Goal: Task Accomplishment & Management: Manage account settings

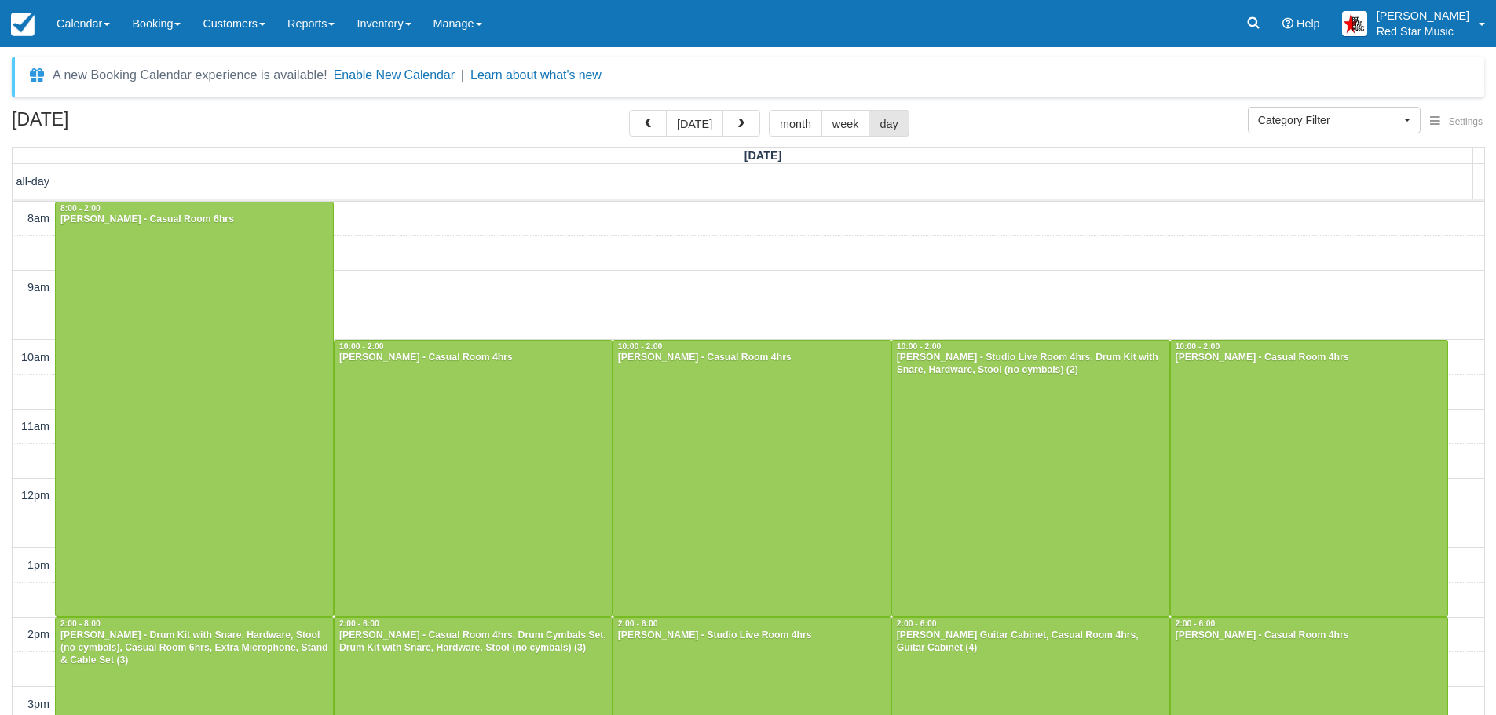
select select
click at [90, 34] on link "Calendar" at bounding box center [83, 23] width 75 height 47
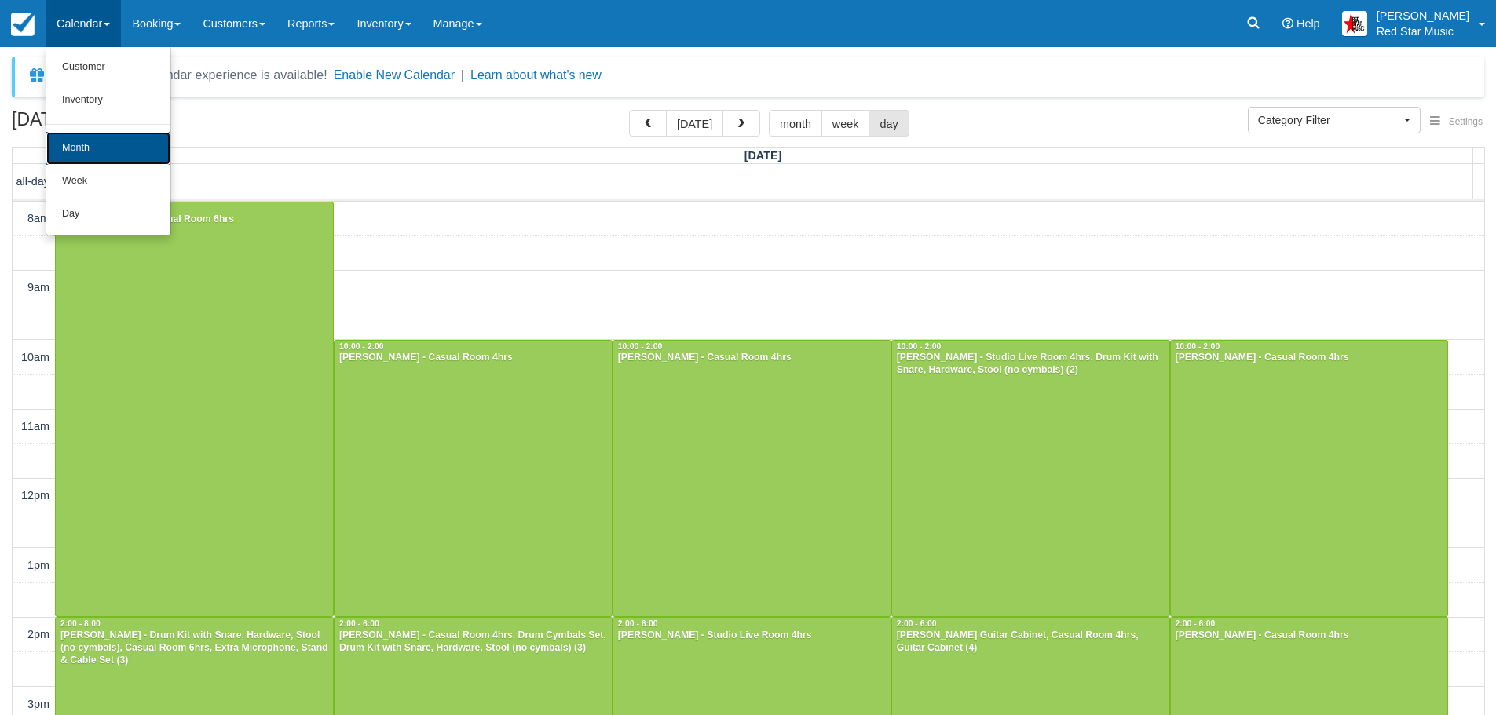
click at [95, 137] on link "Month" at bounding box center [108, 148] width 124 height 33
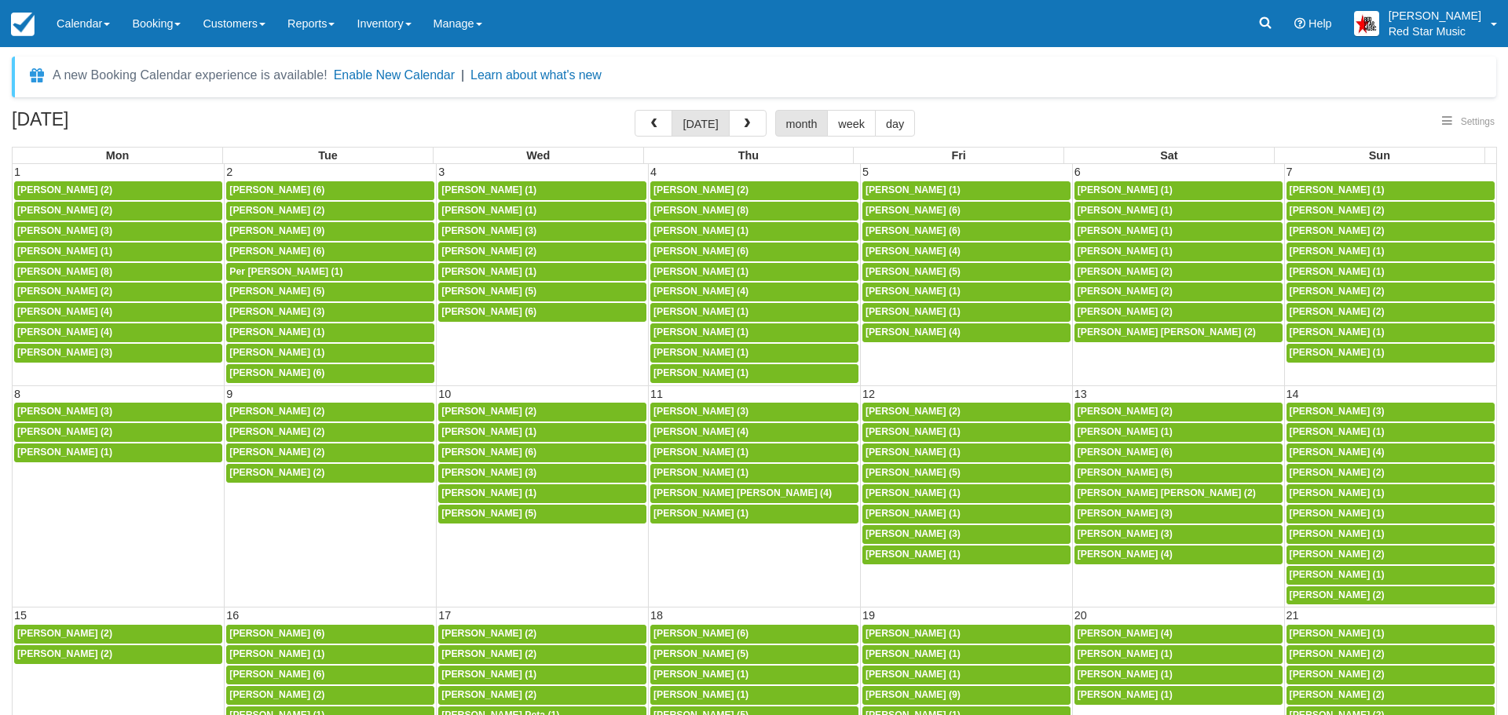
select select
click at [664, 119] on button "button" at bounding box center [648, 123] width 38 height 27
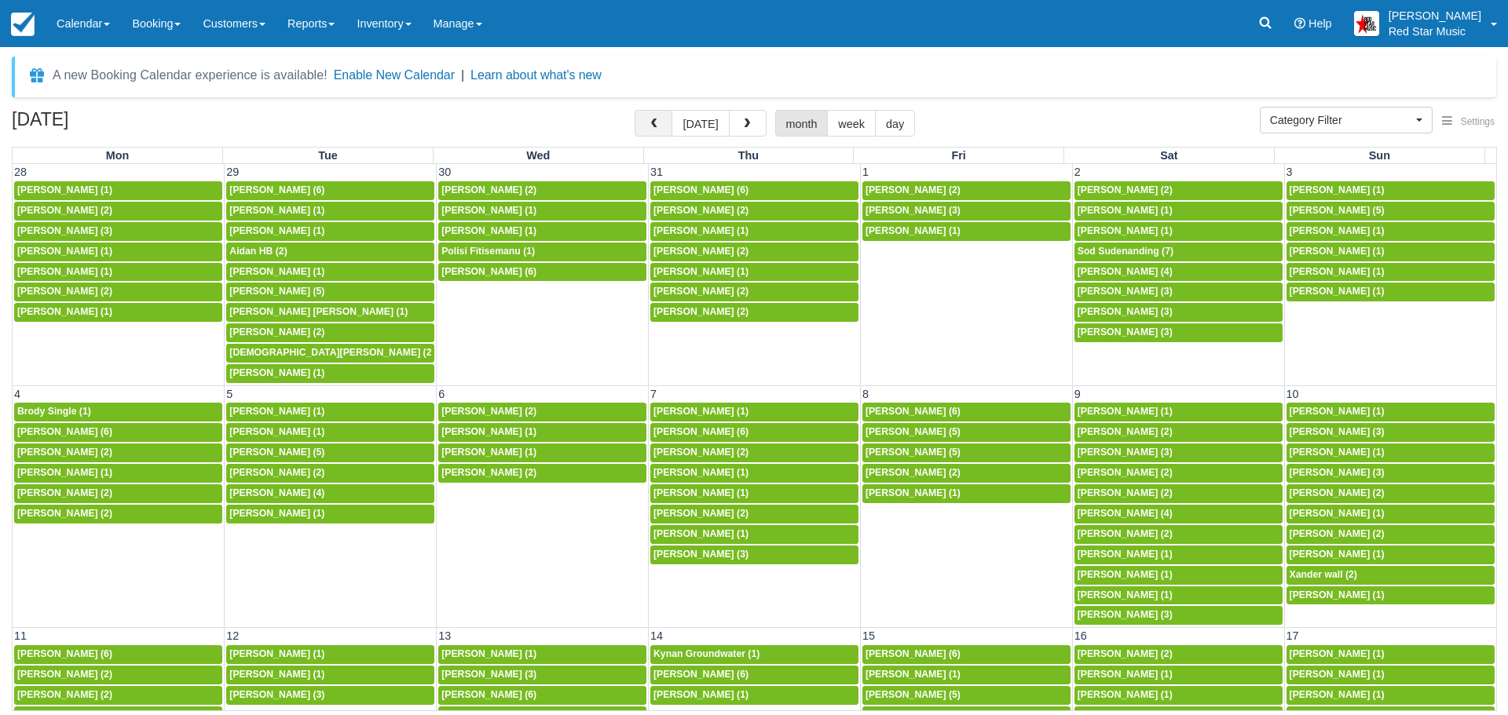
click at [664, 119] on button "button" at bounding box center [654, 123] width 38 height 27
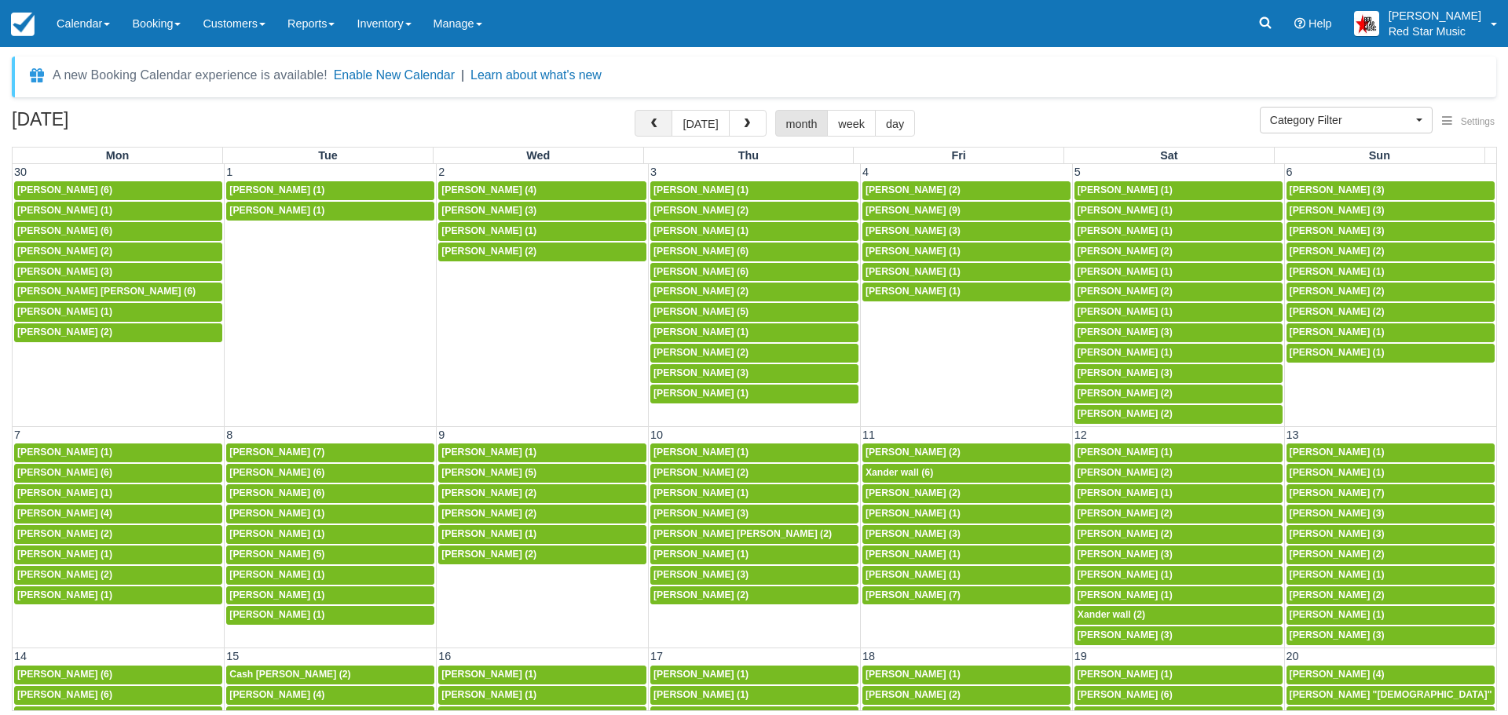
click at [659, 123] on span "button" at bounding box center [653, 124] width 11 height 11
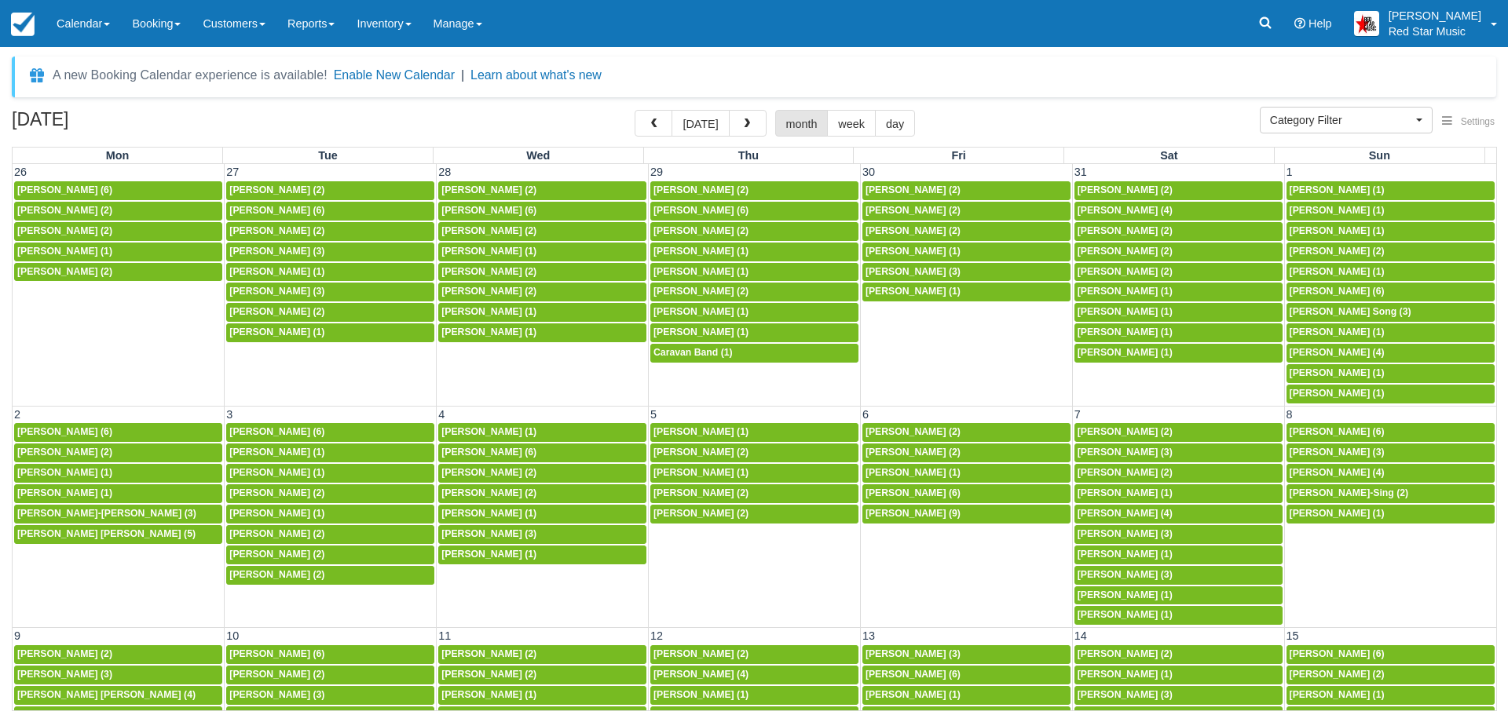
click at [659, 123] on span "button" at bounding box center [653, 124] width 11 height 11
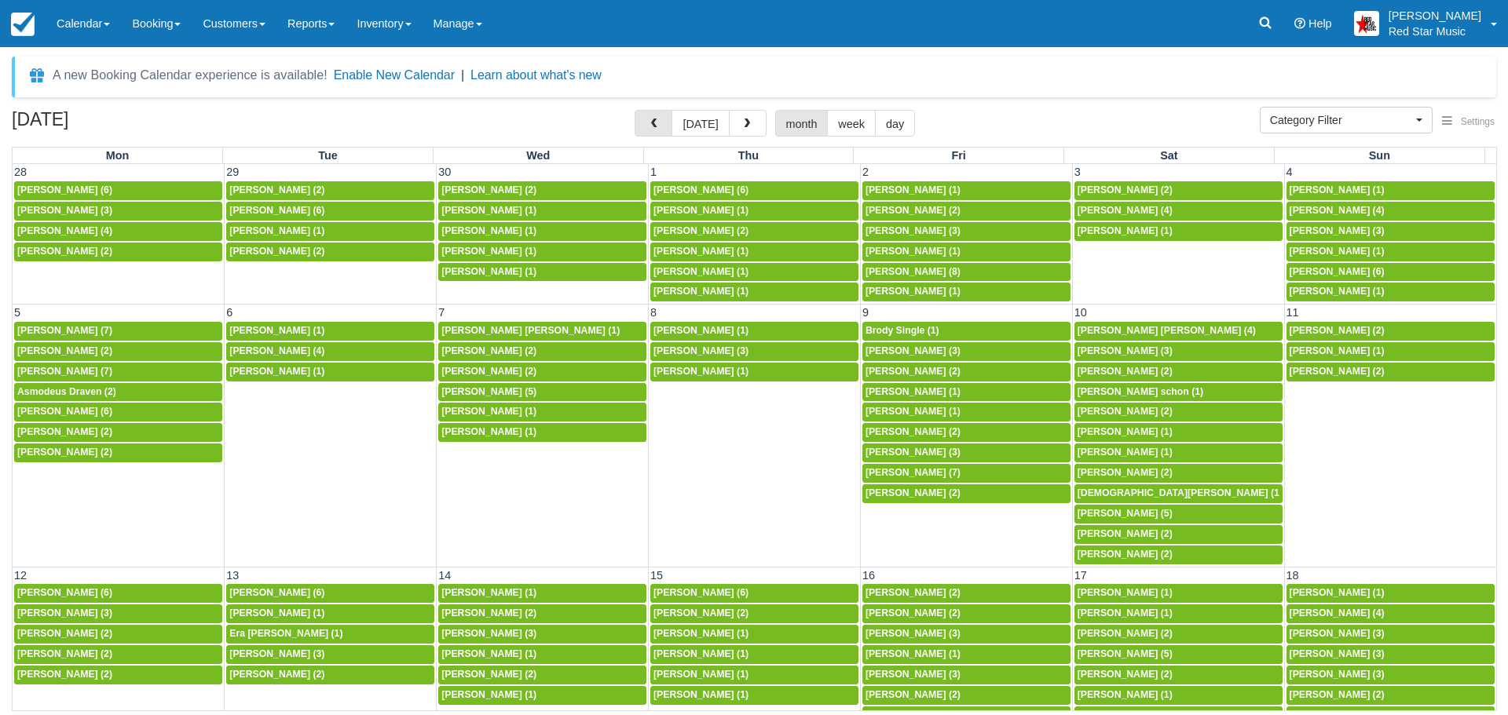
click at [659, 123] on span "button" at bounding box center [653, 124] width 11 height 11
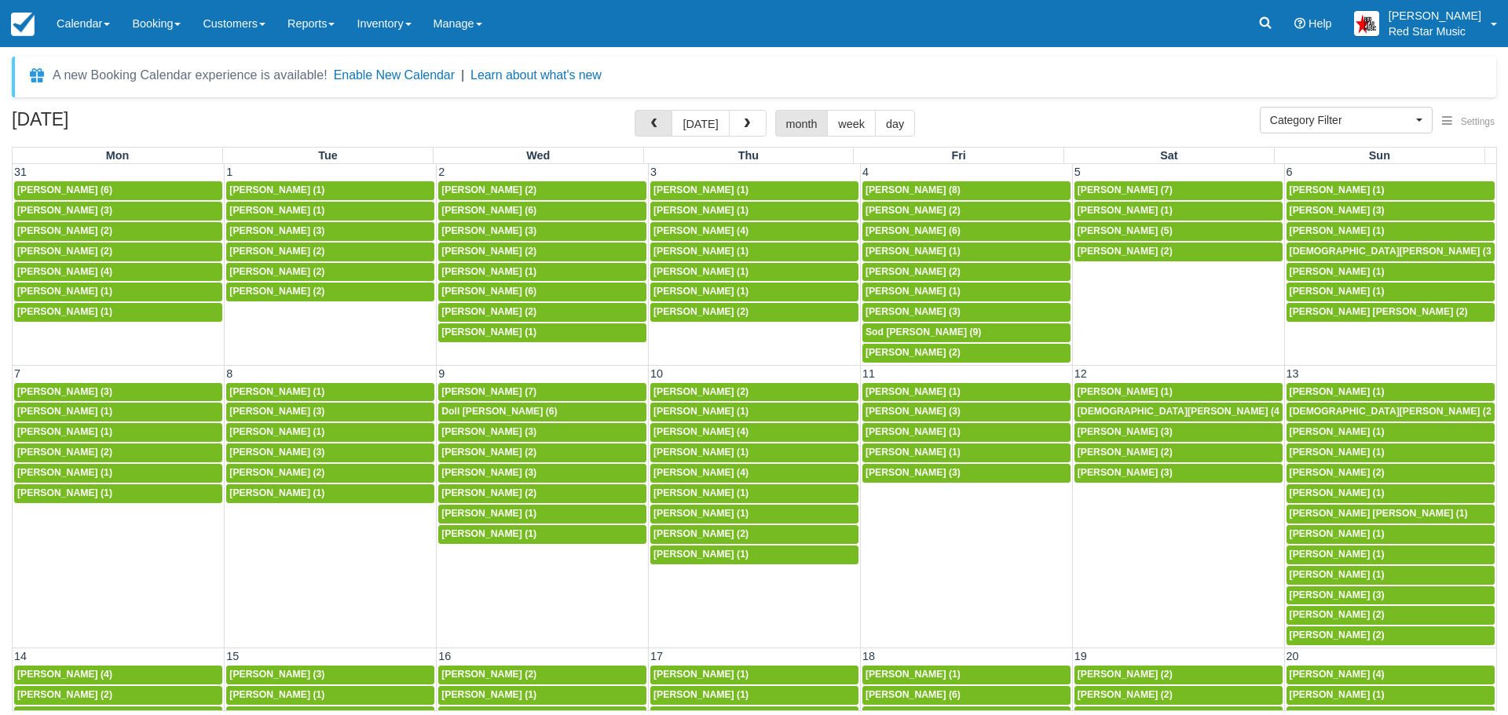
click at [659, 123] on span "button" at bounding box center [653, 124] width 11 height 11
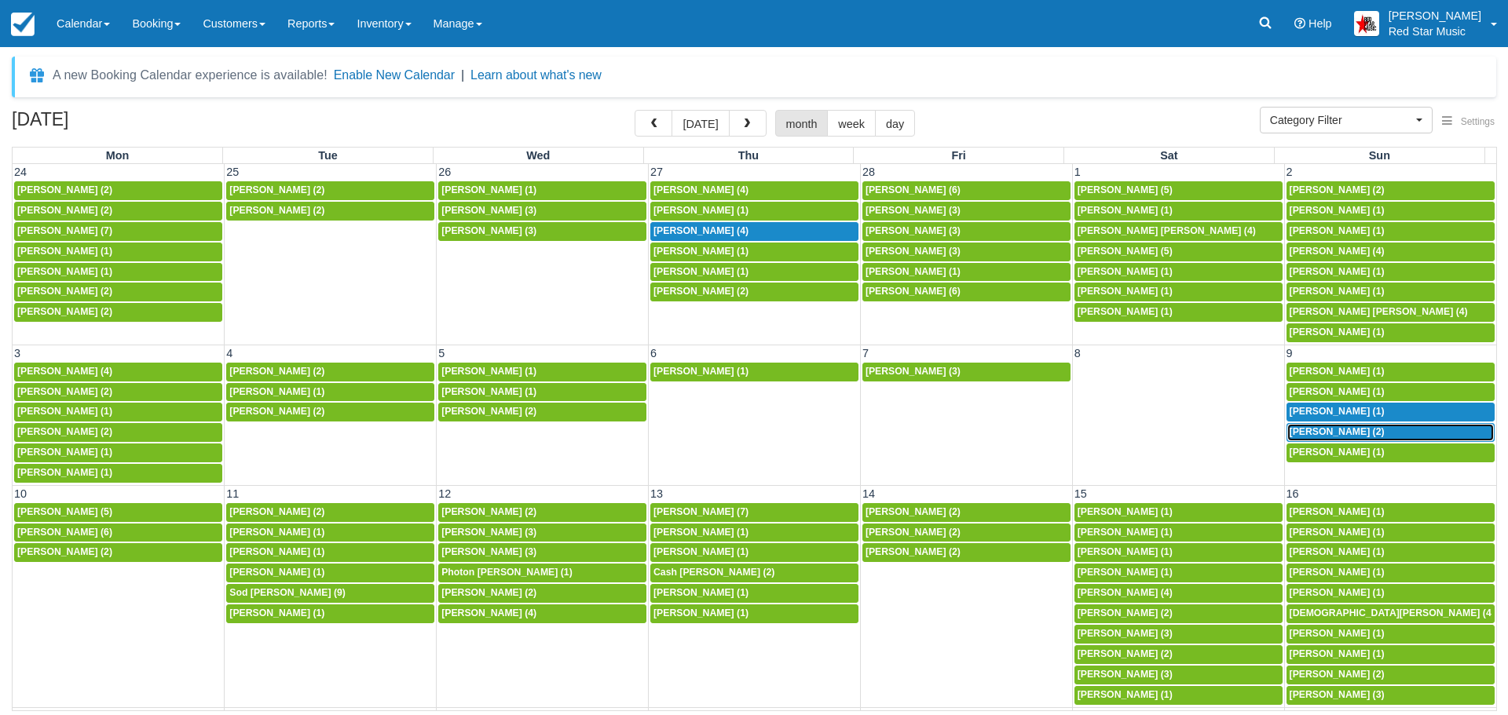
click at [1308, 433] on span "Rob Armstrong (2)" at bounding box center [1337, 431] width 95 height 11
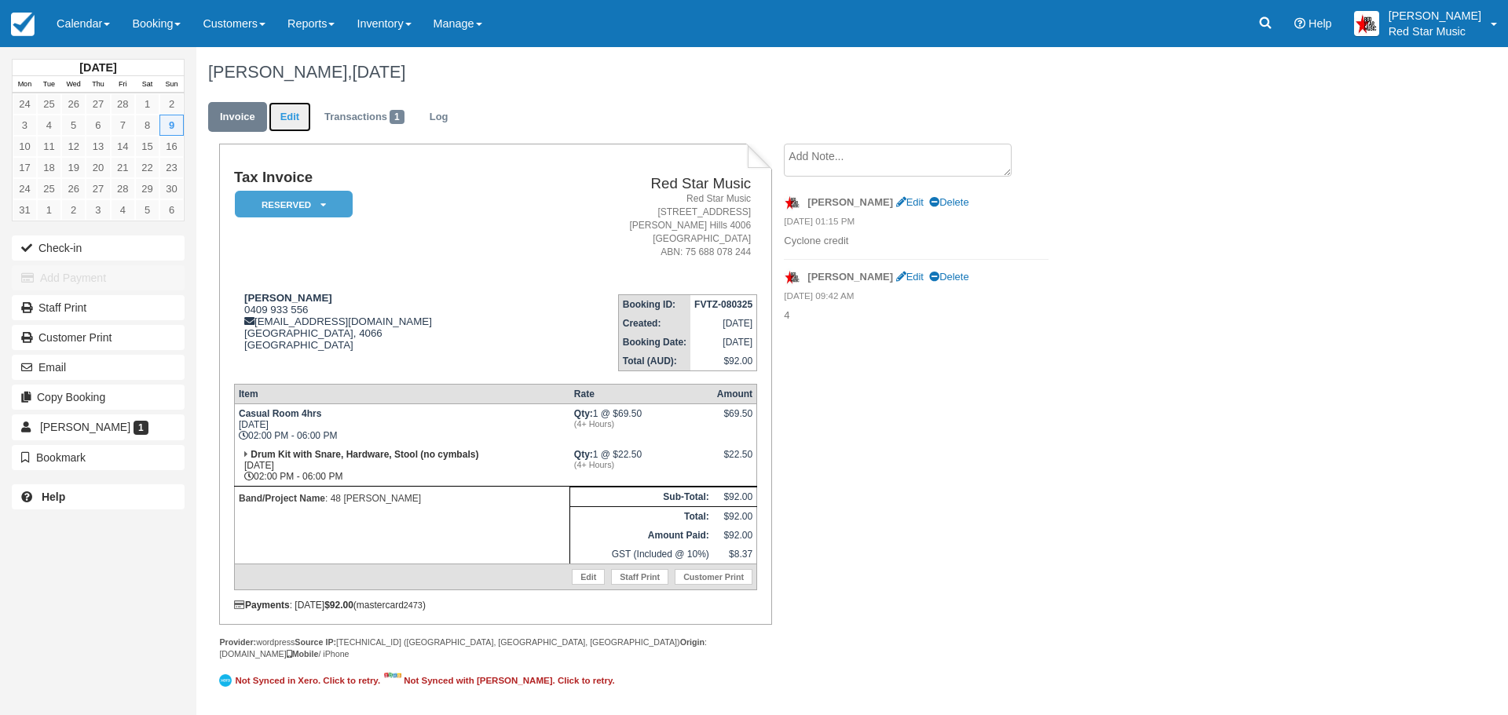
click at [300, 110] on link "Edit" at bounding box center [290, 117] width 42 height 31
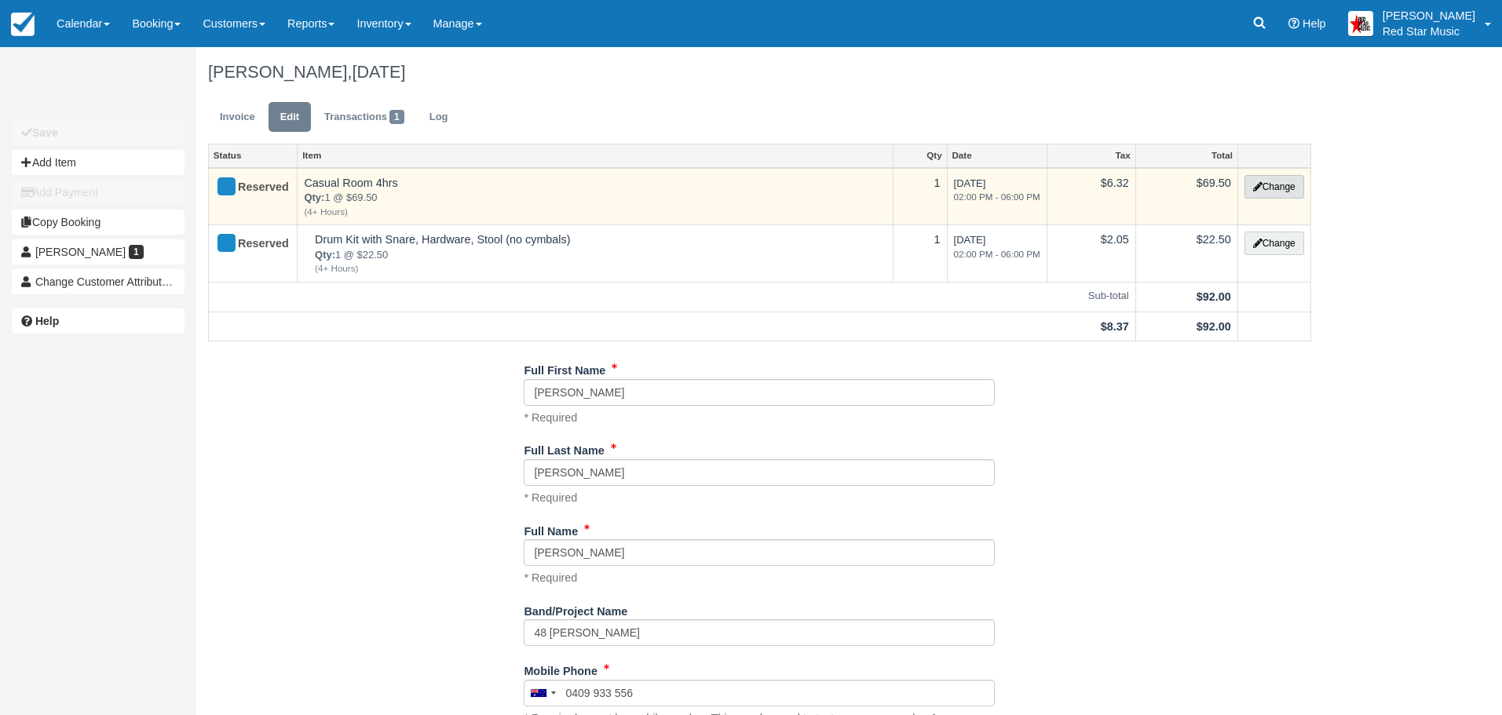
click at [1261, 188] on button "Change" at bounding box center [1275, 187] width 60 height 24
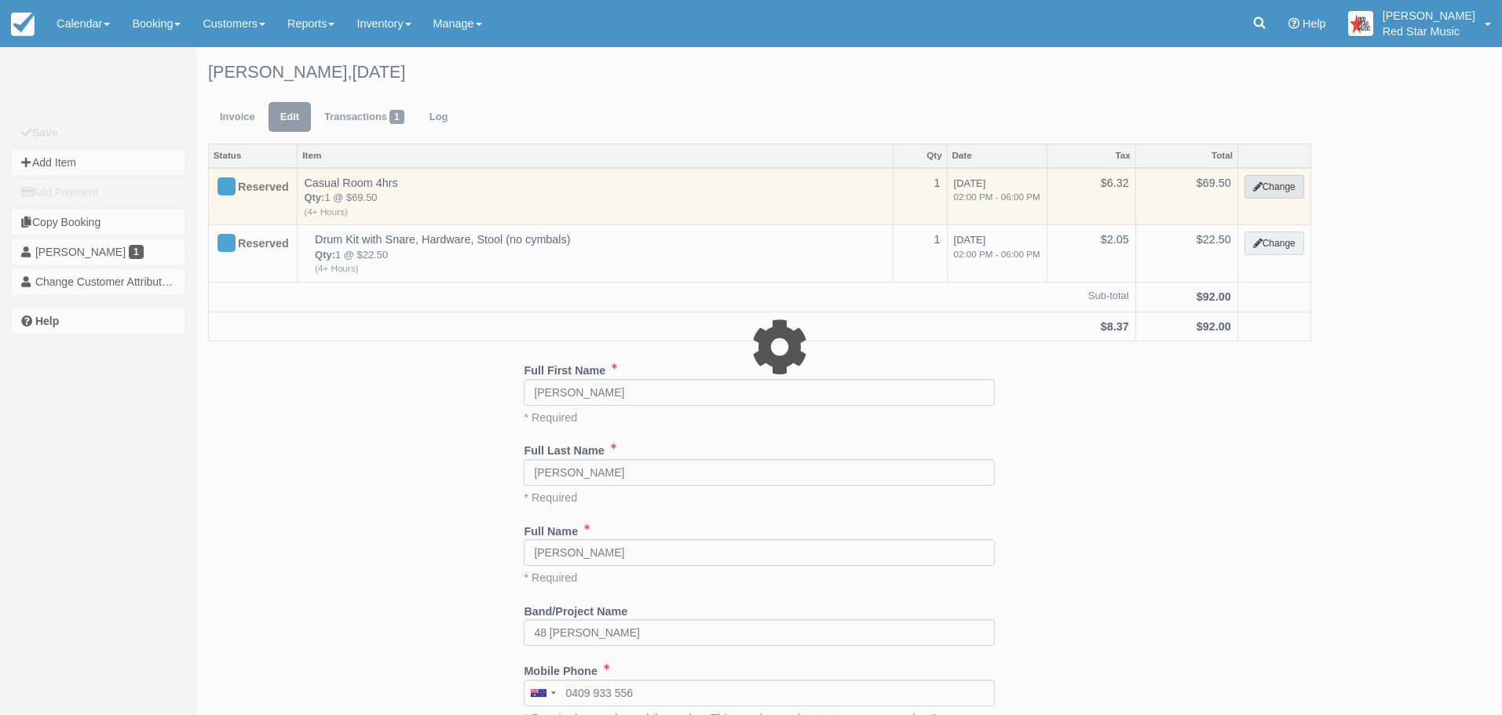
select select "6"
type input "69.50"
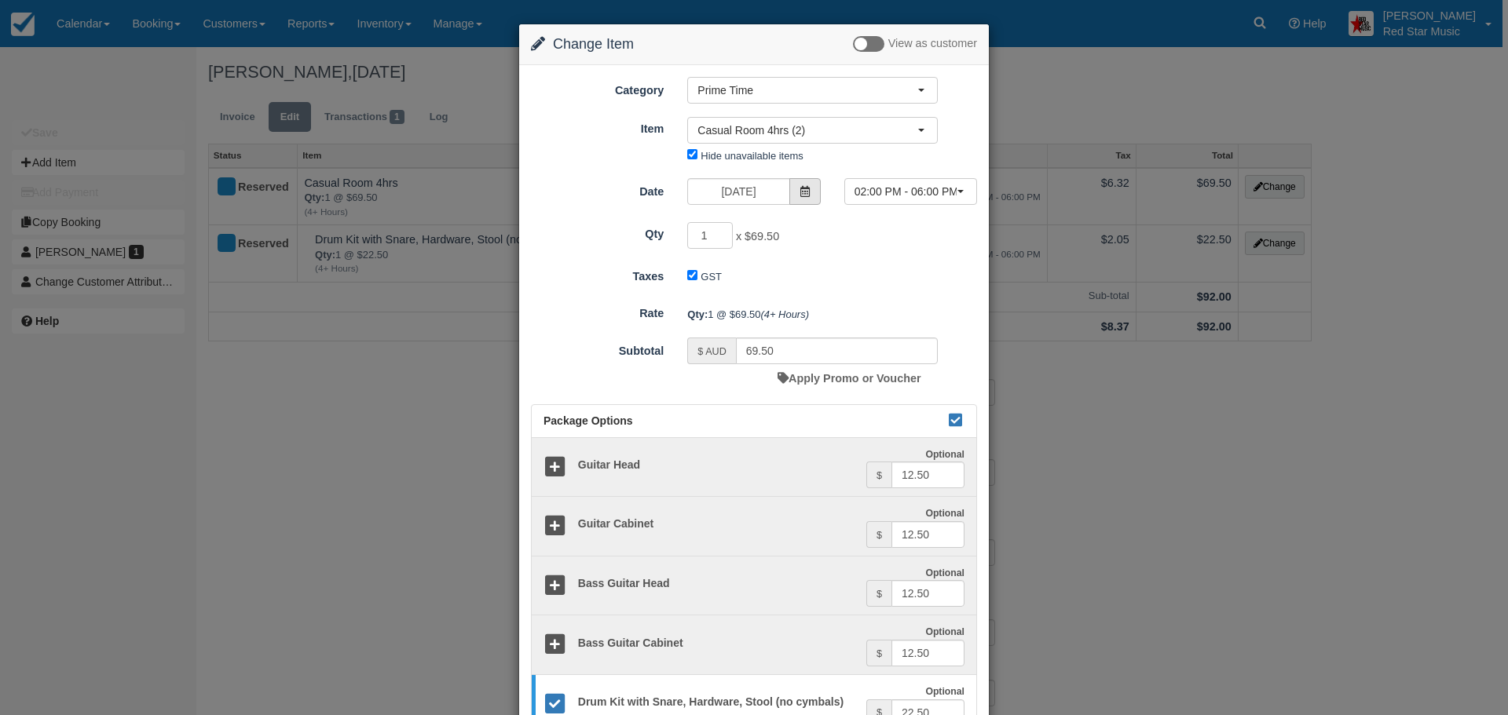
click at [795, 191] on span at bounding box center [804, 191] width 31 height 27
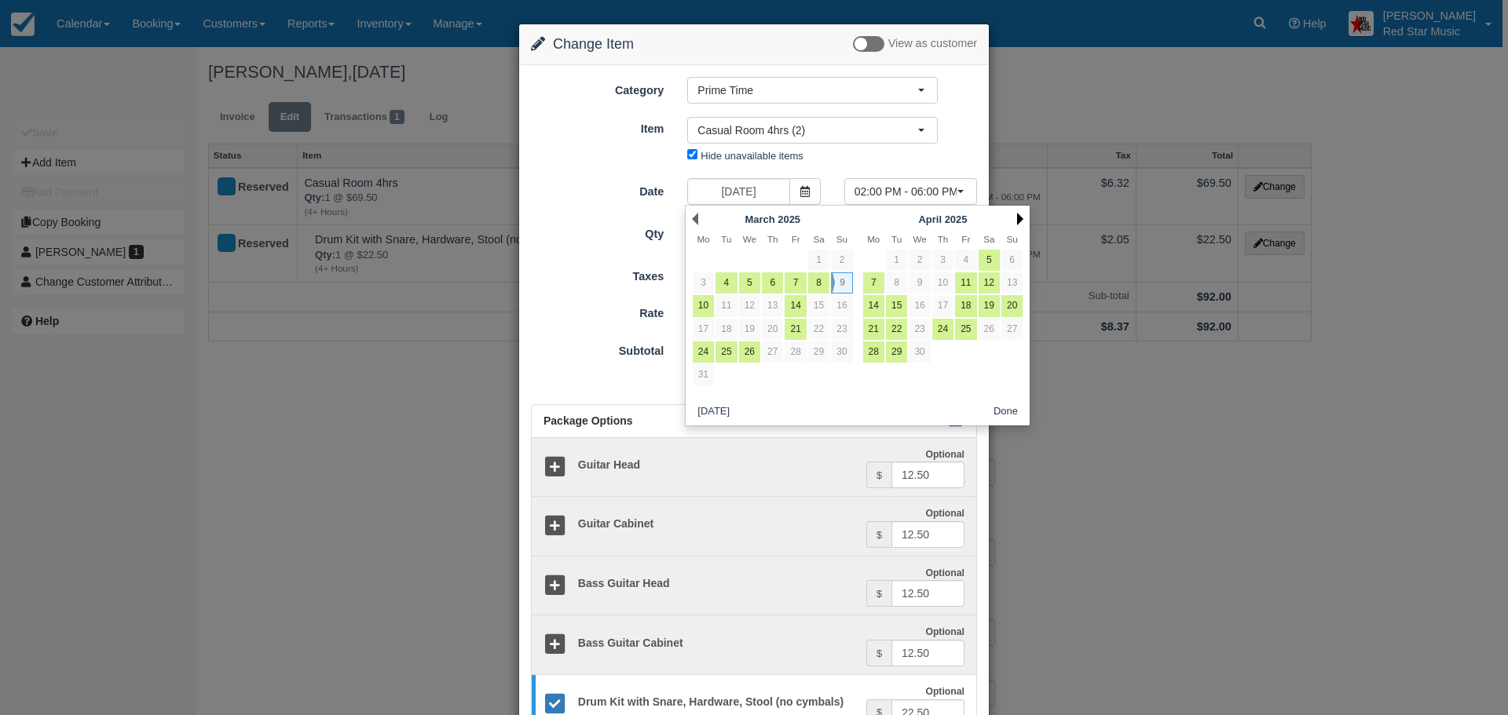
click at [1017, 214] on link "Next" at bounding box center [1020, 219] width 6 height 13
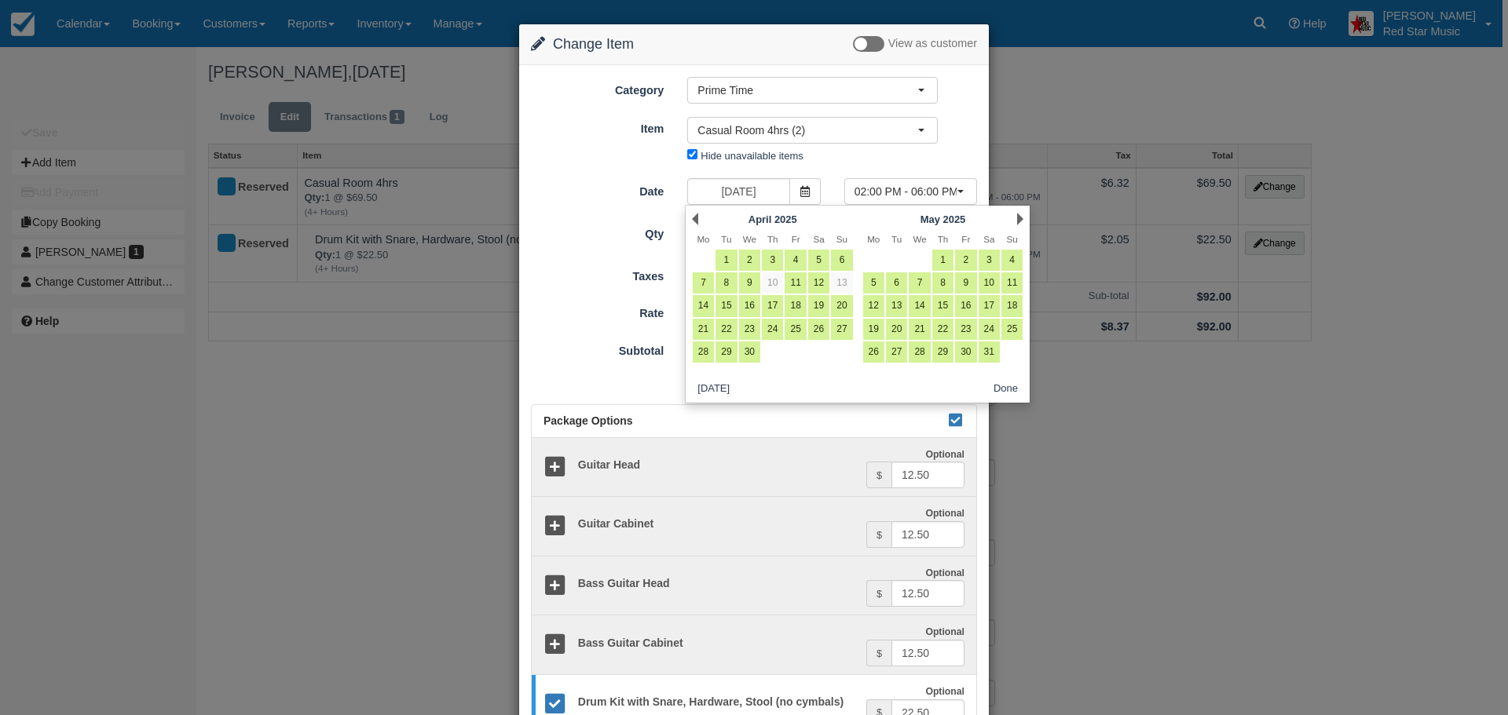
click at [1017, 214] on link "Next" at bounding box center [1020, 219] width 6 height 13
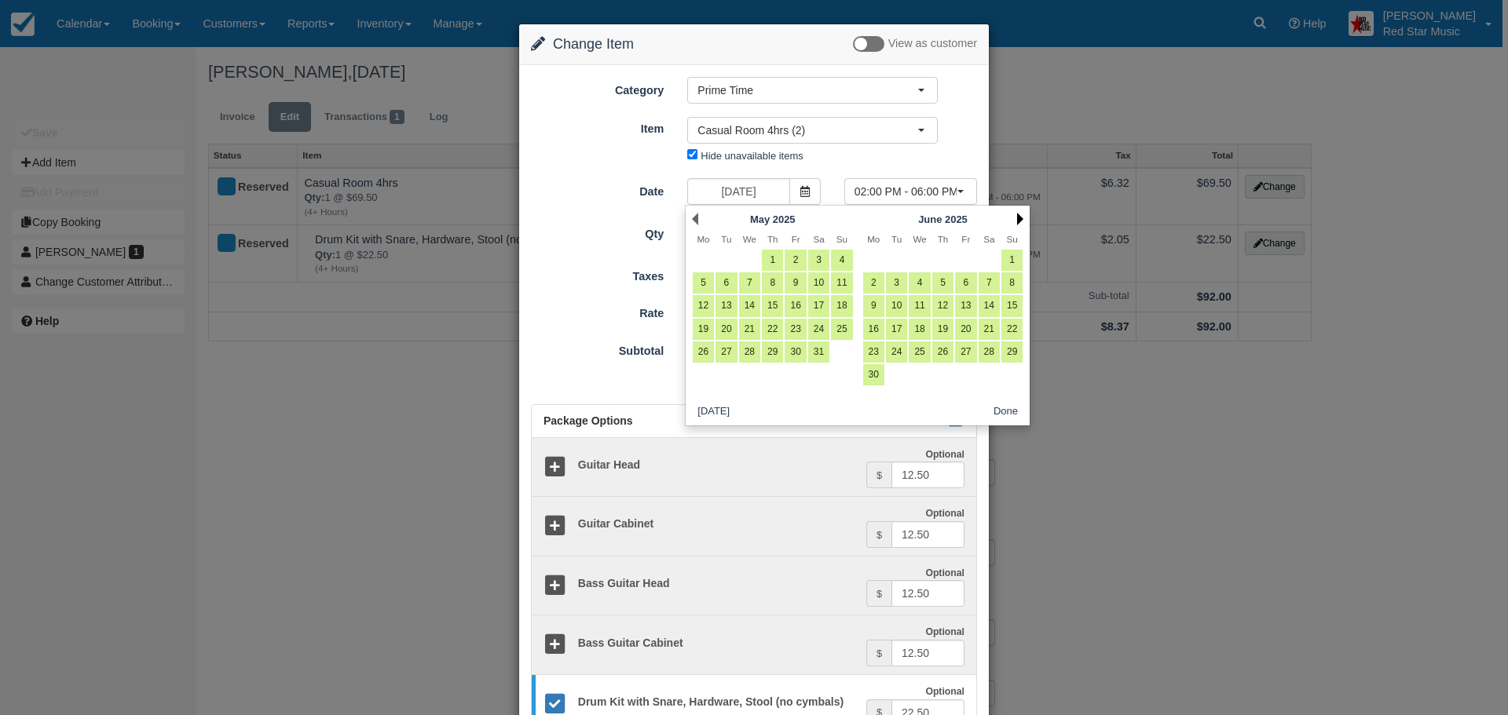
click at [1017, 218] on link "Next" at bounding box center [1020, 219] width 6 height 13
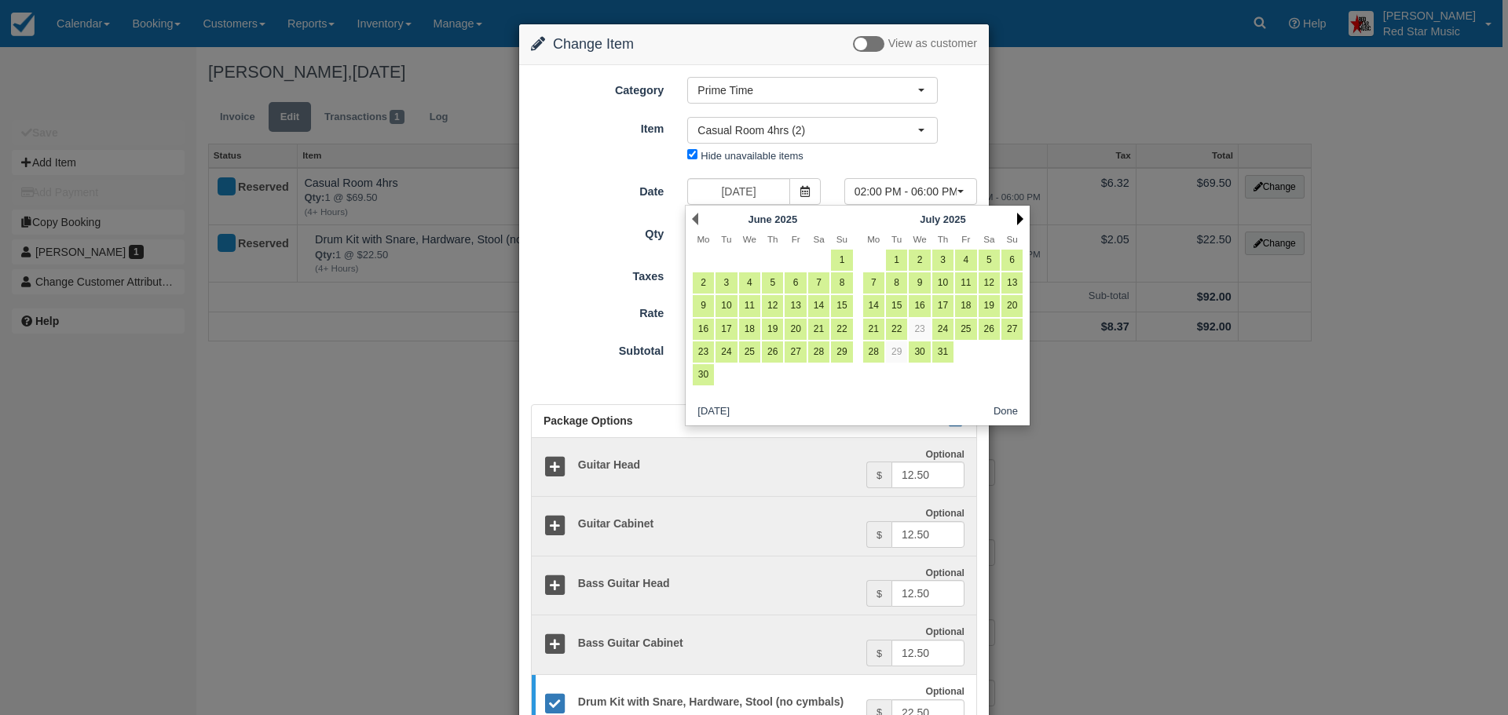
click at [1020, 216] on link "Next" at bounding box center [1020, 219] width 6 height 13
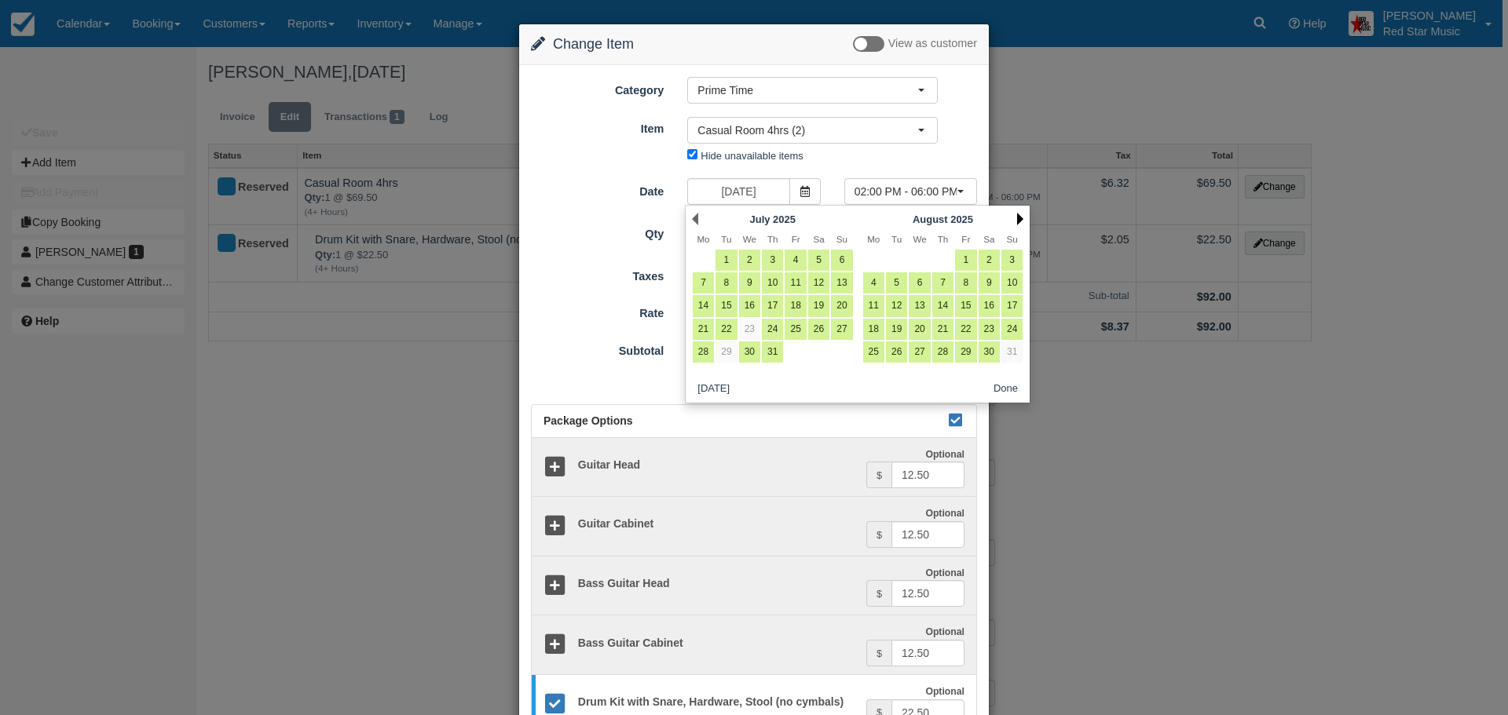
click at [1017, 216] on link "Next" at bounding box center [1020, 219] width 6 height 13
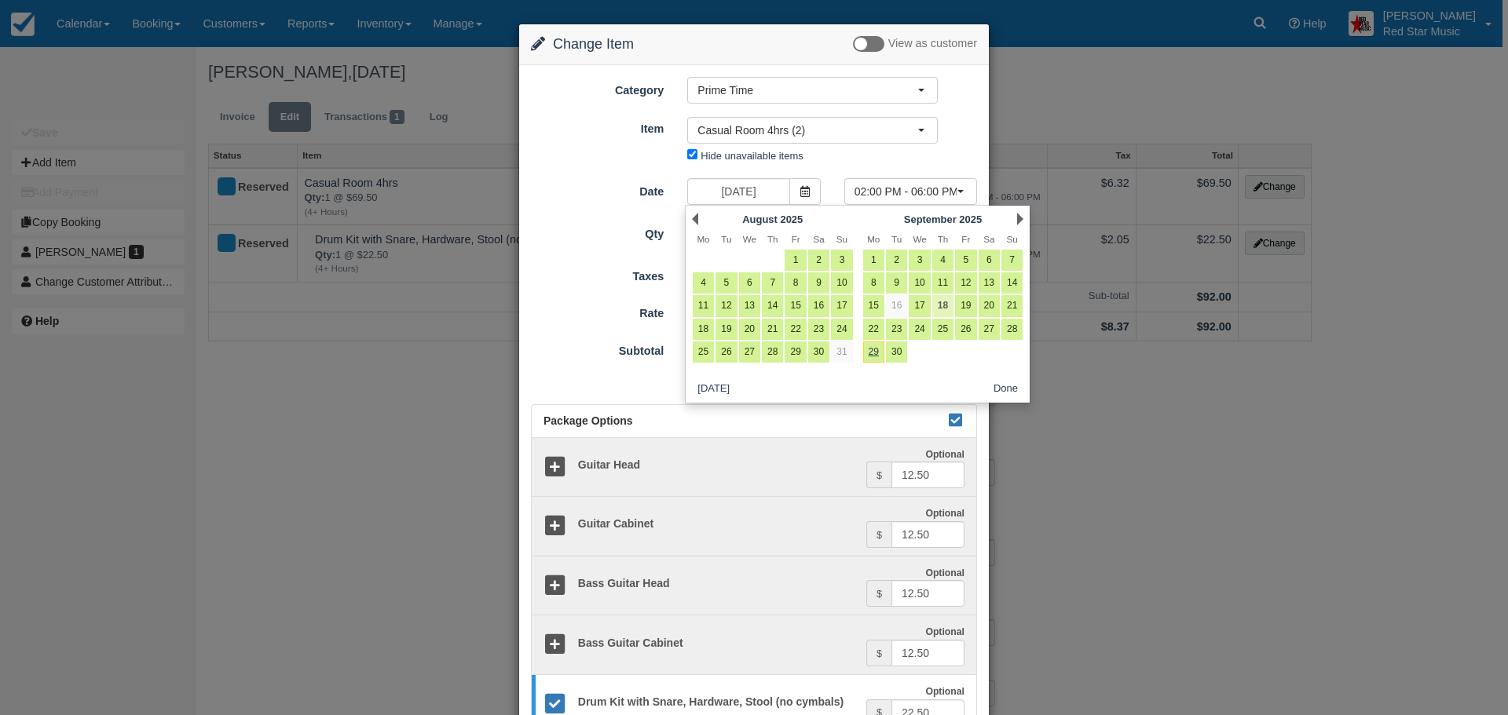
click at [943, 303] on link "18" at bounding box center [942, 305] width 21 height 21
type input "September 18 2025"
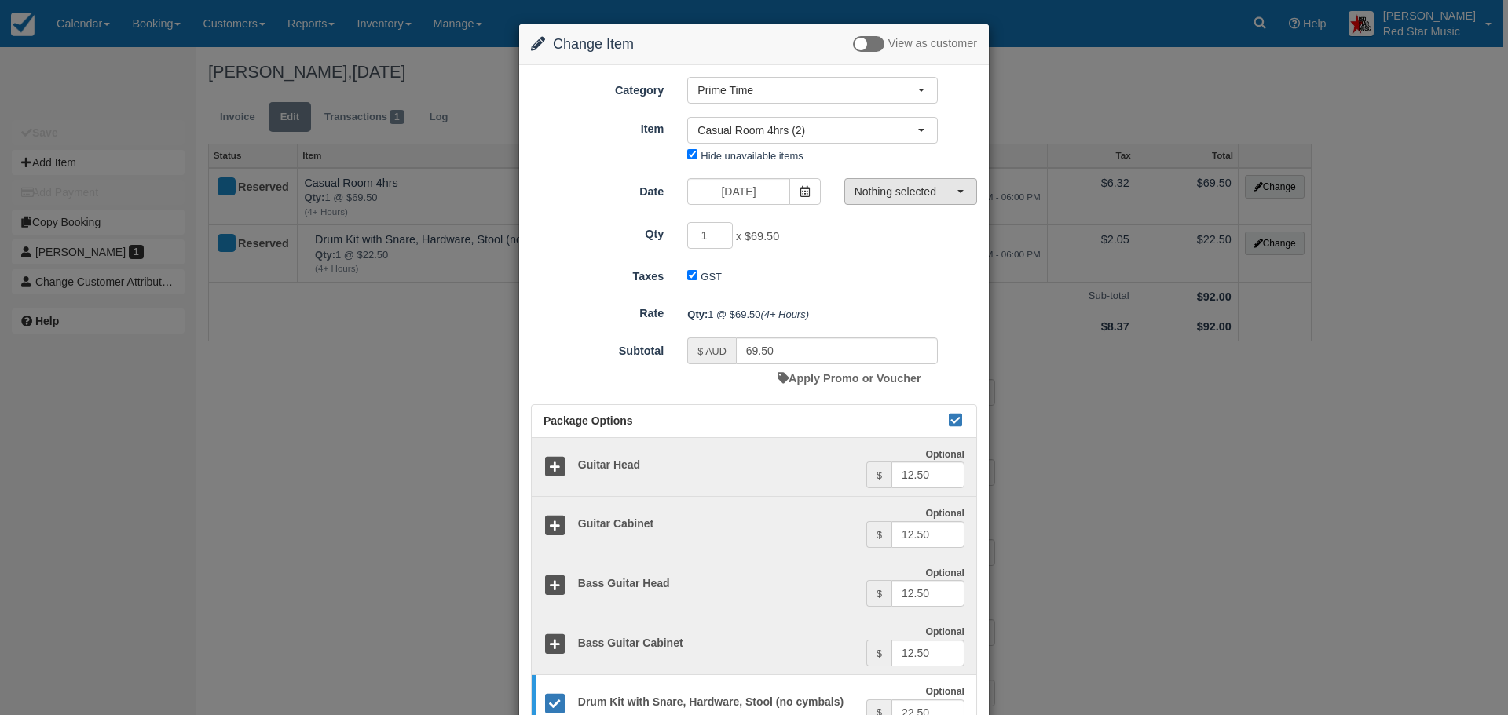
click at [959, 199] on button "Nothing selected" at bounding box center [910, 191] width 133 height 27
click at [945, 222] on span "09:00 PM - 01:00 AM" at bounding box center [907, 221] width 96 height 15
select select "3"
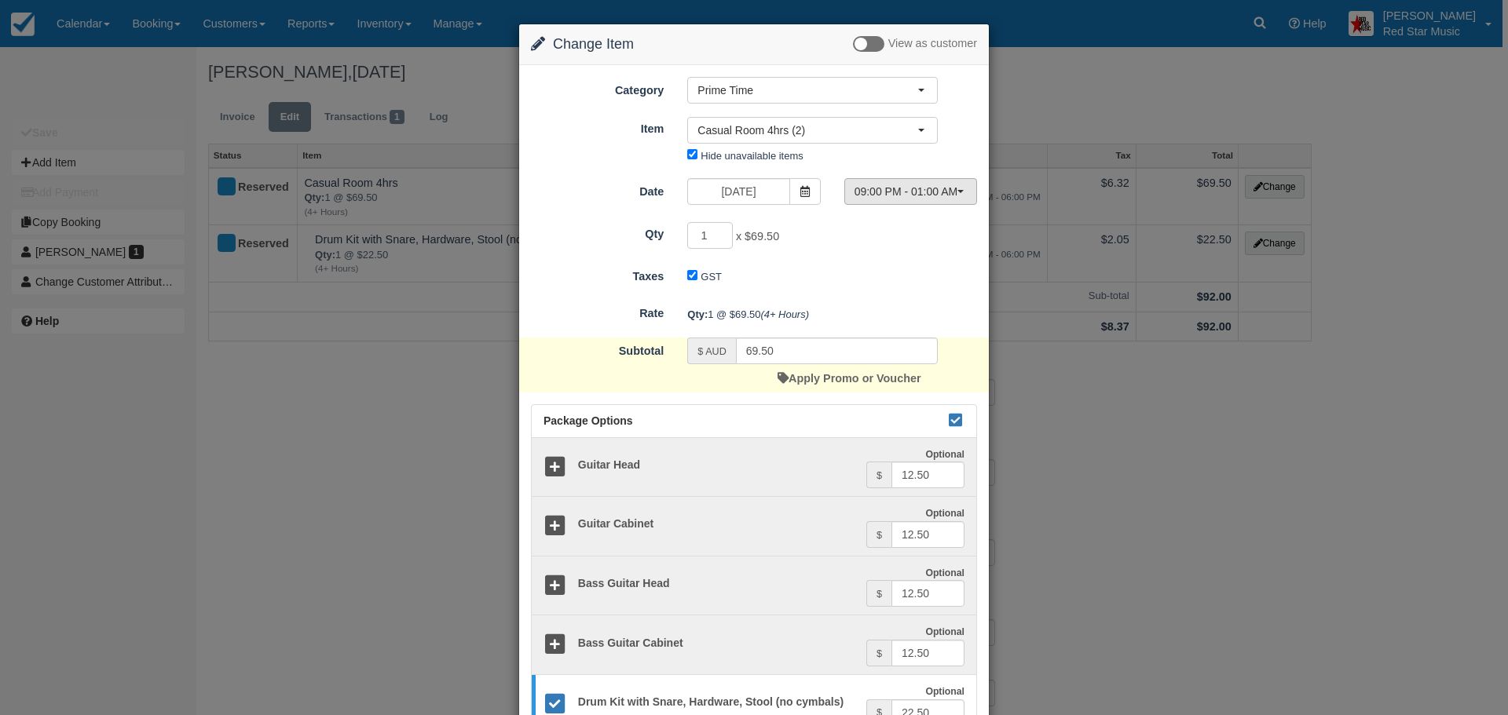
click at [940, 199] on span "09:00 PM - 01:00 AM" at bounding box center [906, 192] width 102 height 16
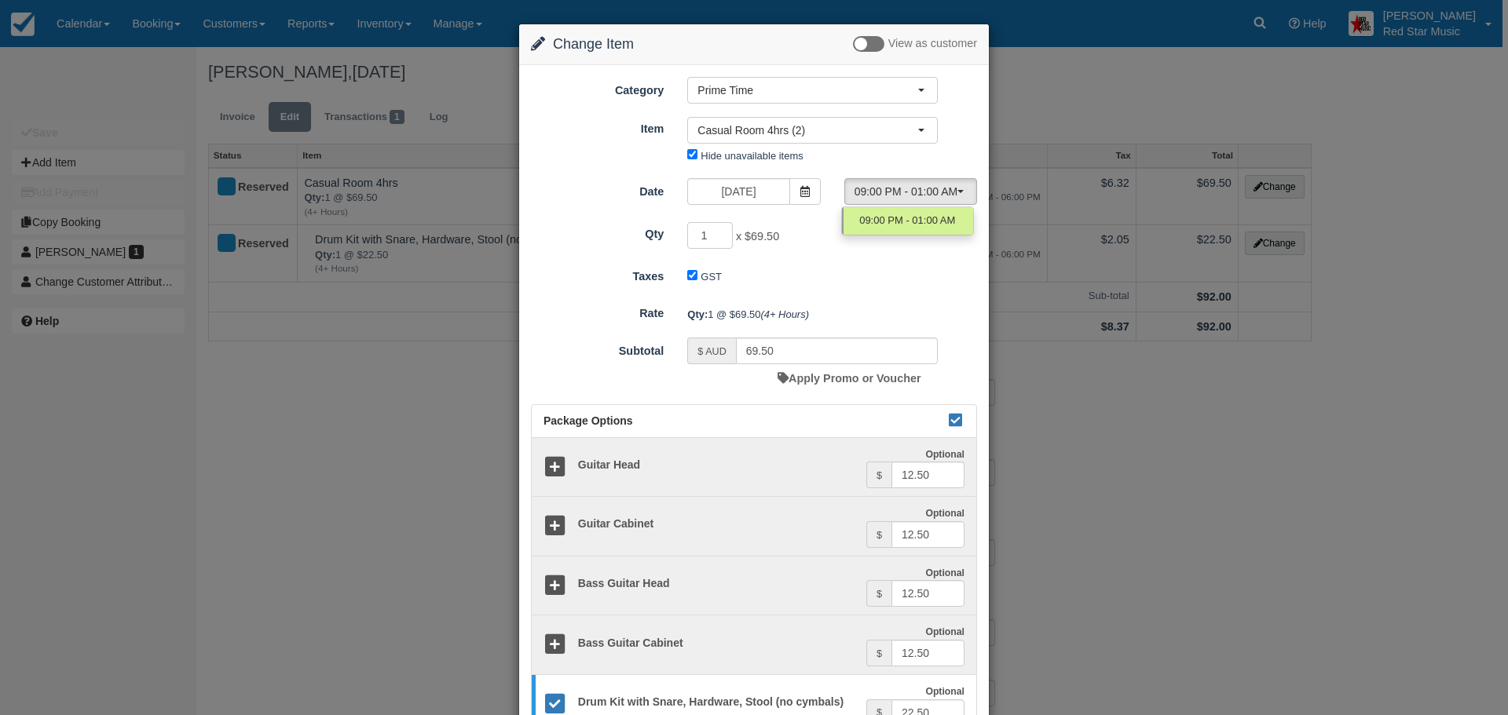
click at [919, 245] on div "1 x $69.50 Required." at bounding box center [812, 237] width 274 height 31
click at [800, 193] on icon at bounding box center [805, 191] width 11 height 11
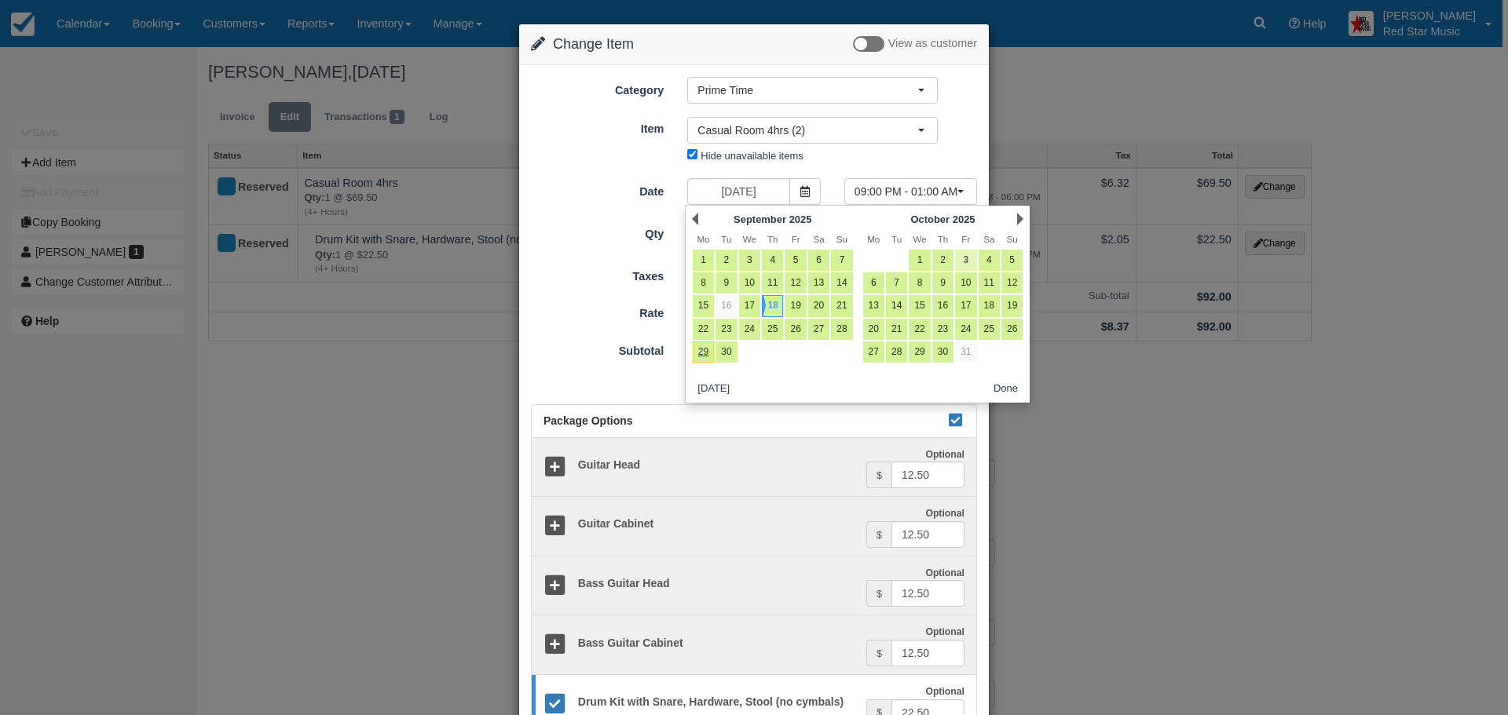
click at [964, 259] on link "3" at bounding box center [965, 260] width 21 height 21
type input "October 03 2025"
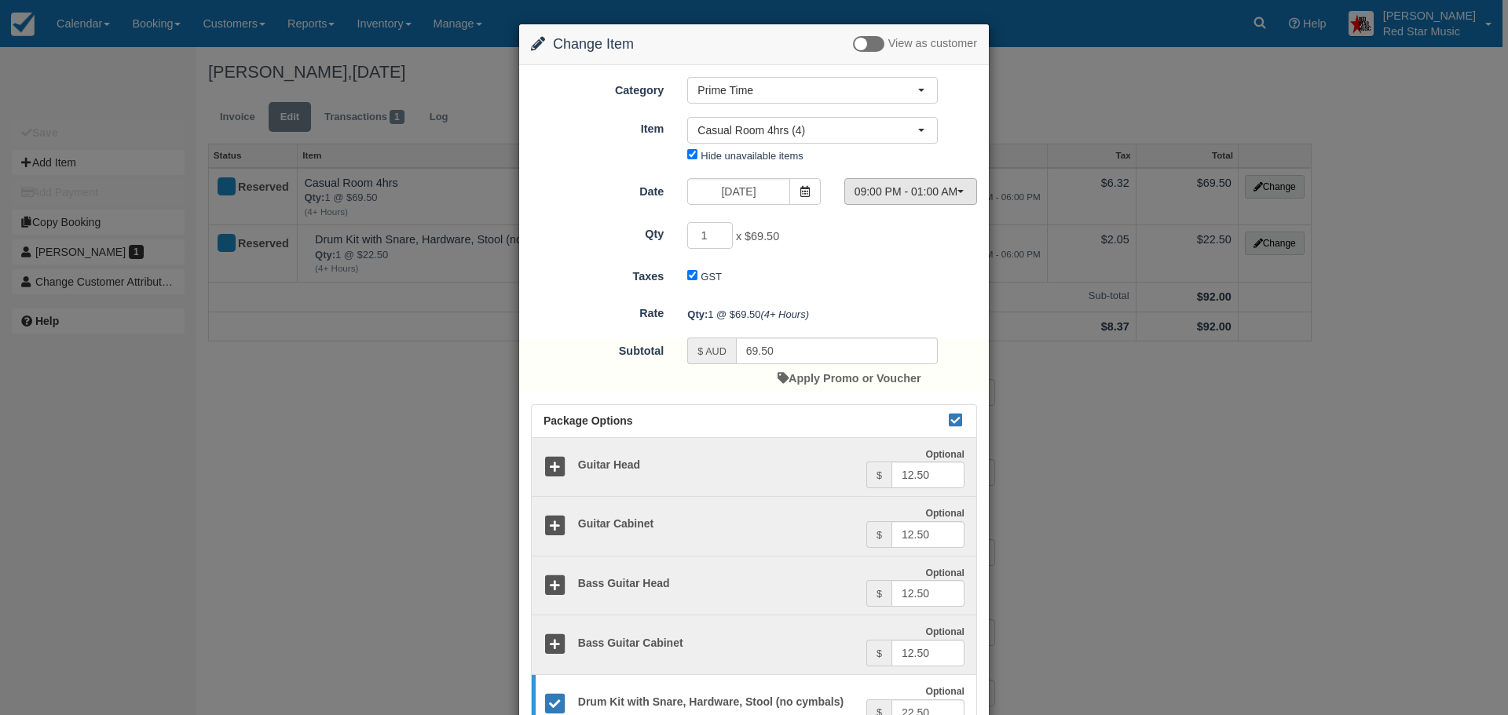
click at [962, 192] on button "09:00 PM - 01:00 AM" at bounding box center [910, 191] width 133 height 27
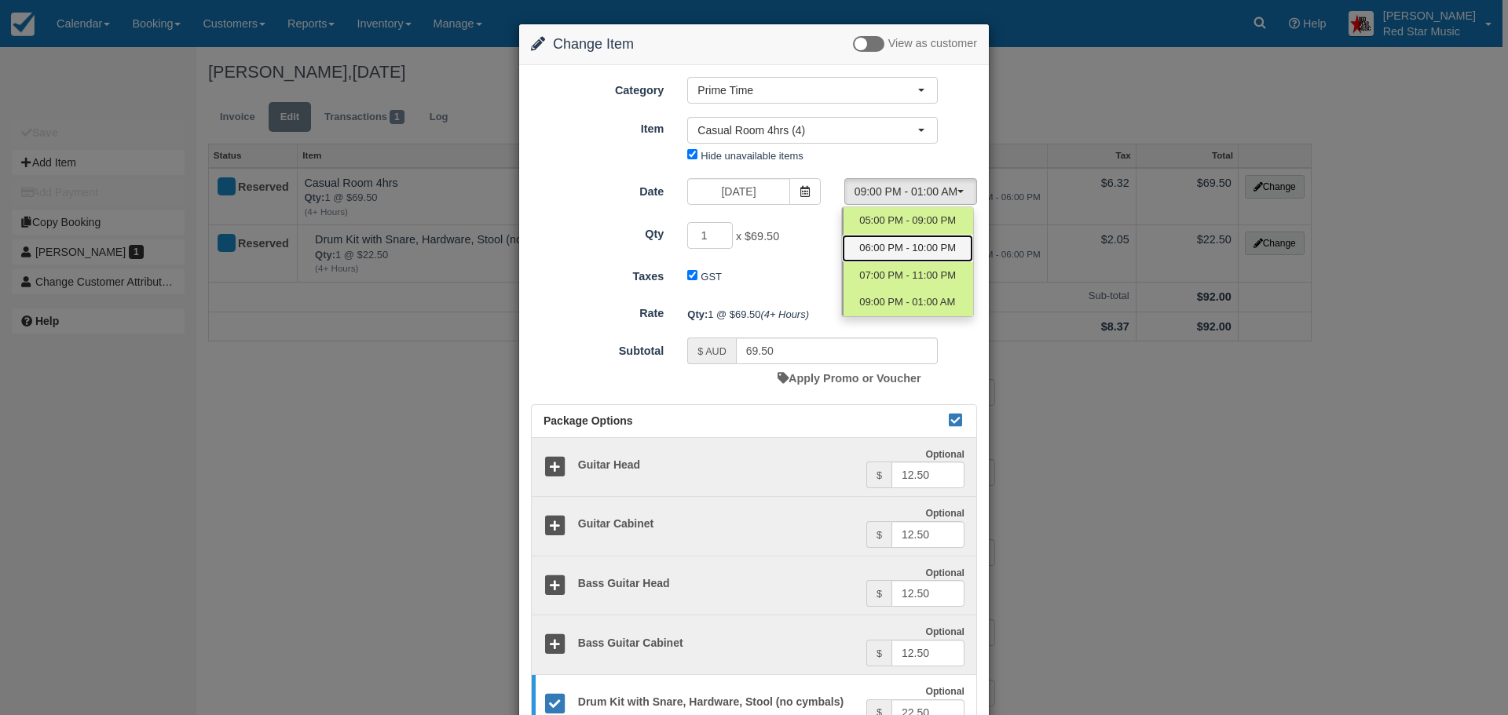
click at [919, 255] on span "06:00 PM - 10:00 PM" at bounding box center [907, 248] width 97 height 15
select select "1"
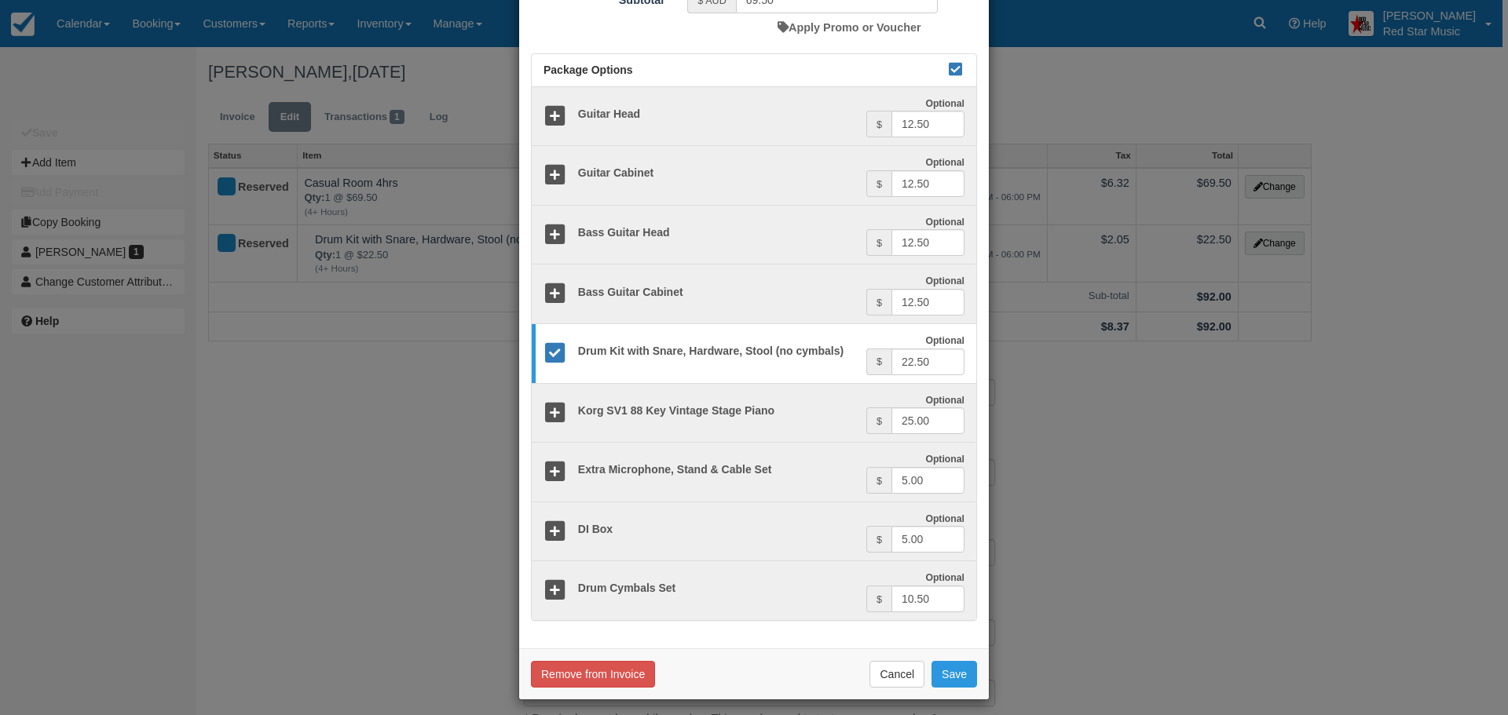
scroll to position [360, 0]
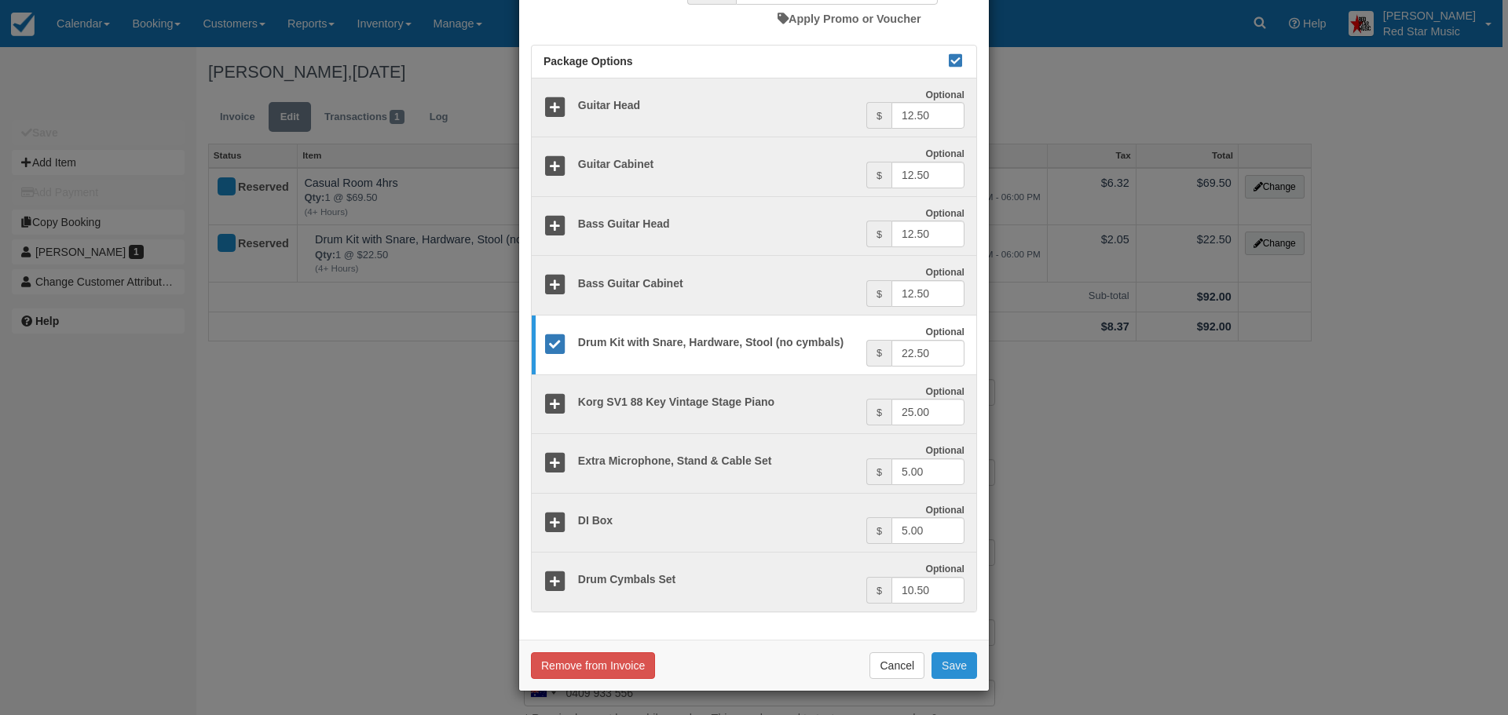
click at [959, 664] on button "Save" at bounding box center [954, 666] width 46 height 27
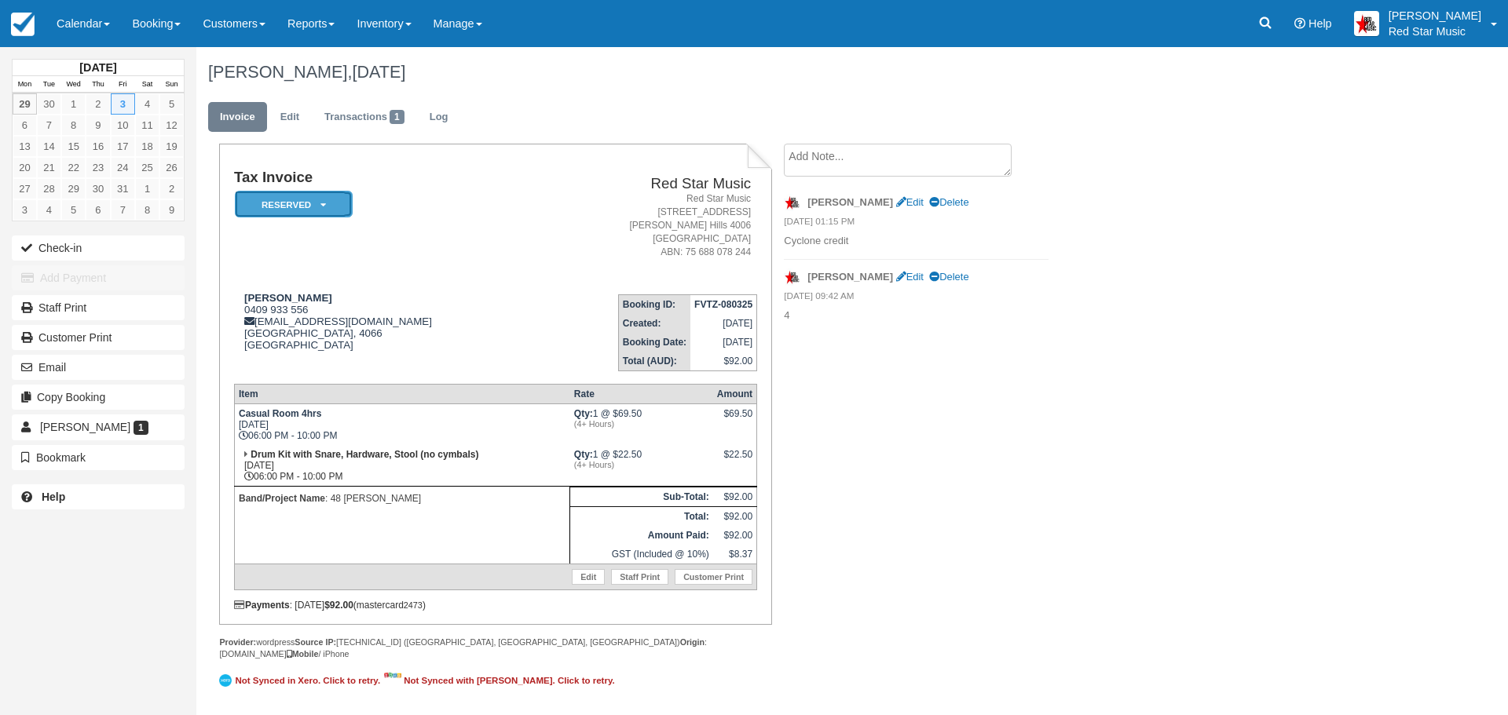
click at [315, 200] on em "Reserved" at bounding box center [294, 204] width 118 height 27
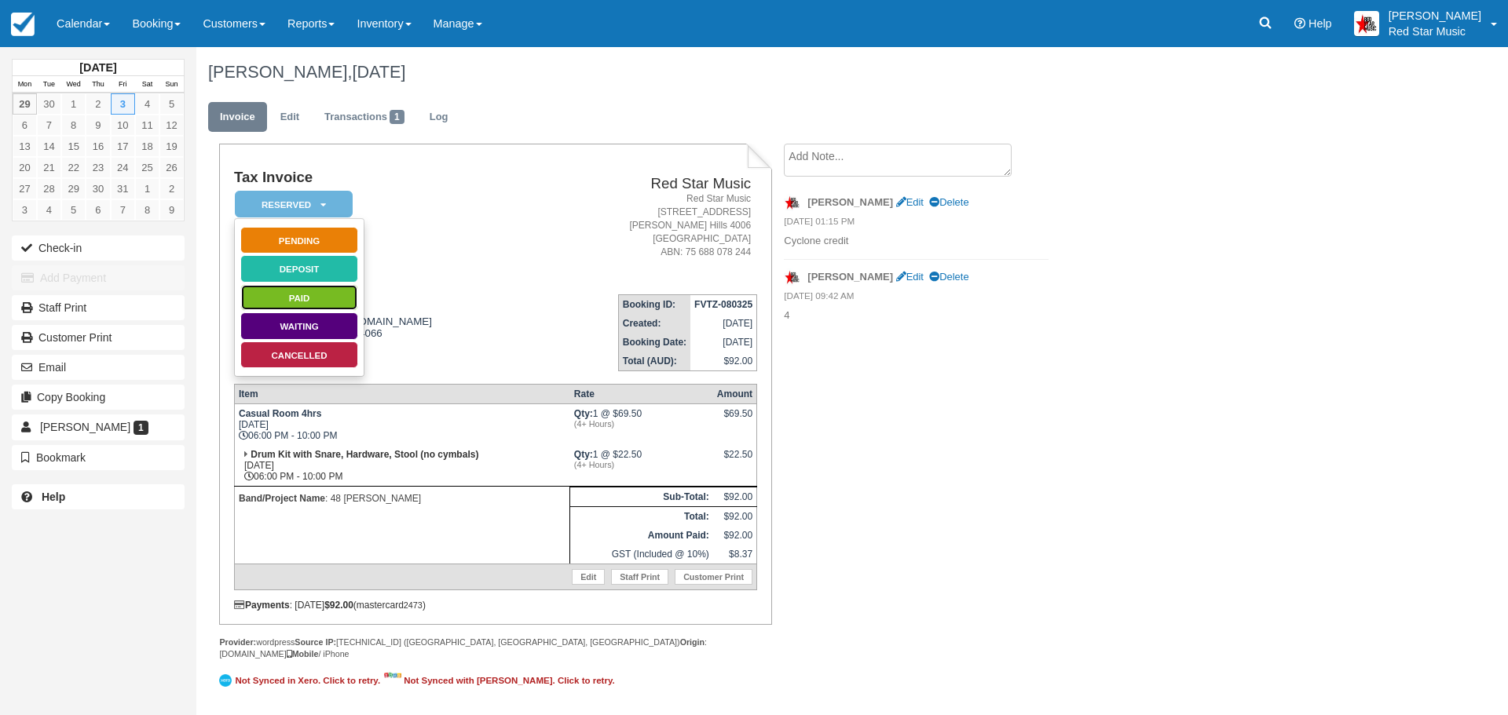
click at [305, 291] on link "Paid" at bounding box center [299, 297] width 118 height 27
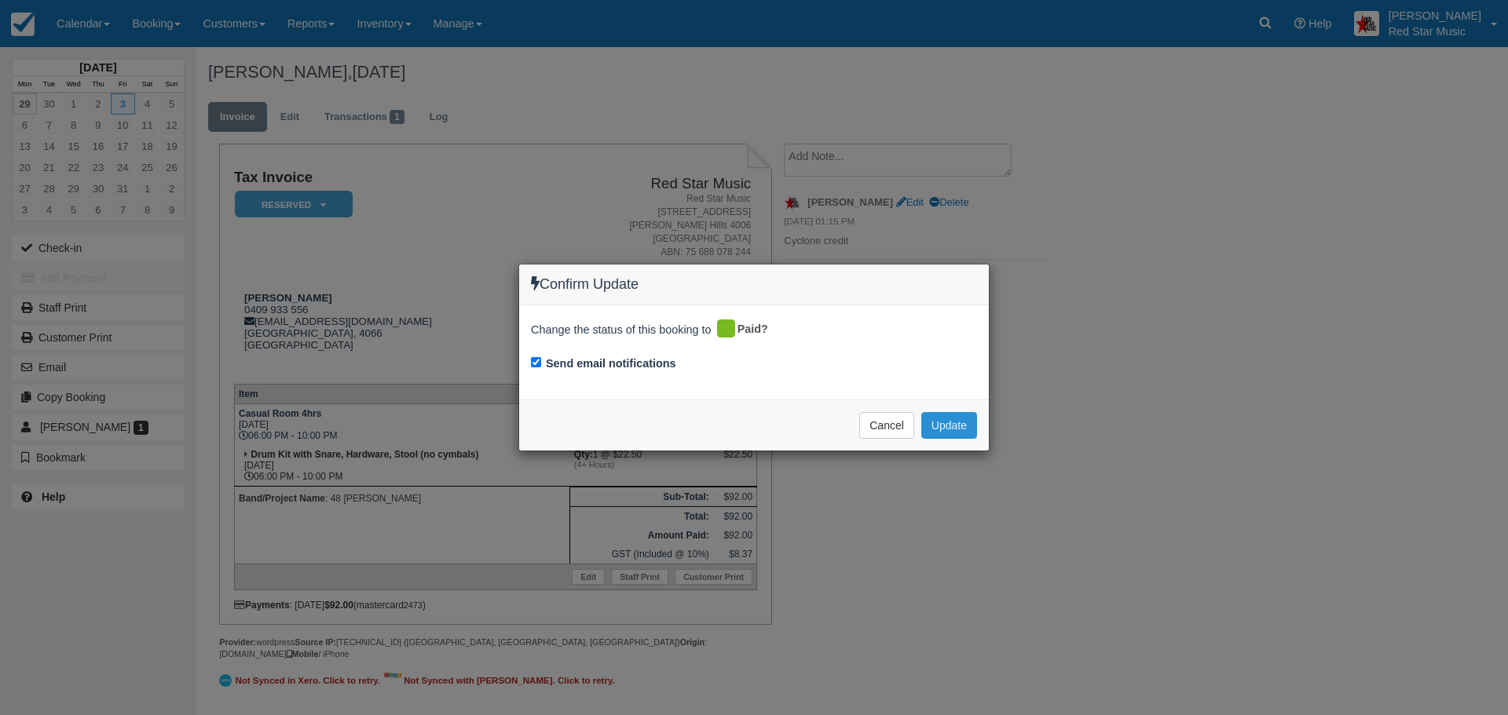
click at [942, 430] on button "Update" at bounding box center [949, 425] width 56 height 27
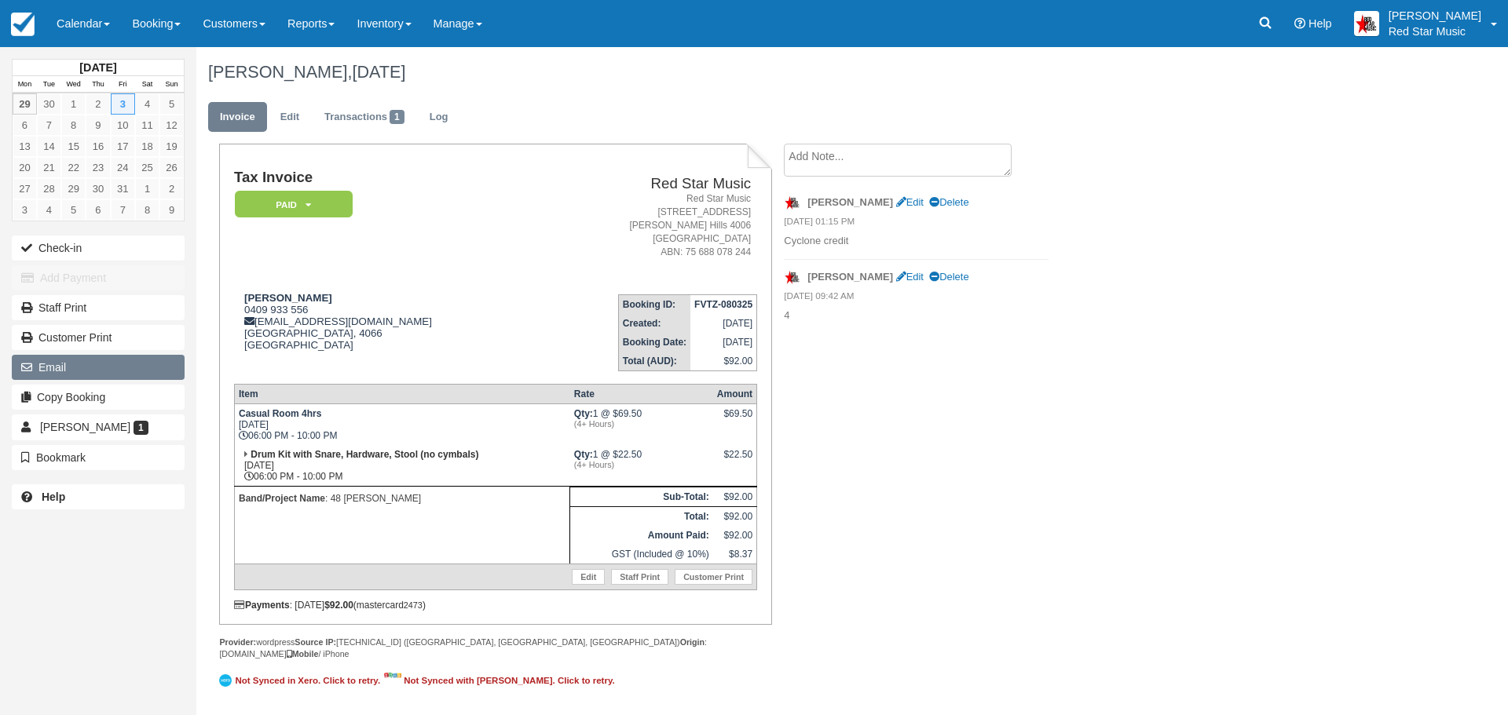
click at [97, 366] on button "Email" at bounding box center [98, 367] width 173 height 25
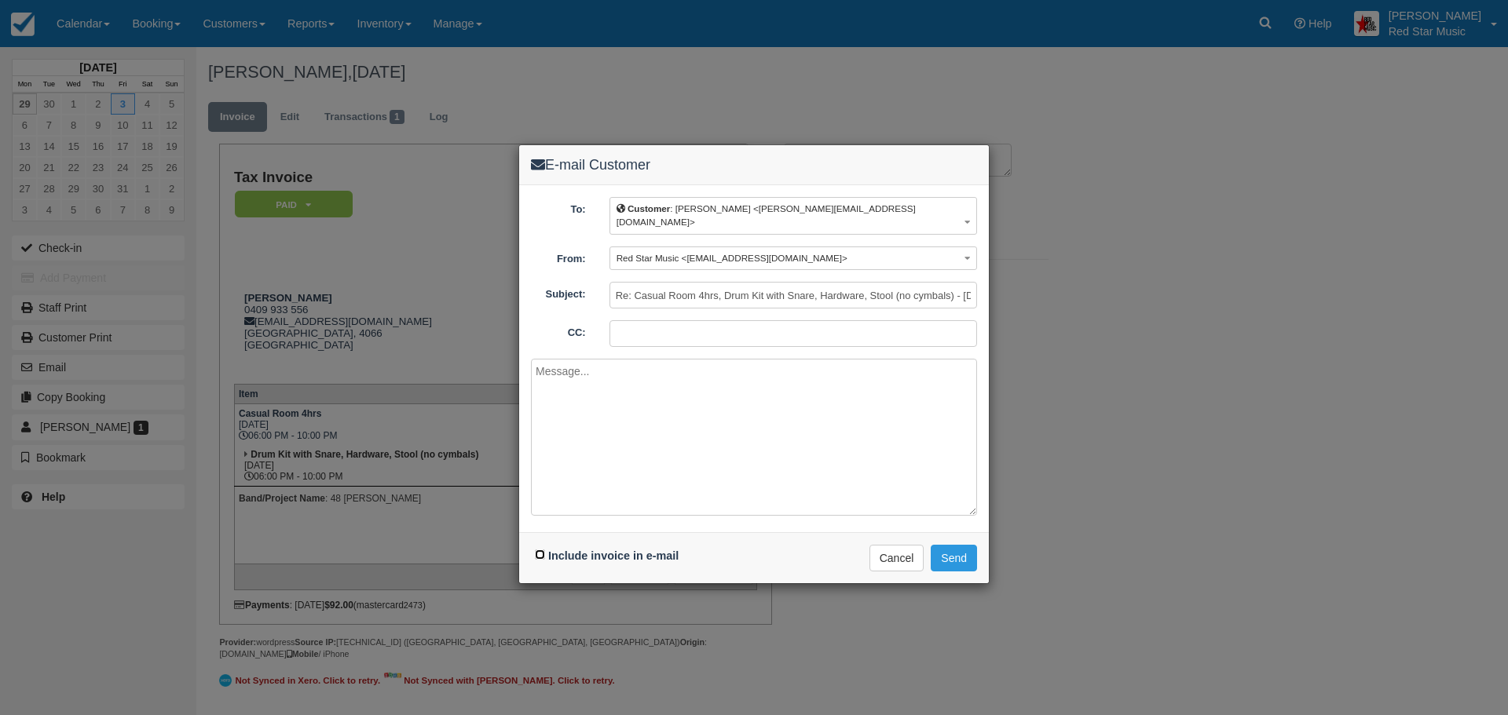
click at [537, 550] on input "Include invoice in e-mail" at bounding box center [540, 555] width 10 height 10
checkbox input "true"
click at [730, 434] on textarea at bounding box center [754, 437] width 446 height 157
type textarea "Hi Rob Session changed to thursday"
click at [896, 545] on button "Cancel" at bounding box center [896, 558] width 55 height 27
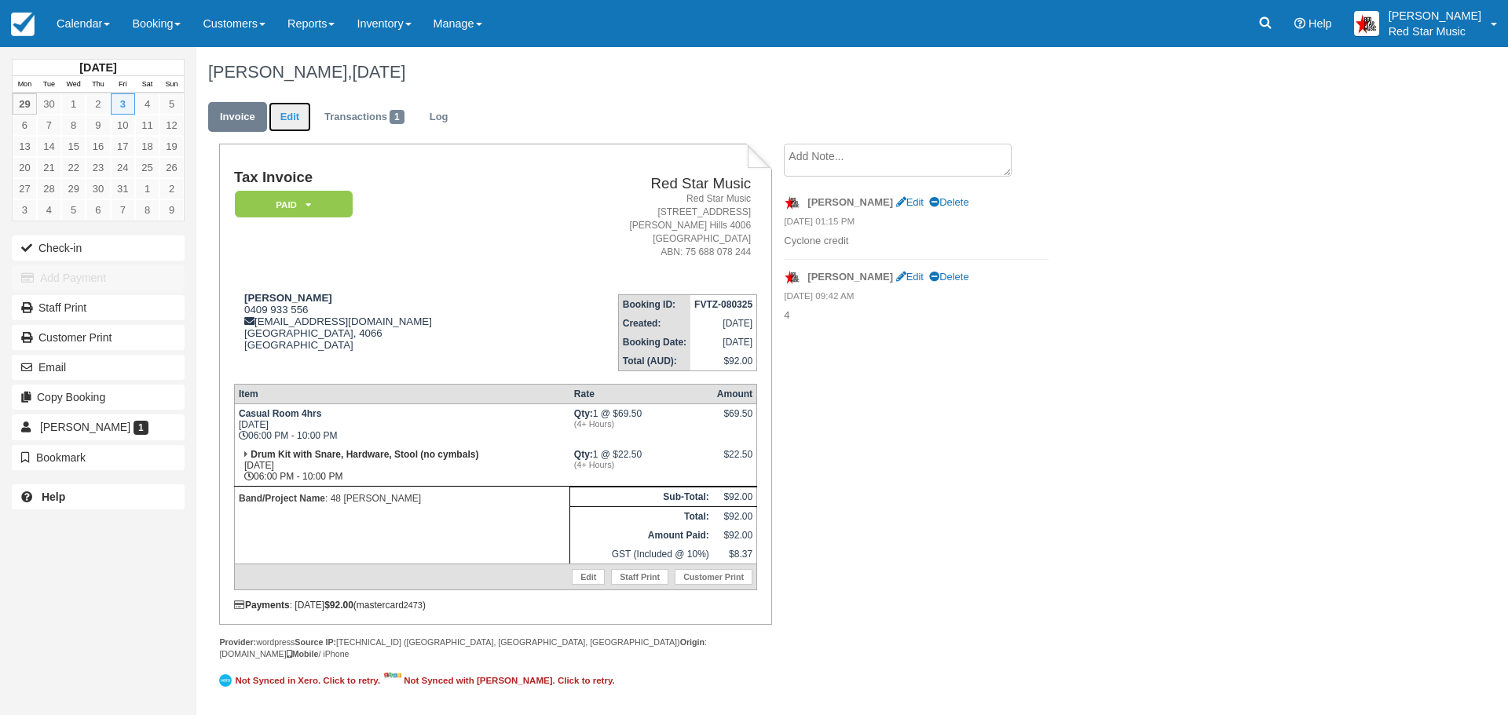
click at [291, 125] on link "Edit" at bounding box center [290, 117] width 42 height 31
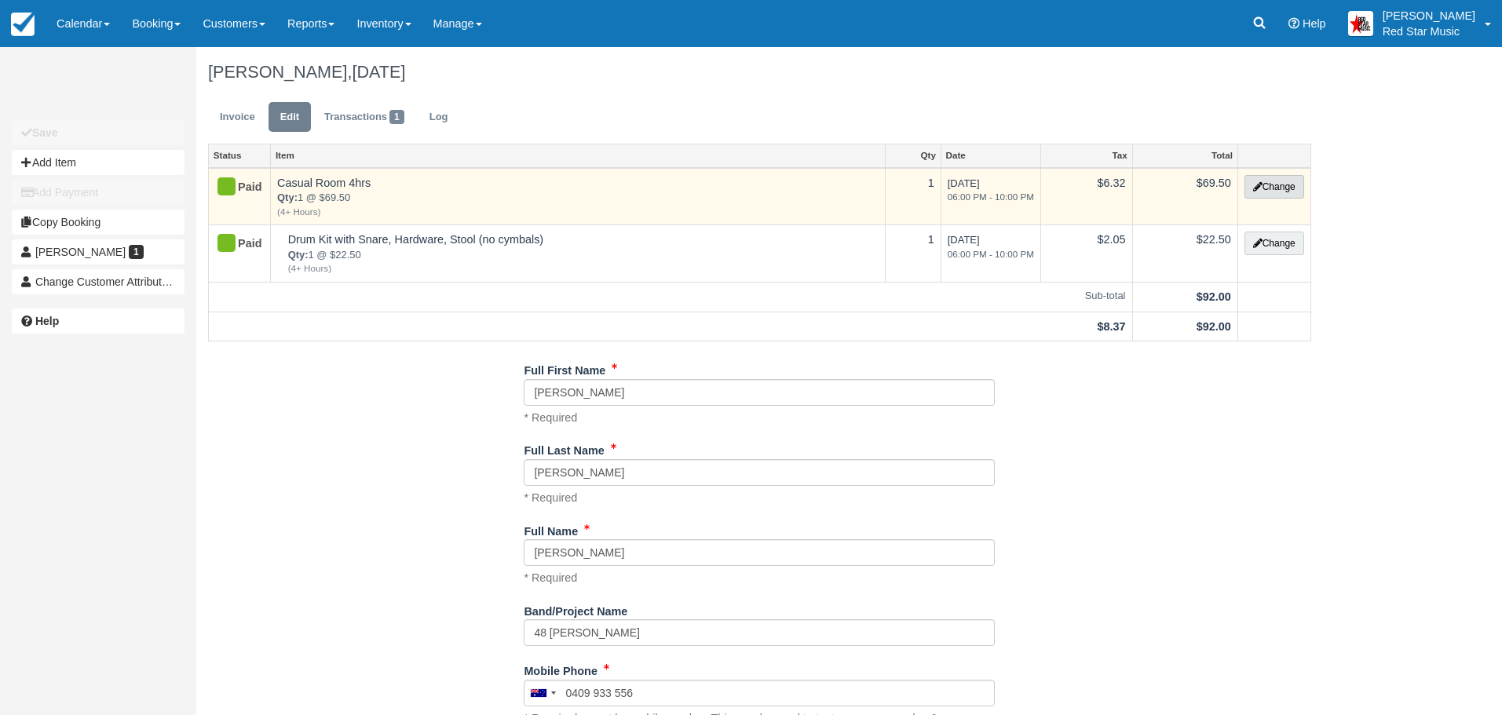
click at [1275, 188] on button "Change" at bounding box center [1275, 187] width 60 height 24
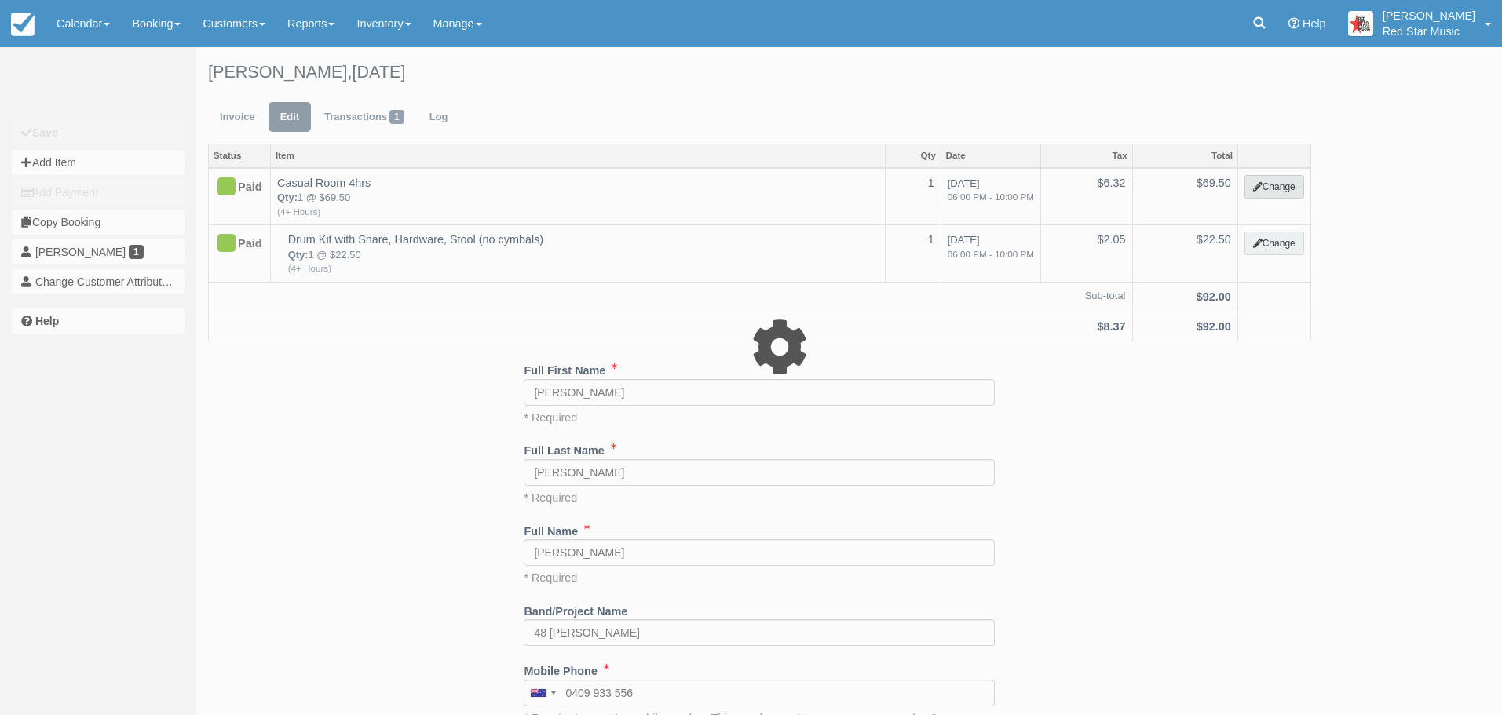
select select "6"
type input "69.50"
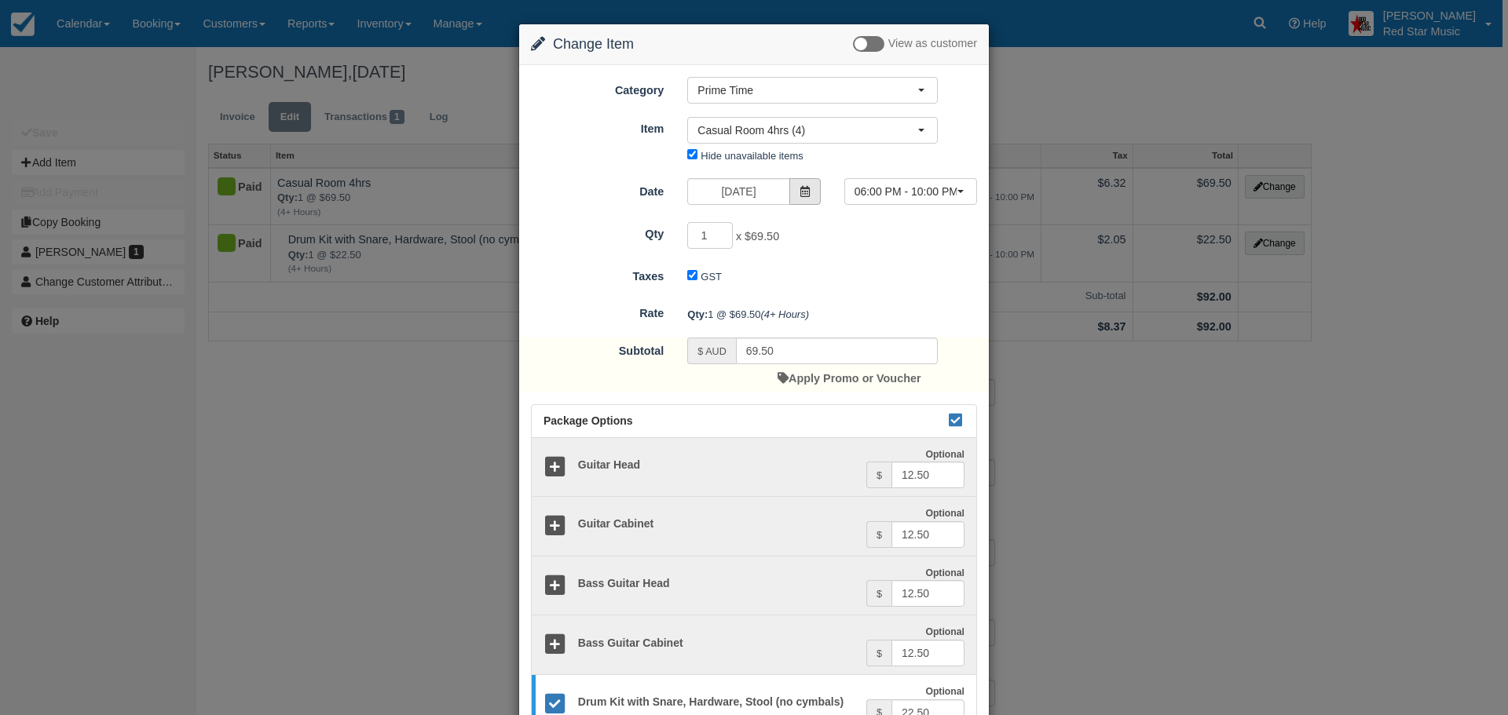
click at [805, 196] on icon at bounding box center [805, 191] width 11 height 11
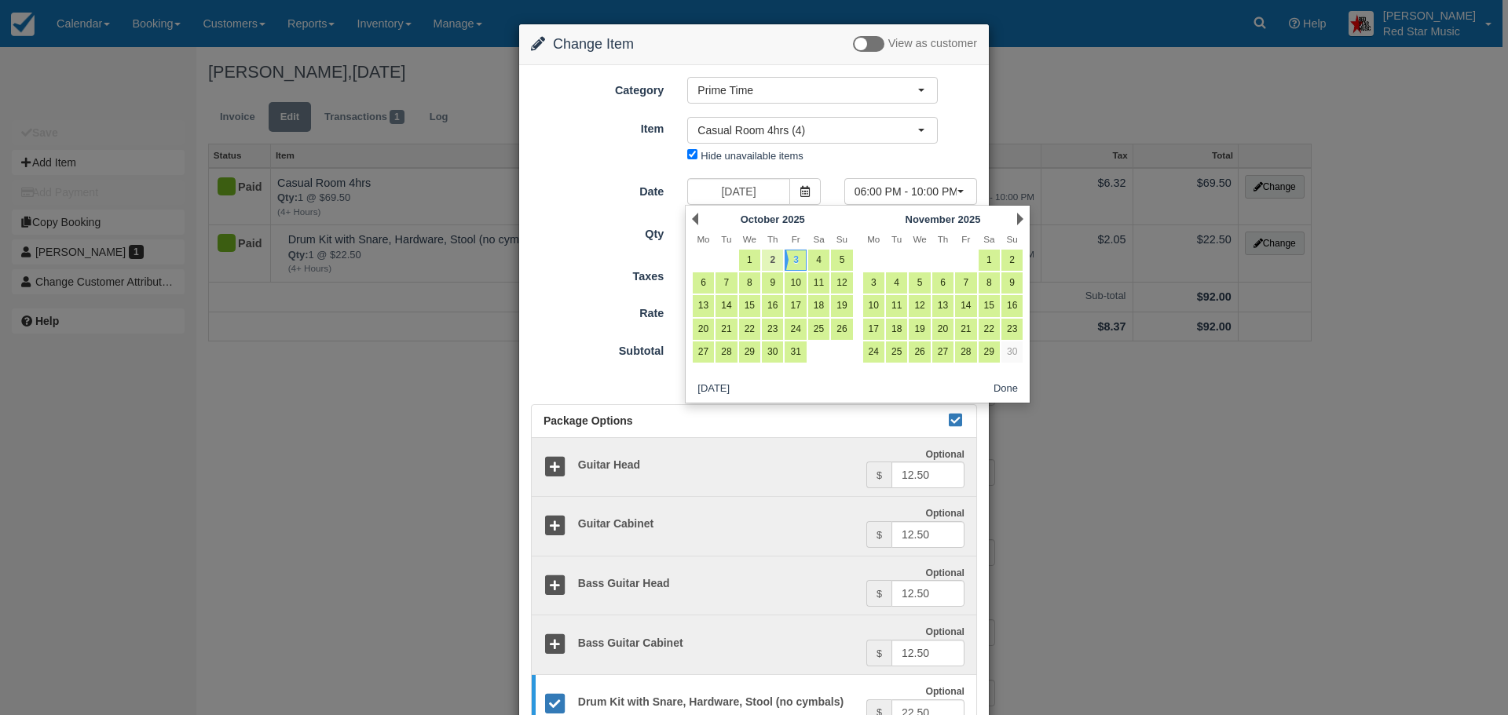
click at [771, 260] on link "2" at bounding box center [772, 260] width 21 height 21
type input "[DATE]"
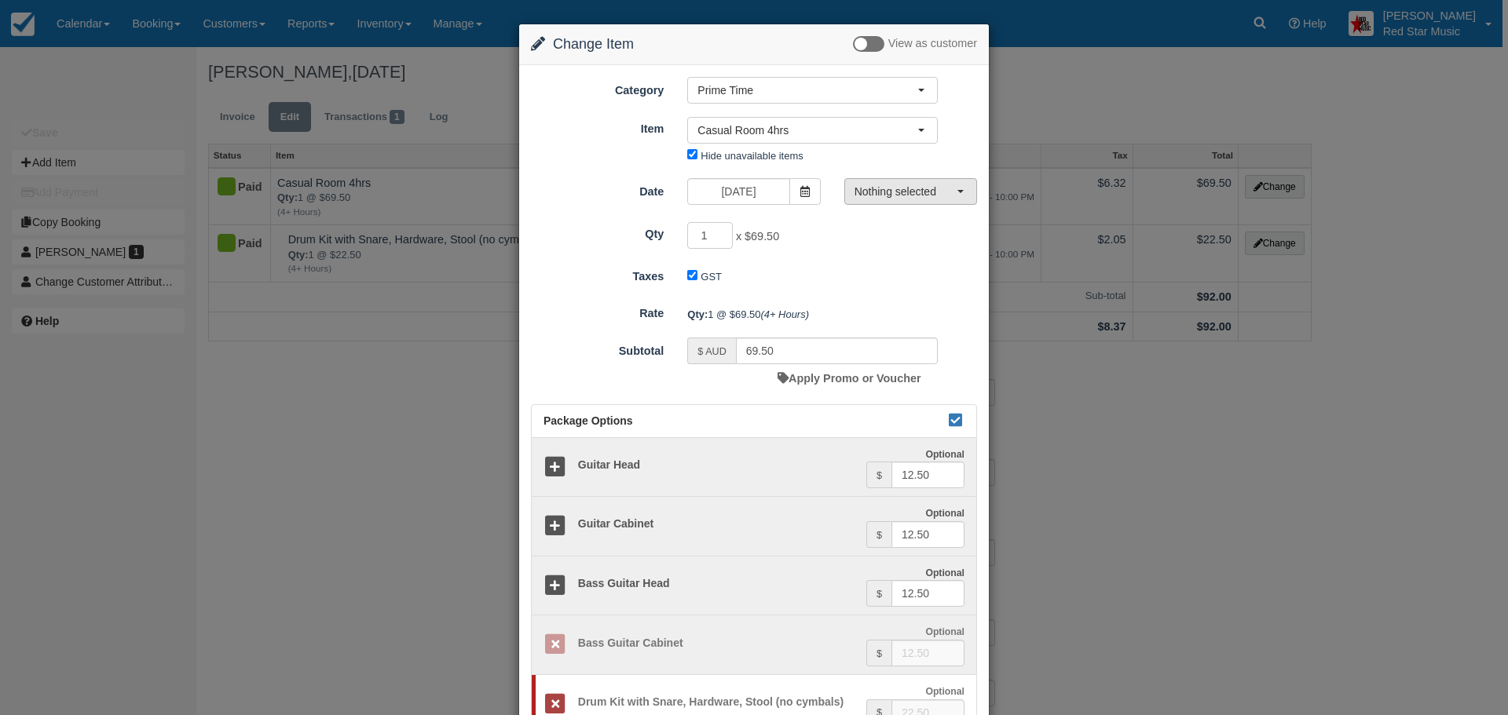
click at [932, 200] on button "Nothing selected" at bounding box center [910, 191] width 133 height 27
click at [820, 256] on form "Category Prime Time Staff Prime Time Off Peak All Access HAPPY [DATE] SPECIAL! …" at bounding box center [754, 553] width 446 height 953
click at [910, 197] on span "Nothing selected" at bounding box center [906, 192] width 102 height 16
click at [835, 217] on form "Category Prime Time Staff Prime Time Off Peak All Access HAPPY [DATE] SPECIAL! …" at bounding box center [754, 553] width 446 height 953
click at [800, 196] on icon at bounding box center [805, 191] width 11 height 11
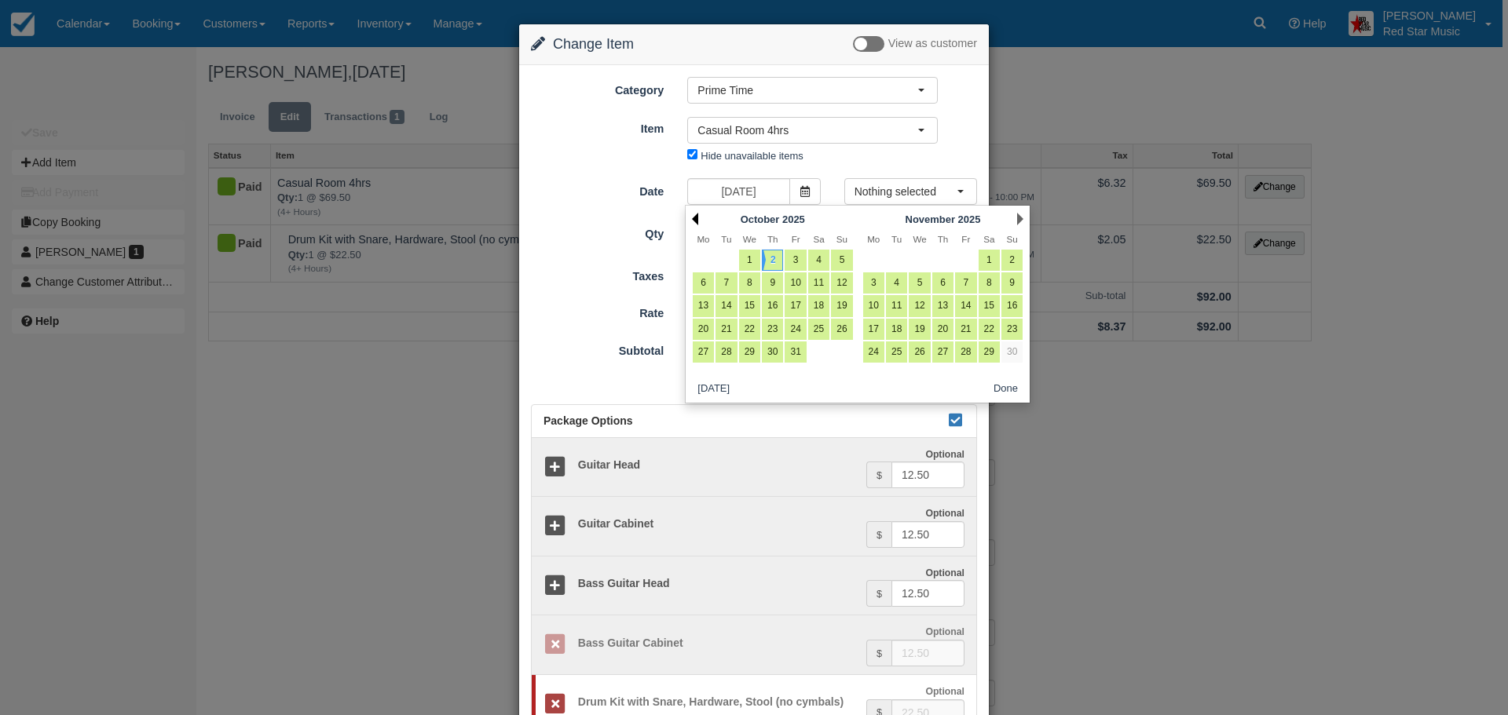
click at [697, 221] on link "Prev" at bounding box center [695, 219] width 6 height 13
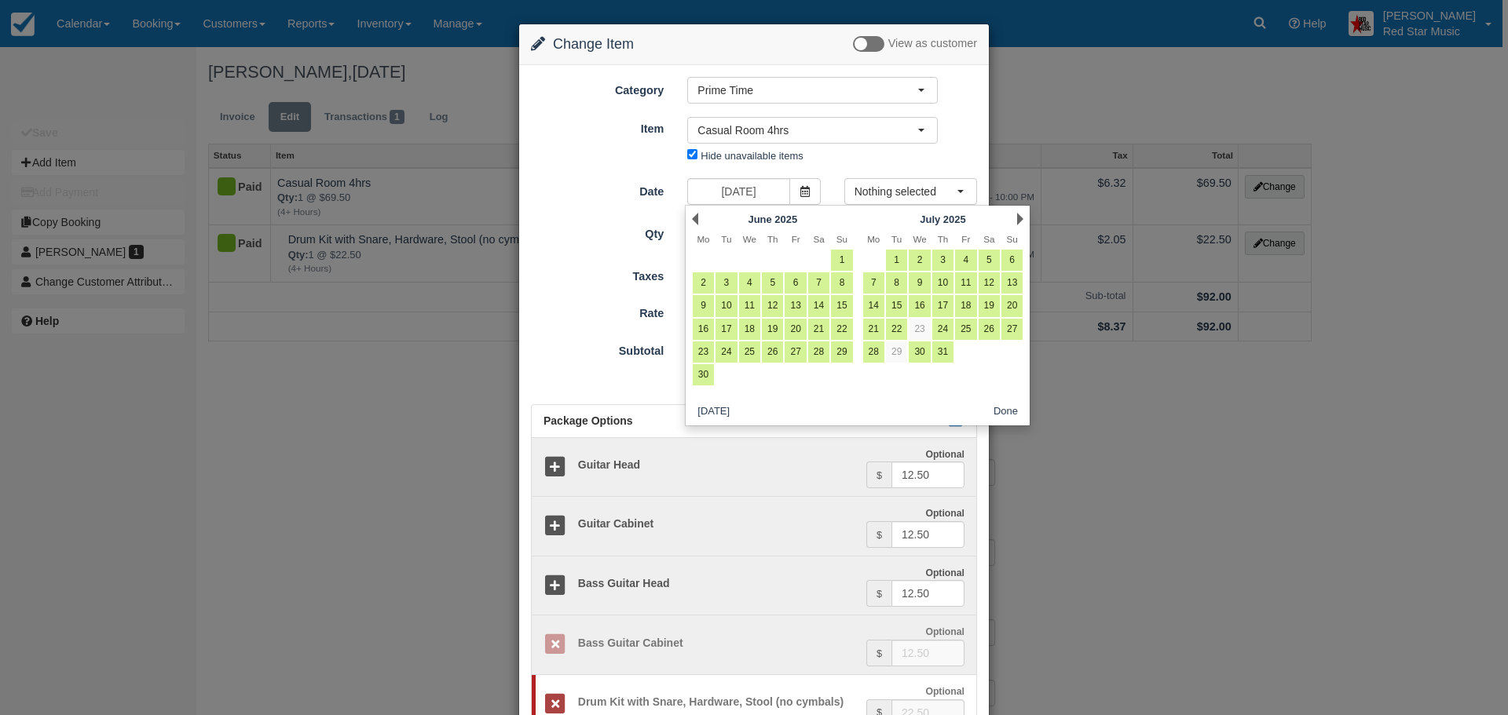
click at [697, 221] on link "Prev" at bounding box center [695, 219] width 6 height 13
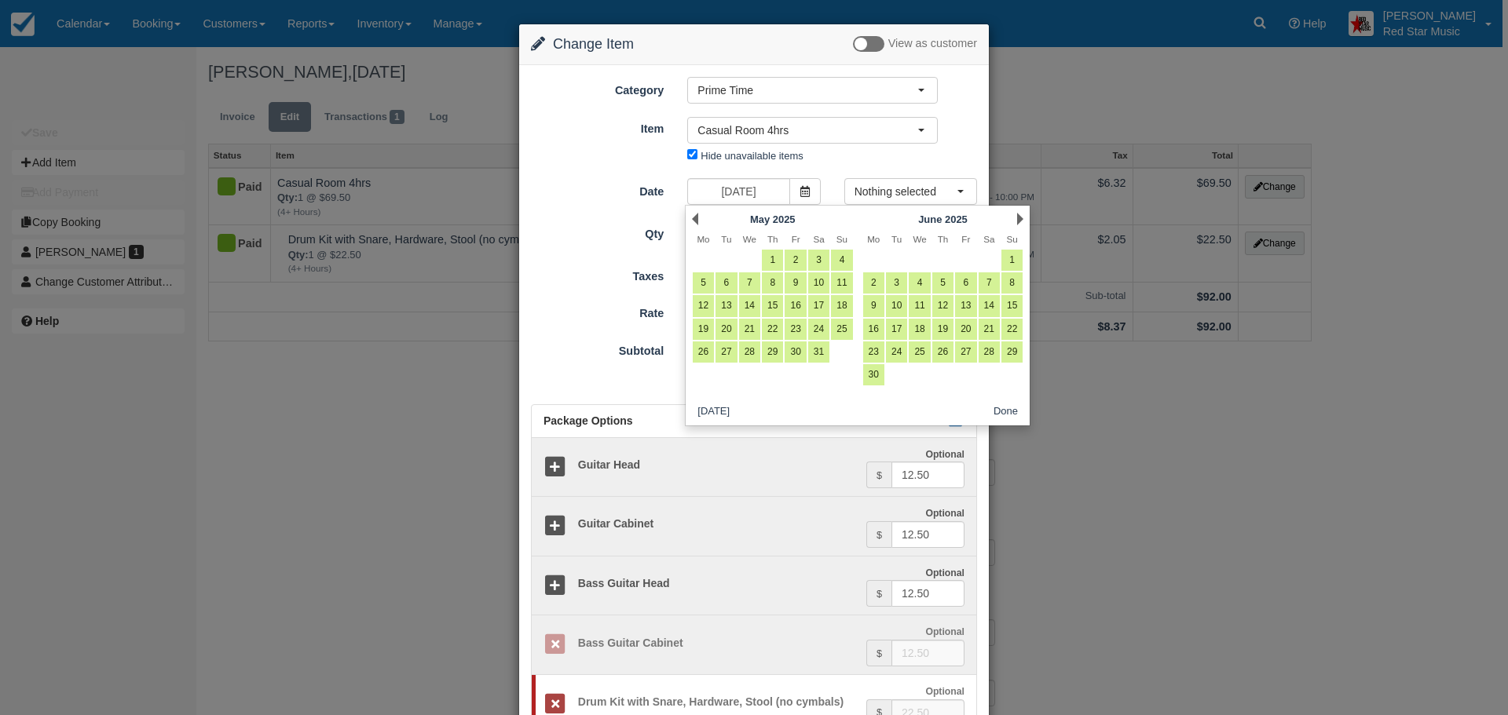
click at [697, 221] on link "Prev" at bounding box center [695, 219] width 6 height 13
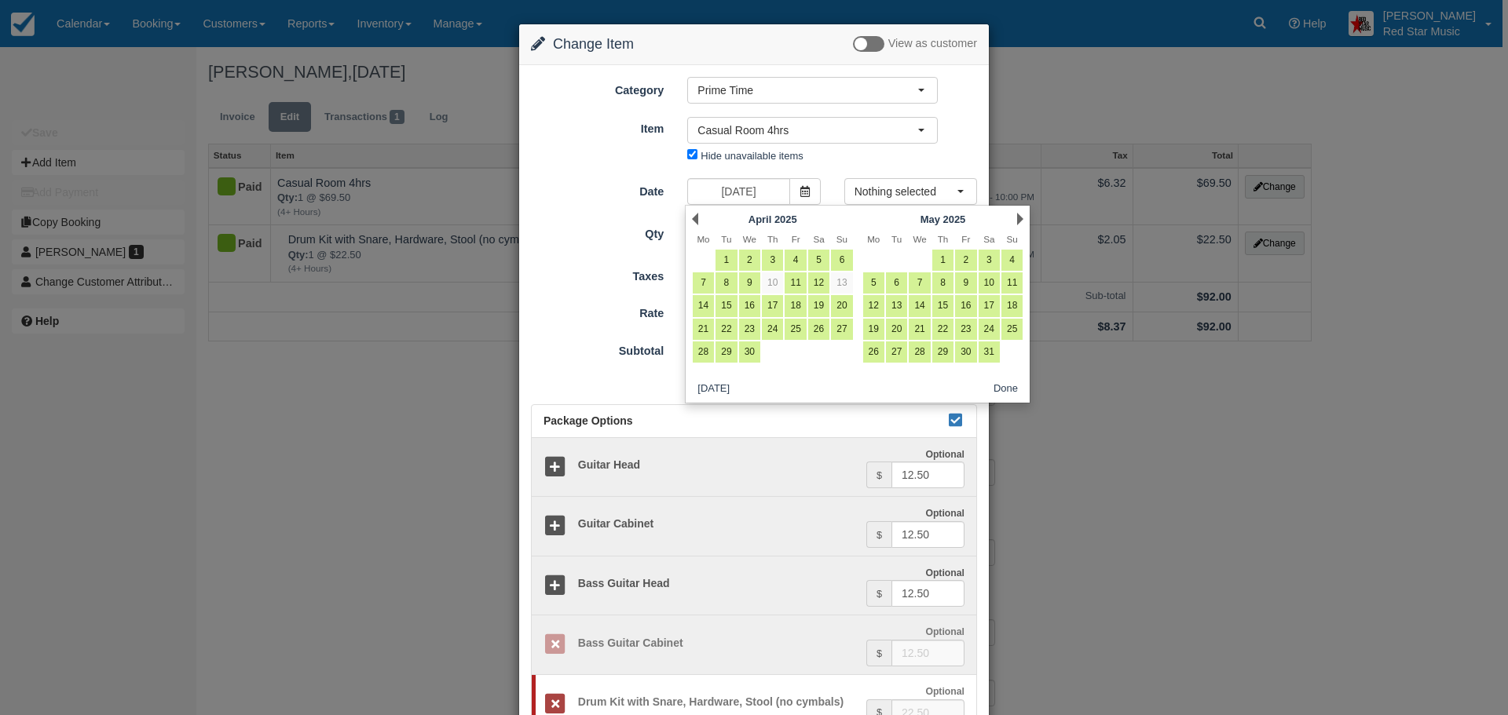
click at [697, 221] on link "Prev" at bounding box center [695, 219] width 6 height 13
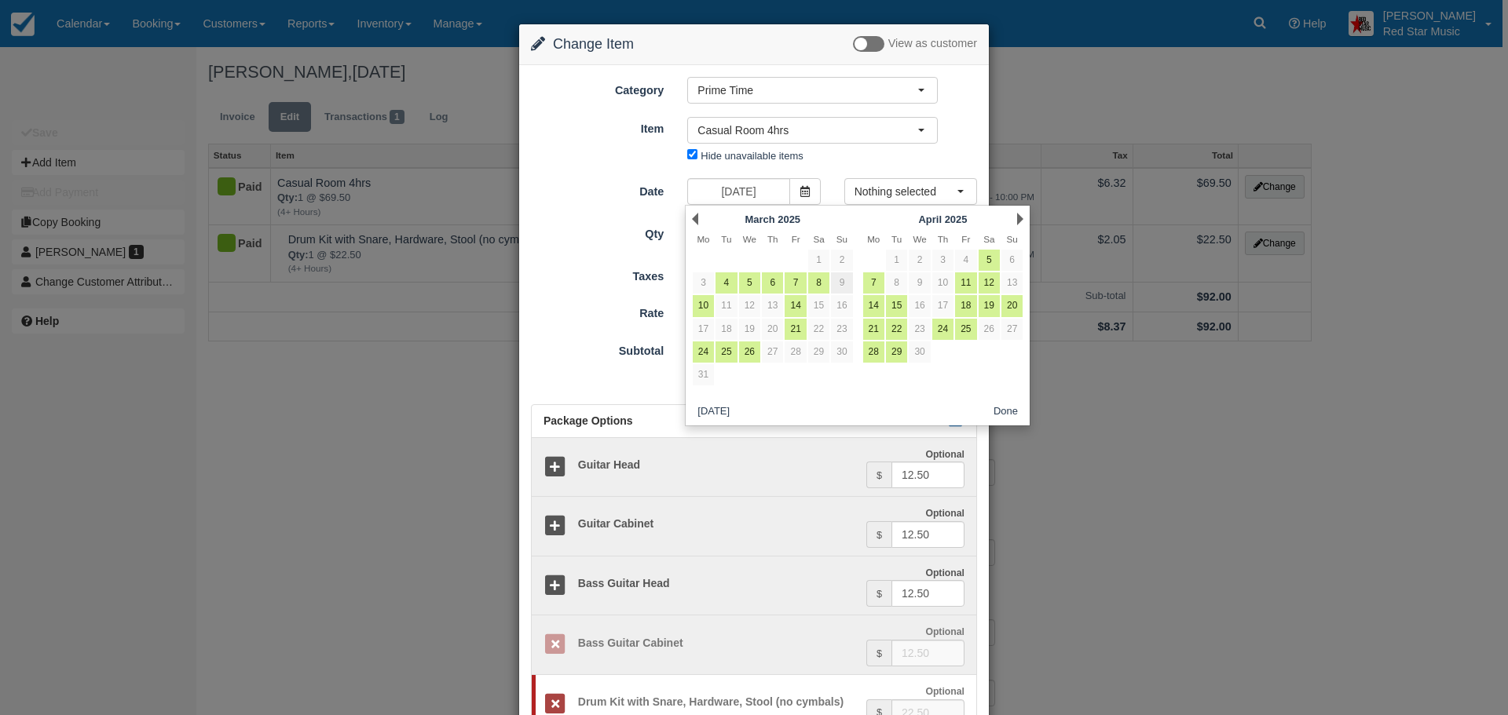
click at [842, 281] on link "9" at bounding box center [841, 283] width 21 height 21
type input "[DATE]"
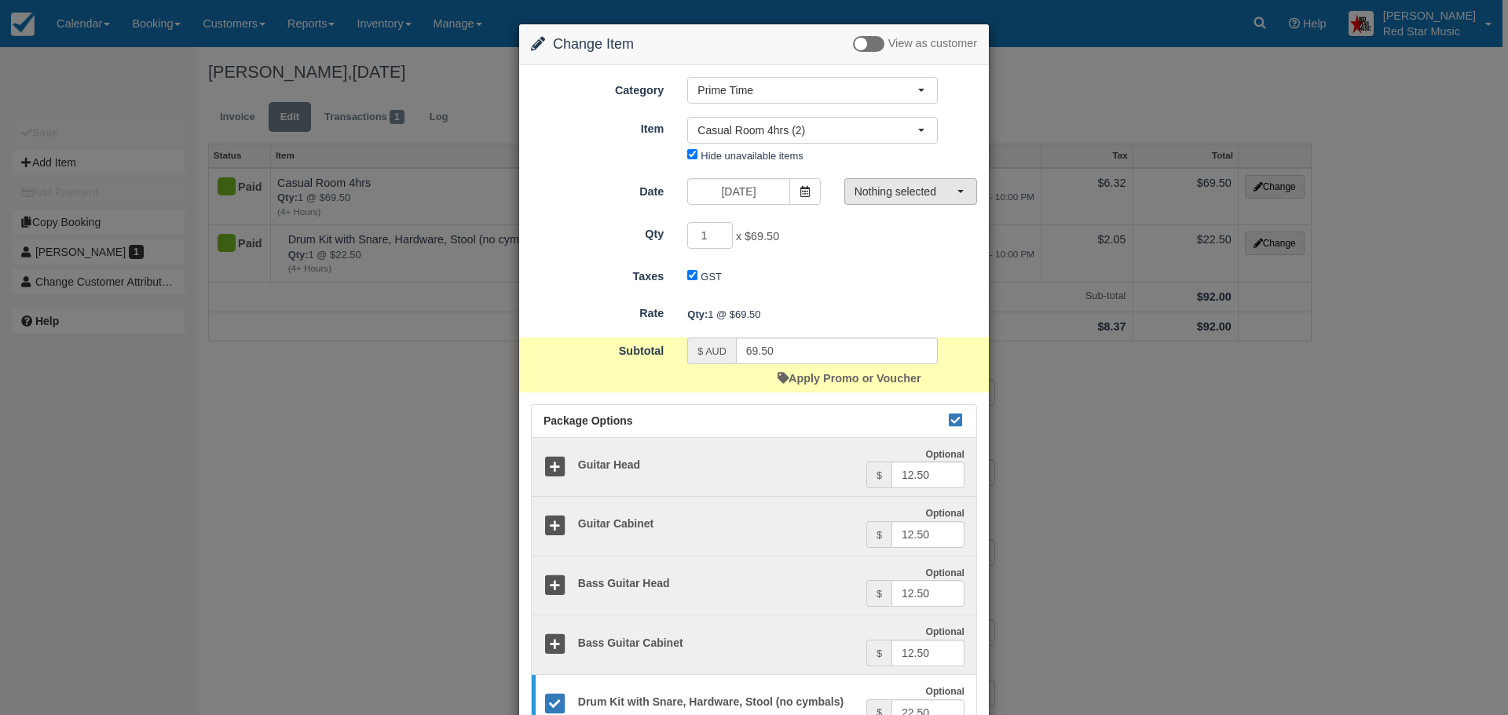
click at [946, 192] on span "Nothing selected" at bounding box center [906, 192] width 102 height 16
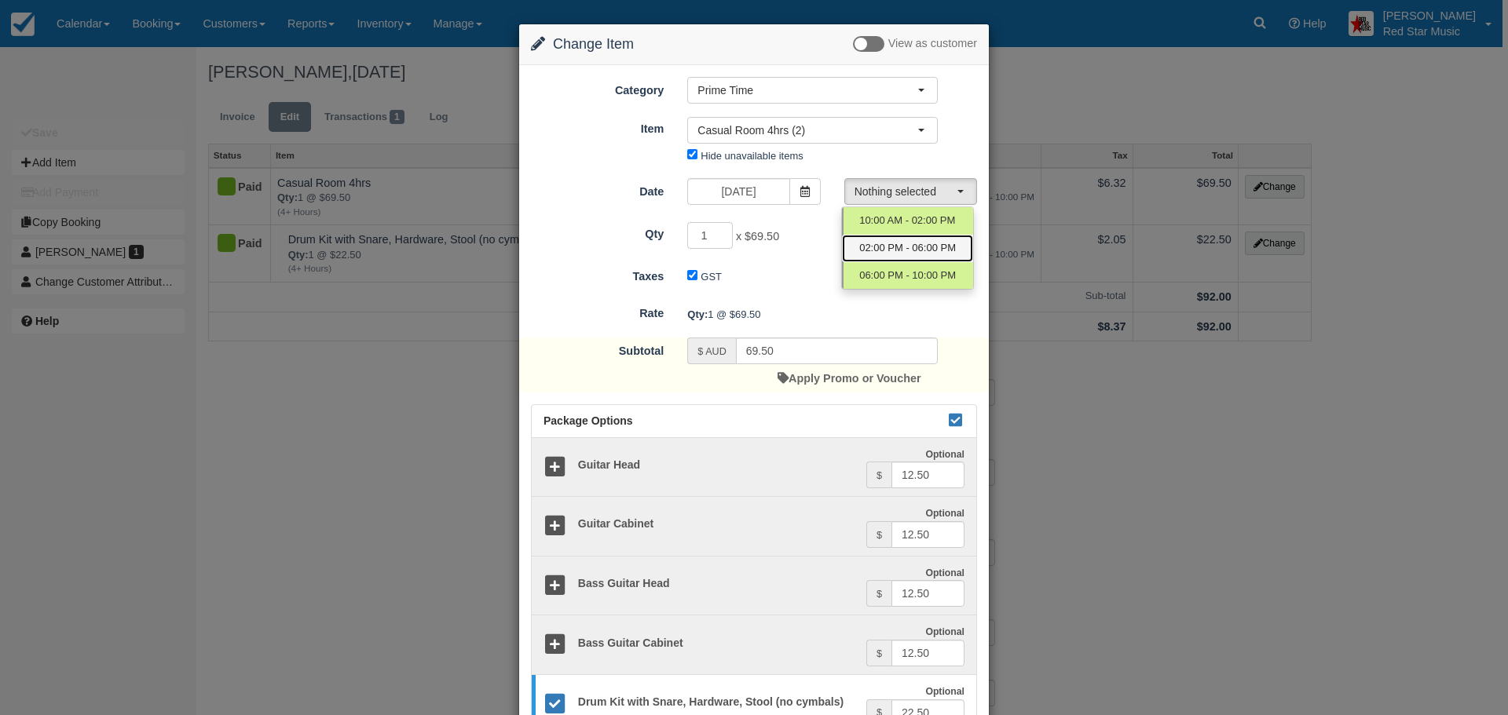
click at [902, 244] on span "02:00 PM - 06:00 PM" at bounding box center [907, 248] width 97 height 15
select select "1"
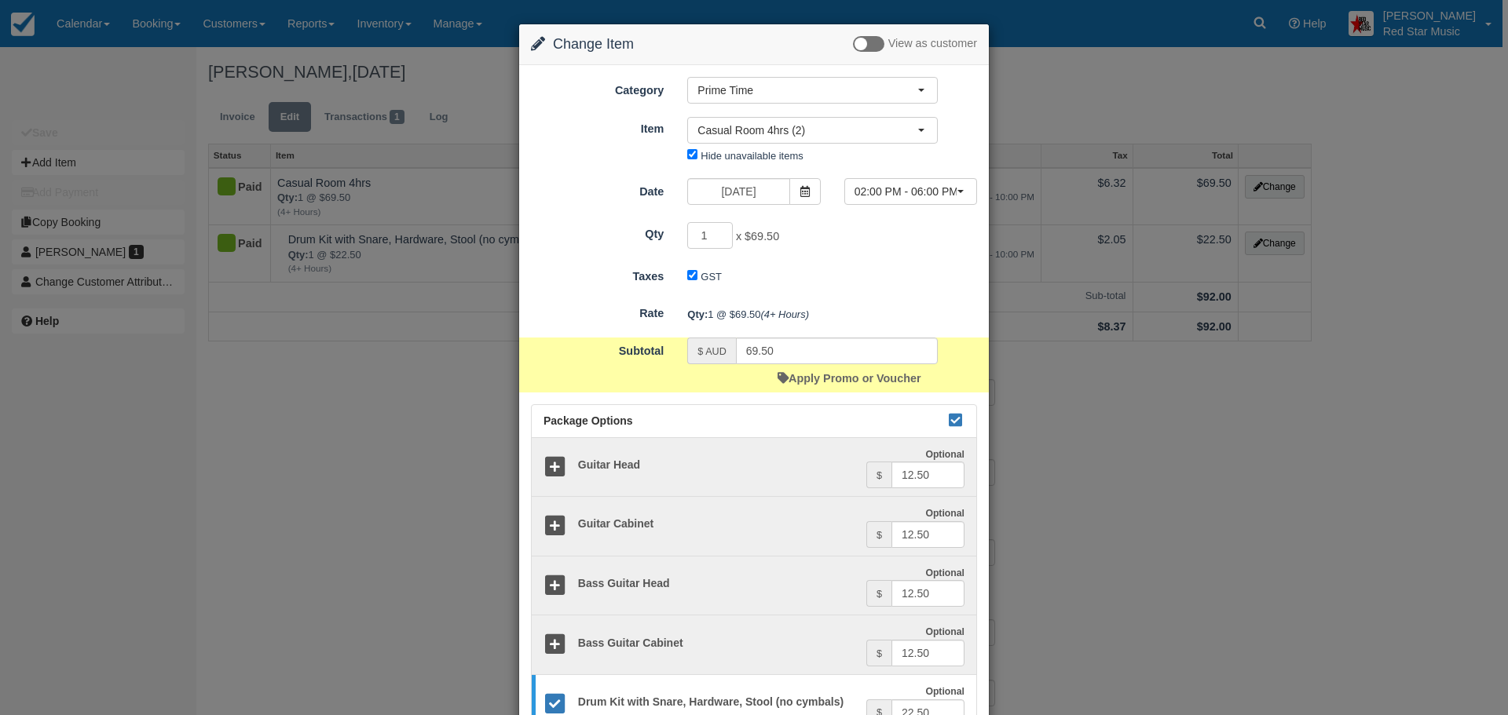
scroll to position [360, 0]
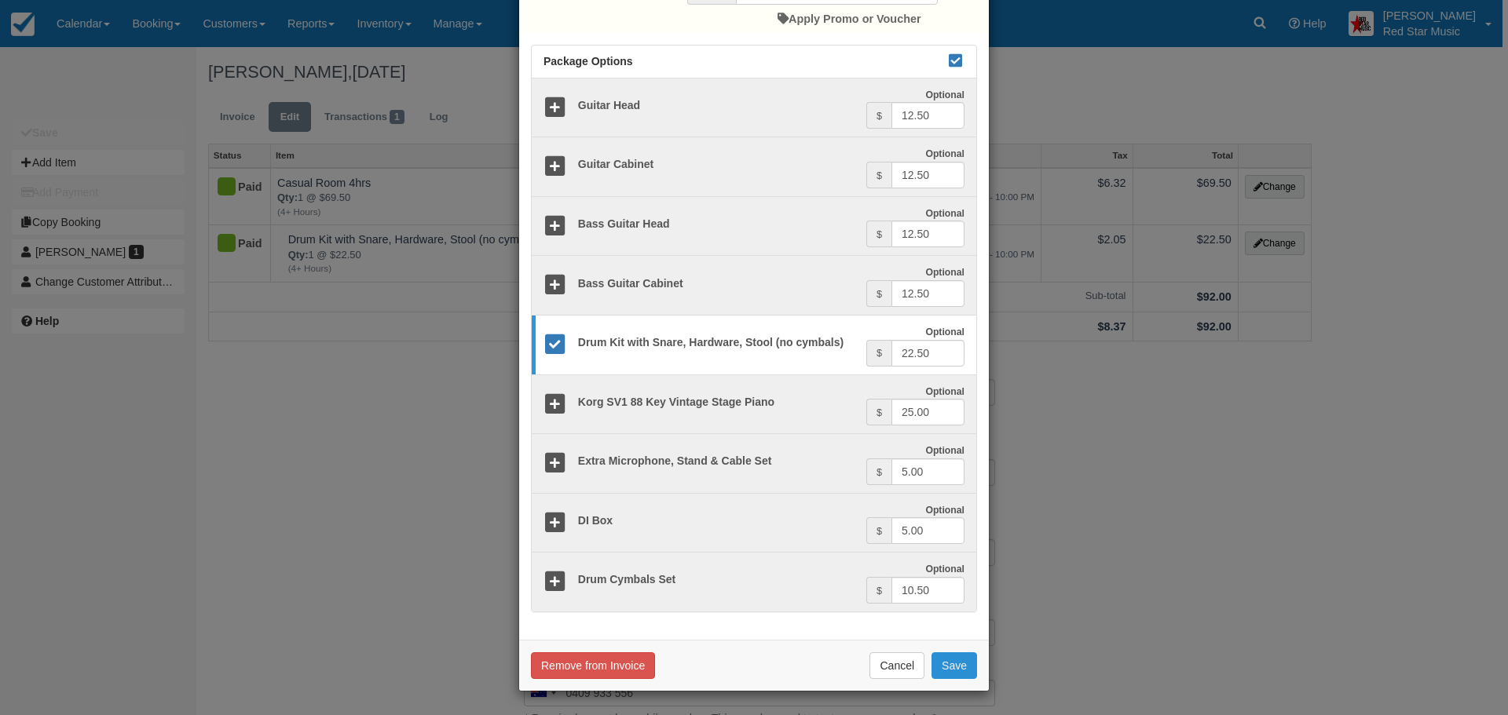
click at [939, 671] on button "Save" at bounding box center [954, 666] width 46 height 27
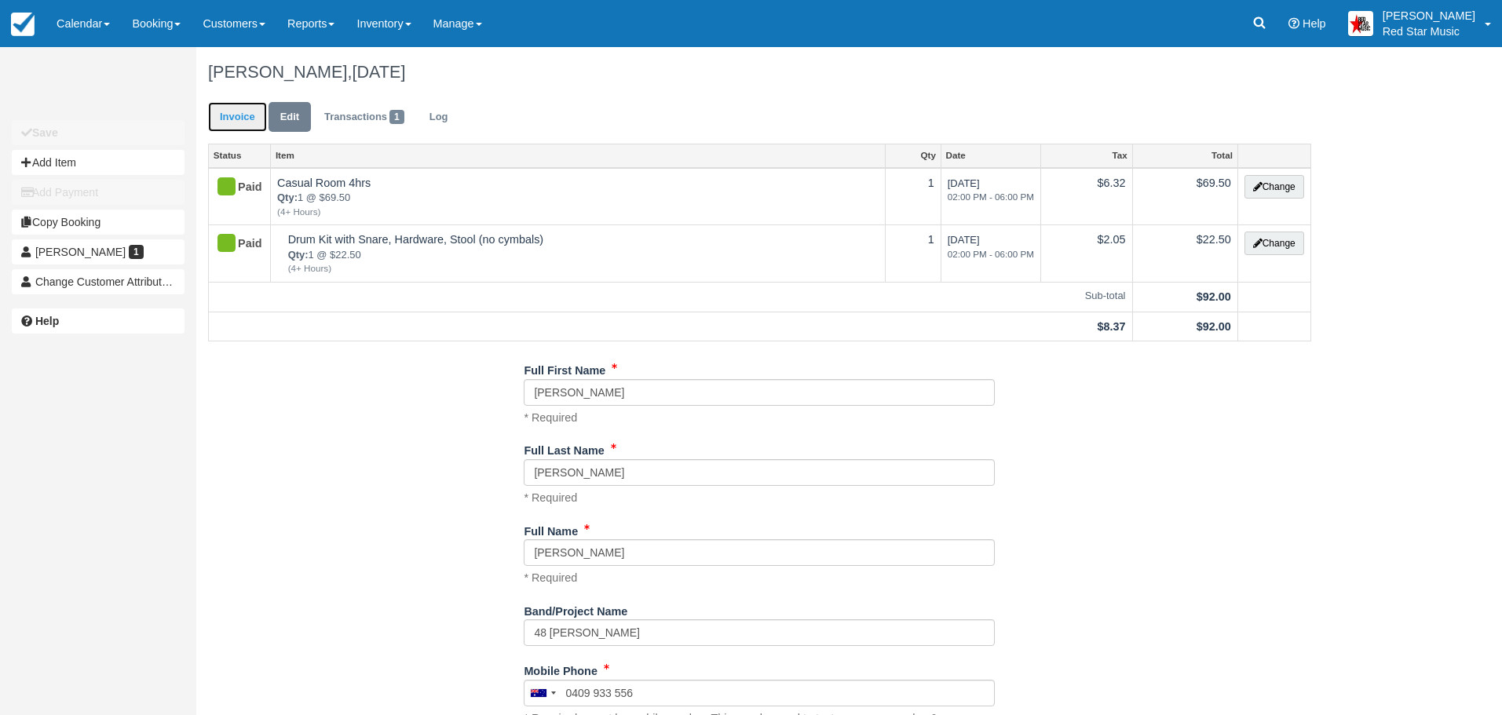
click at [241, 122] on link "Invoice" at bounding box center [237, 117] width 59 height 31
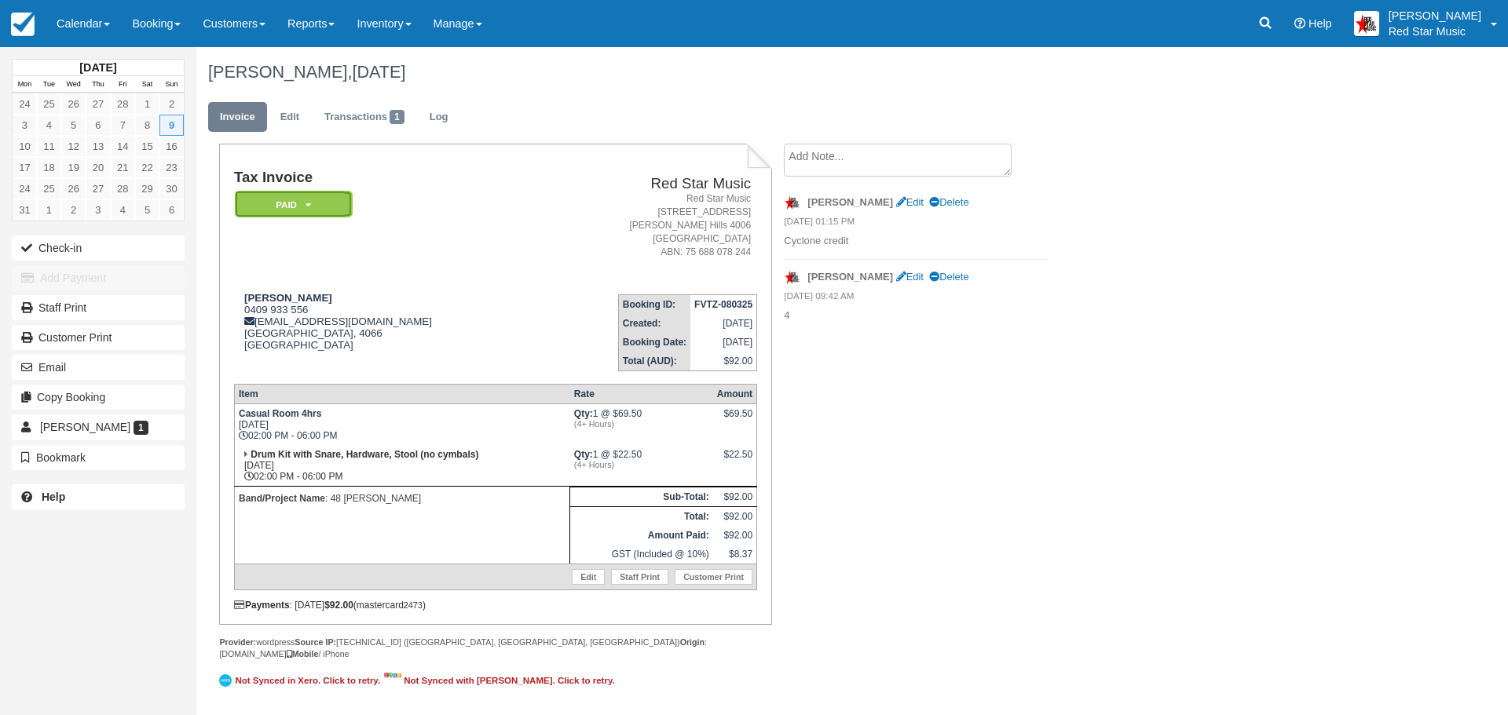
click at [324, 204] on em "Paid" at bounding box center [294, 204] width 118 height 27
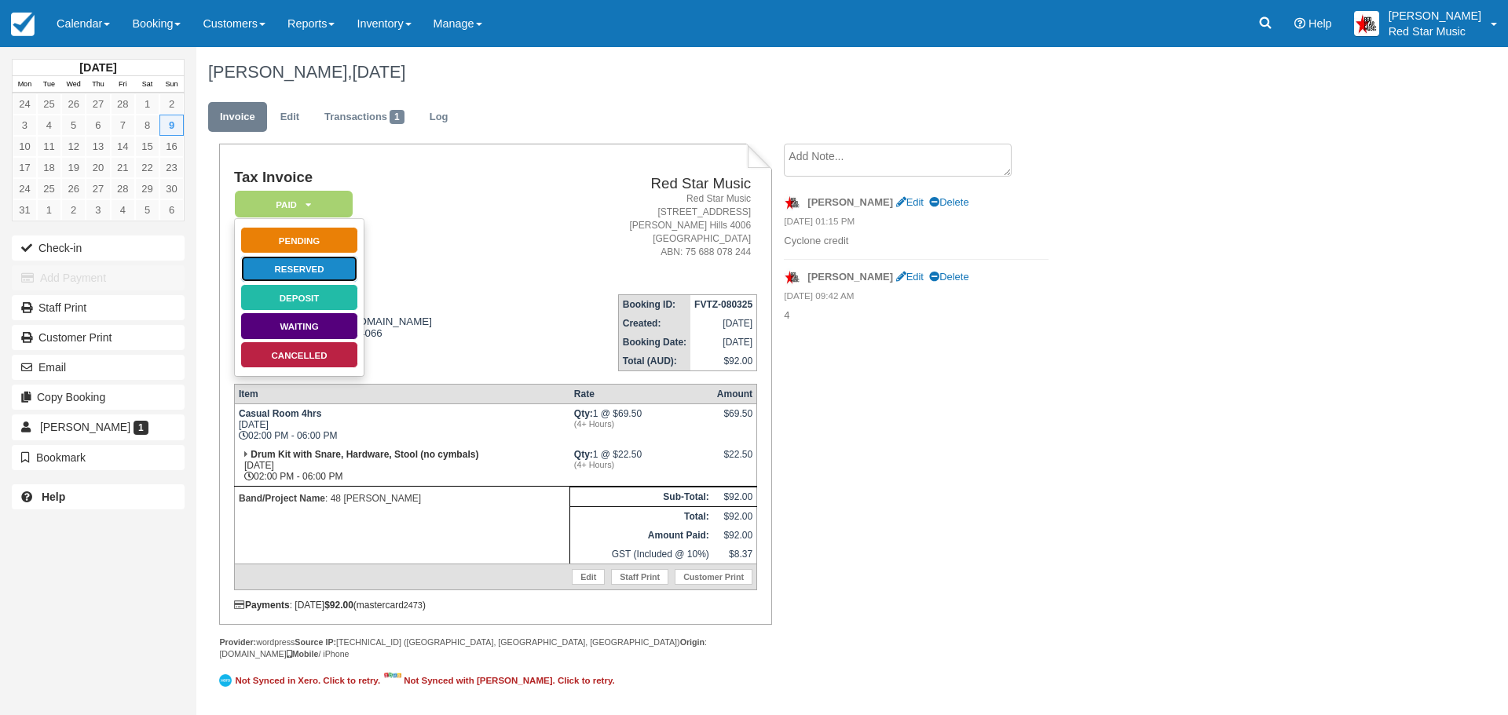
click at [306, 269] on link "Reserved" at bounding box center [299, 268] width 118 height 27
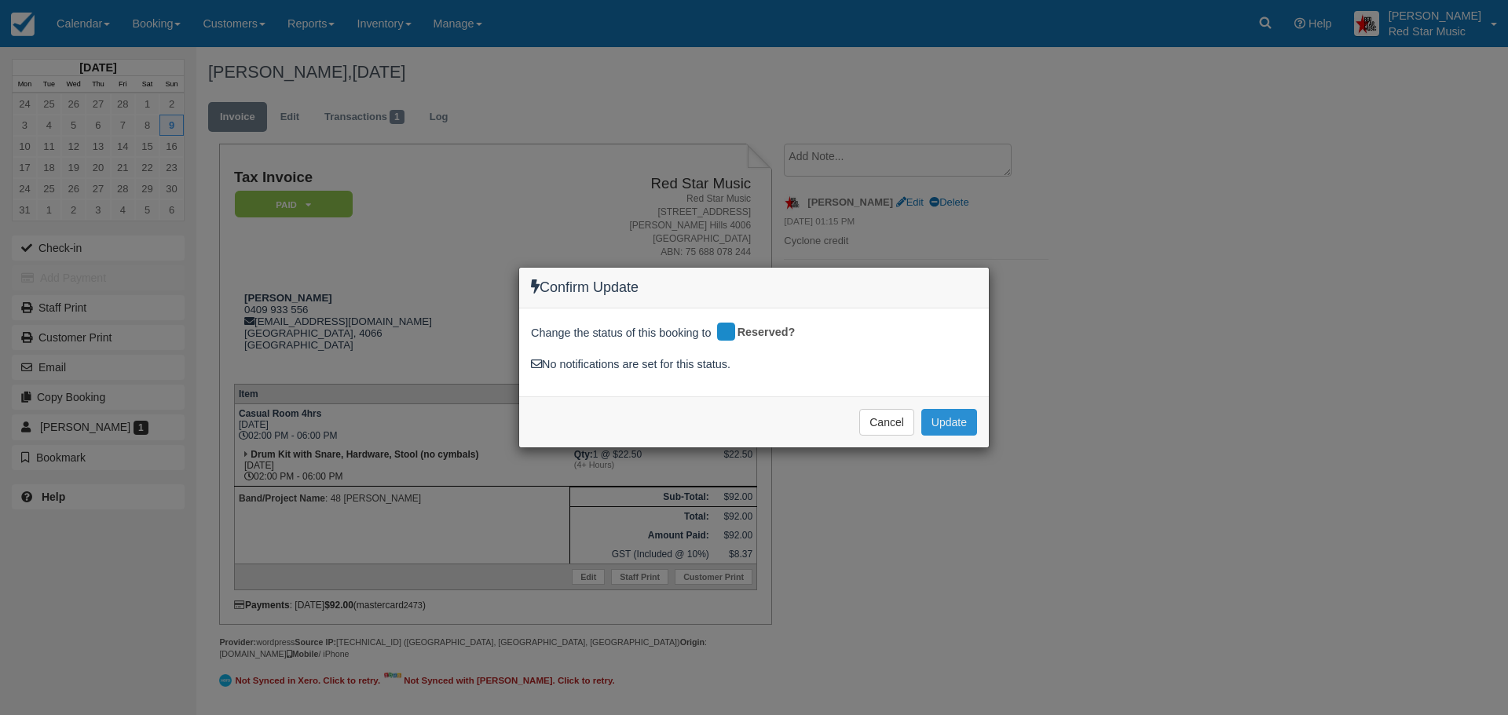
click at [951, 430] on button "Update" at bounding box center [949, 422] width 56 height 27
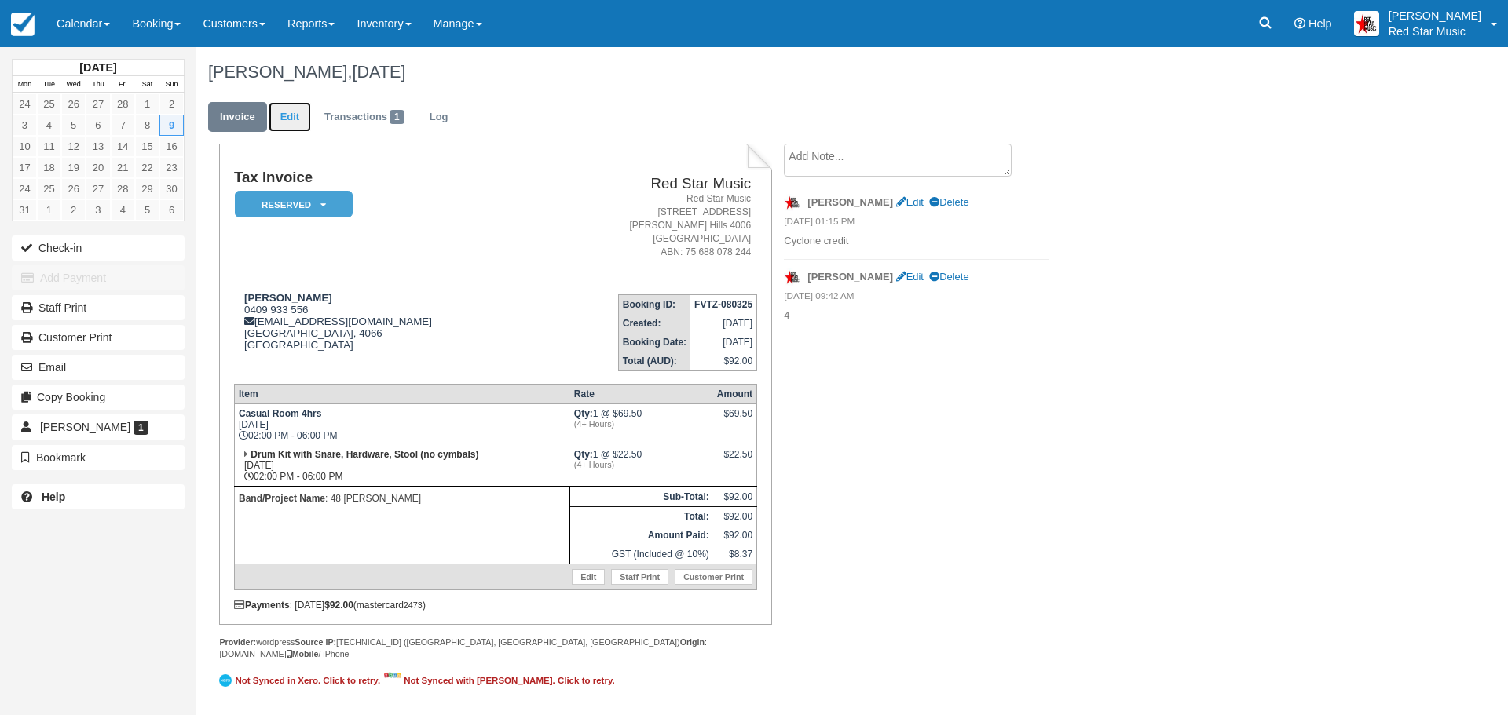
click at [286, 122] on link "Edit" at bounding box center [290, 117] width 42 height 31
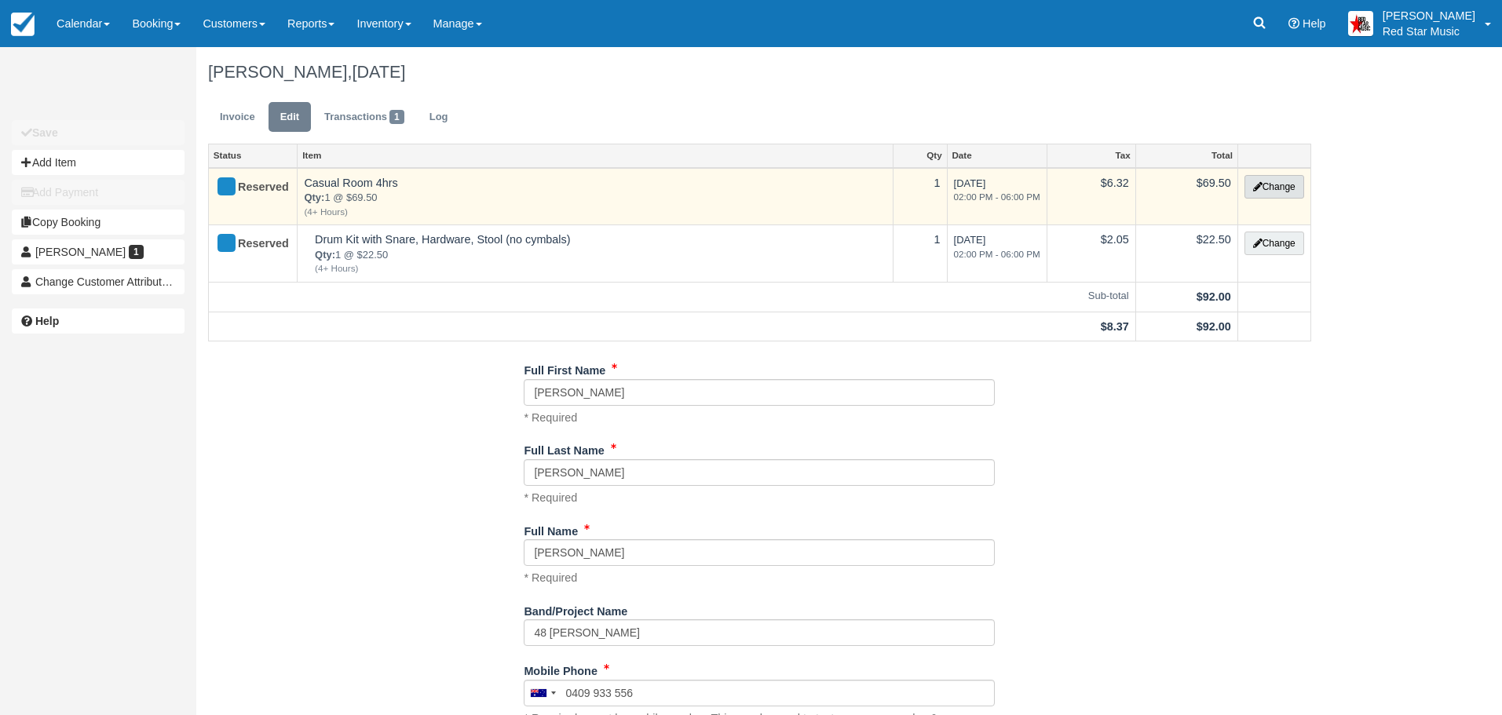
click at [1274, 186] on button "Change" at bounding box center [1275, 187] width 60 height 24
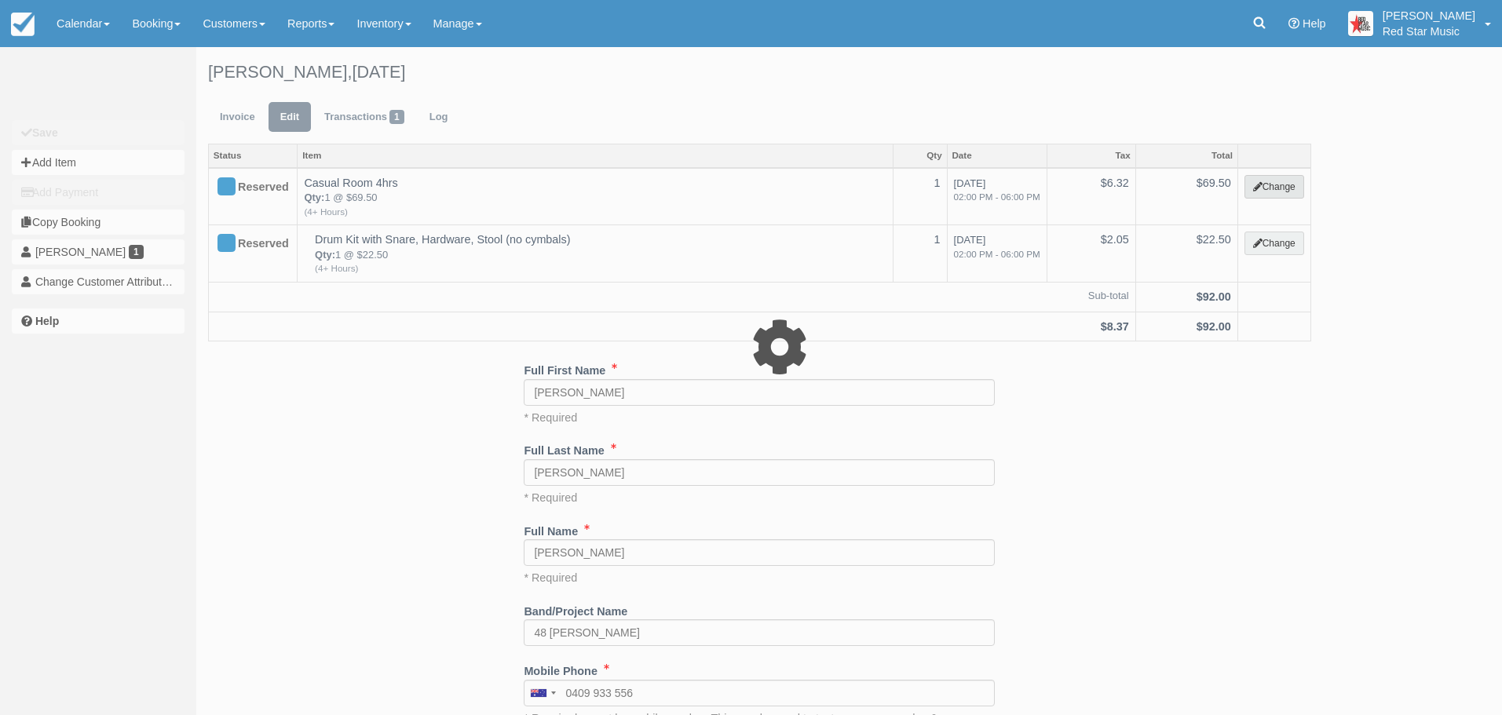
select select "6"
type input "69.50"
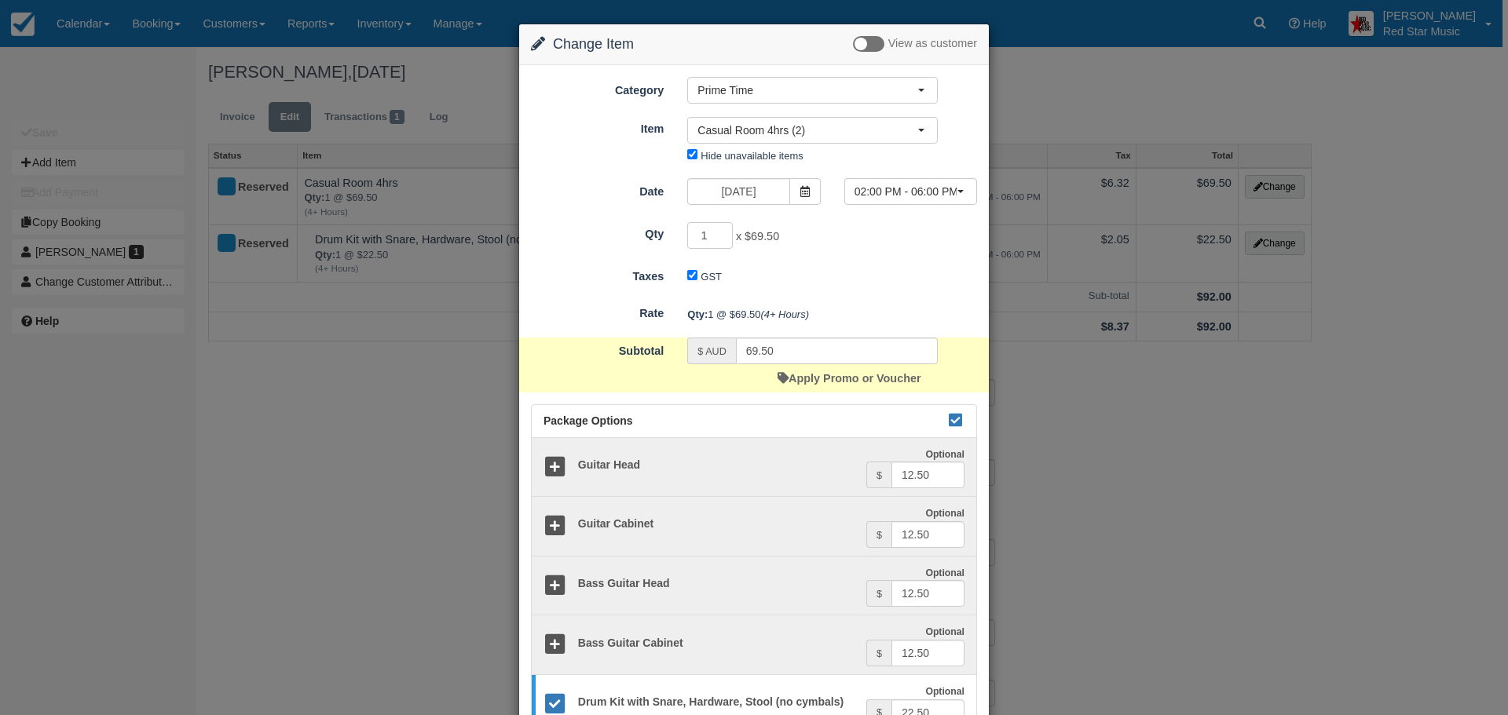
click at [793, 188] on span at bounding box center [804, 191] width 31 height 27
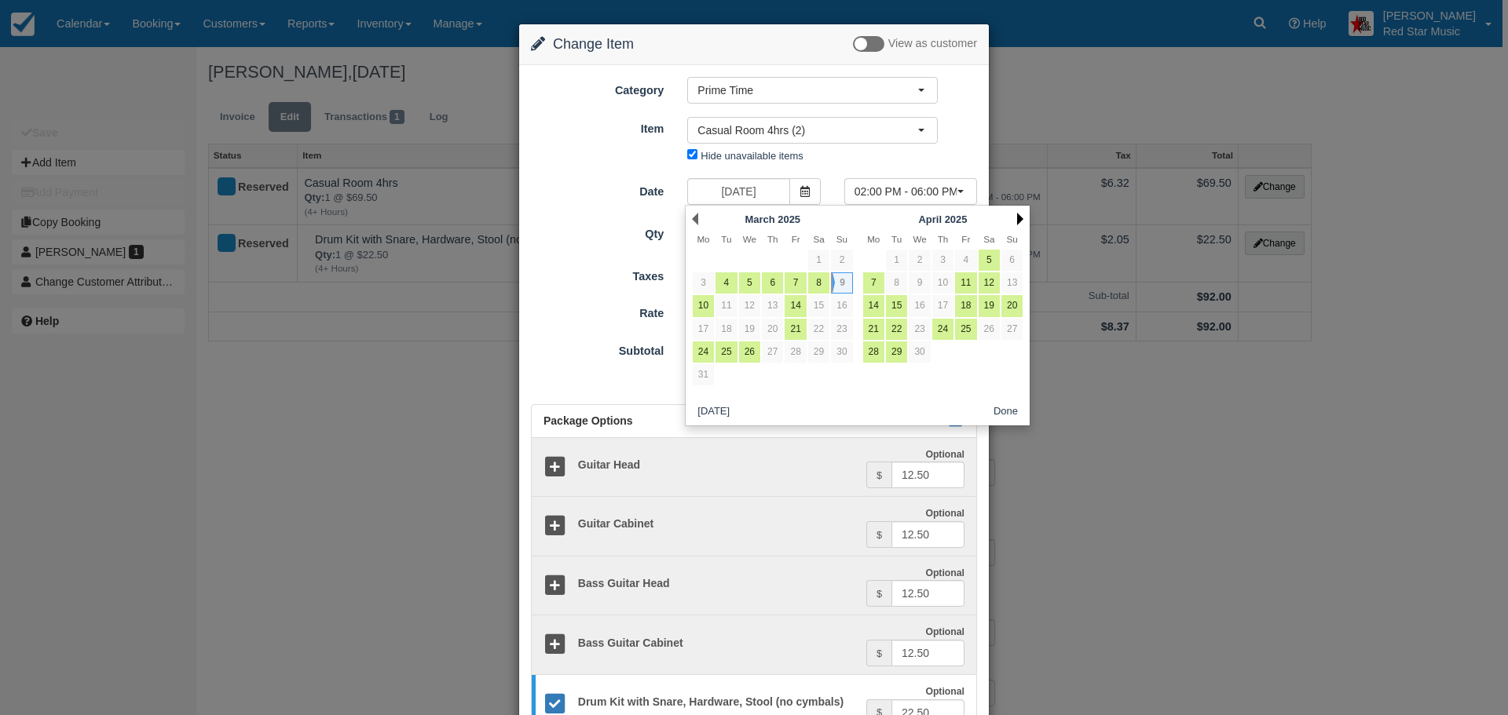
click at [1018, 221] on link "Next" at bounding box center [1020, 219] width 6 height 13
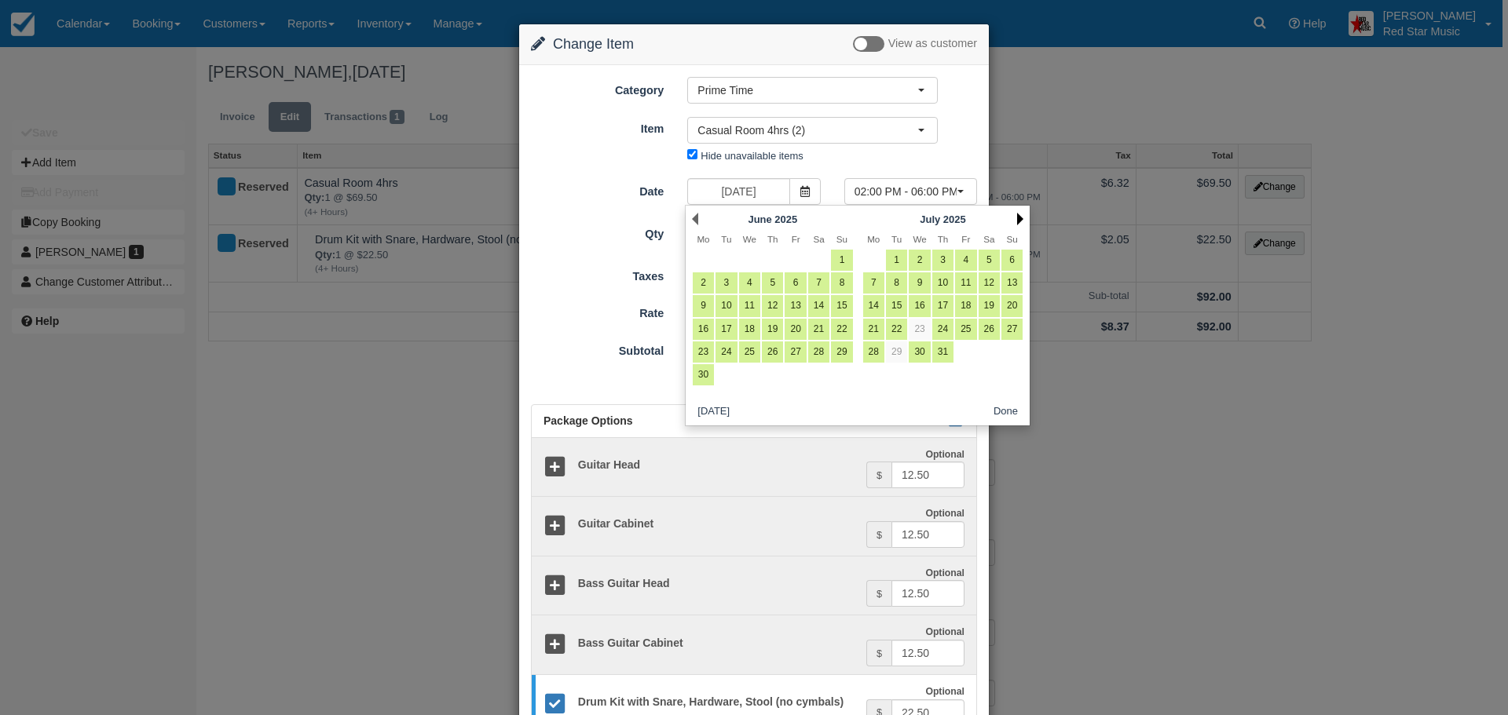
click at [1020, 217] on link "Next" at bounding box center [1020, 219] width 6 height 13
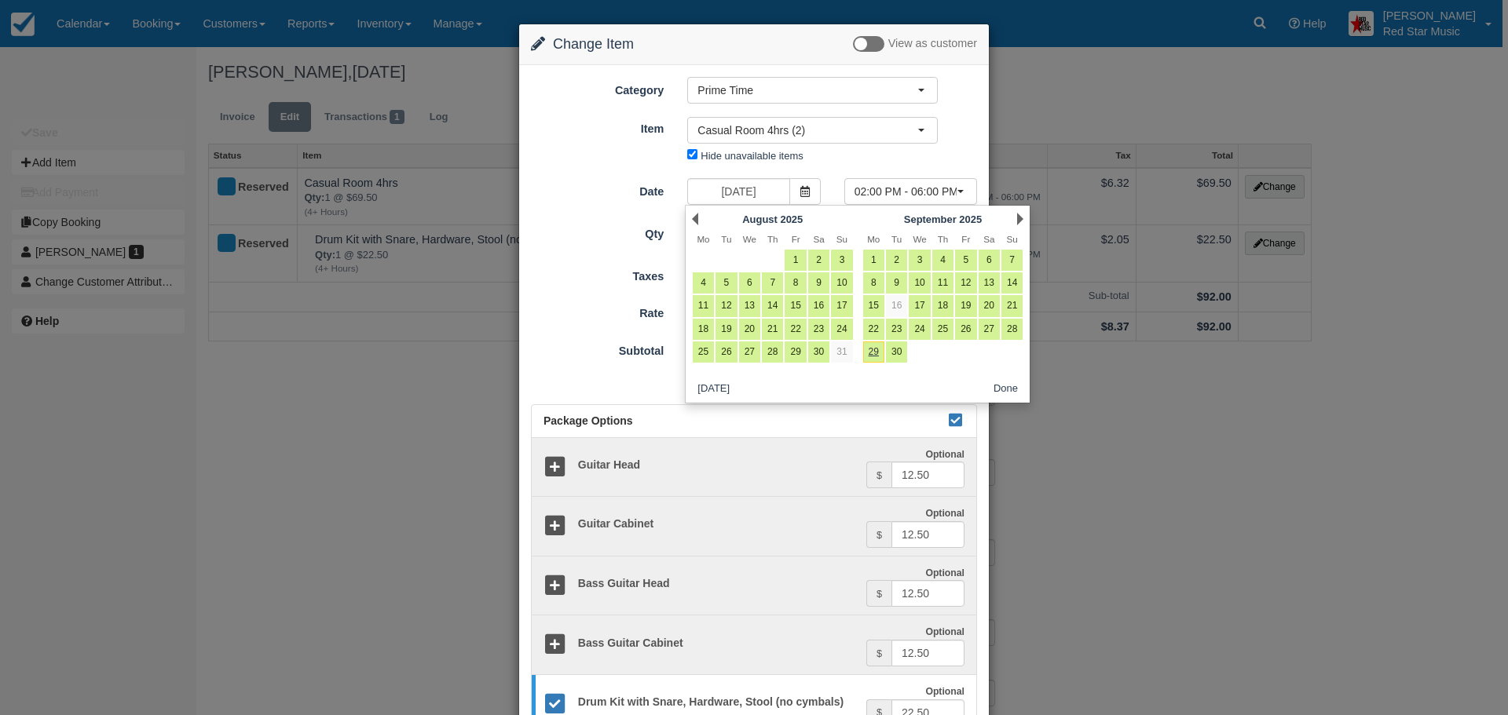
click at [1014, 218] on div "Next September 2025" at bounding box center [943, 219] width 170 height 22
click at [1023, 213] on link "Next" at bounding box center [1020, 219] width 6 height 13
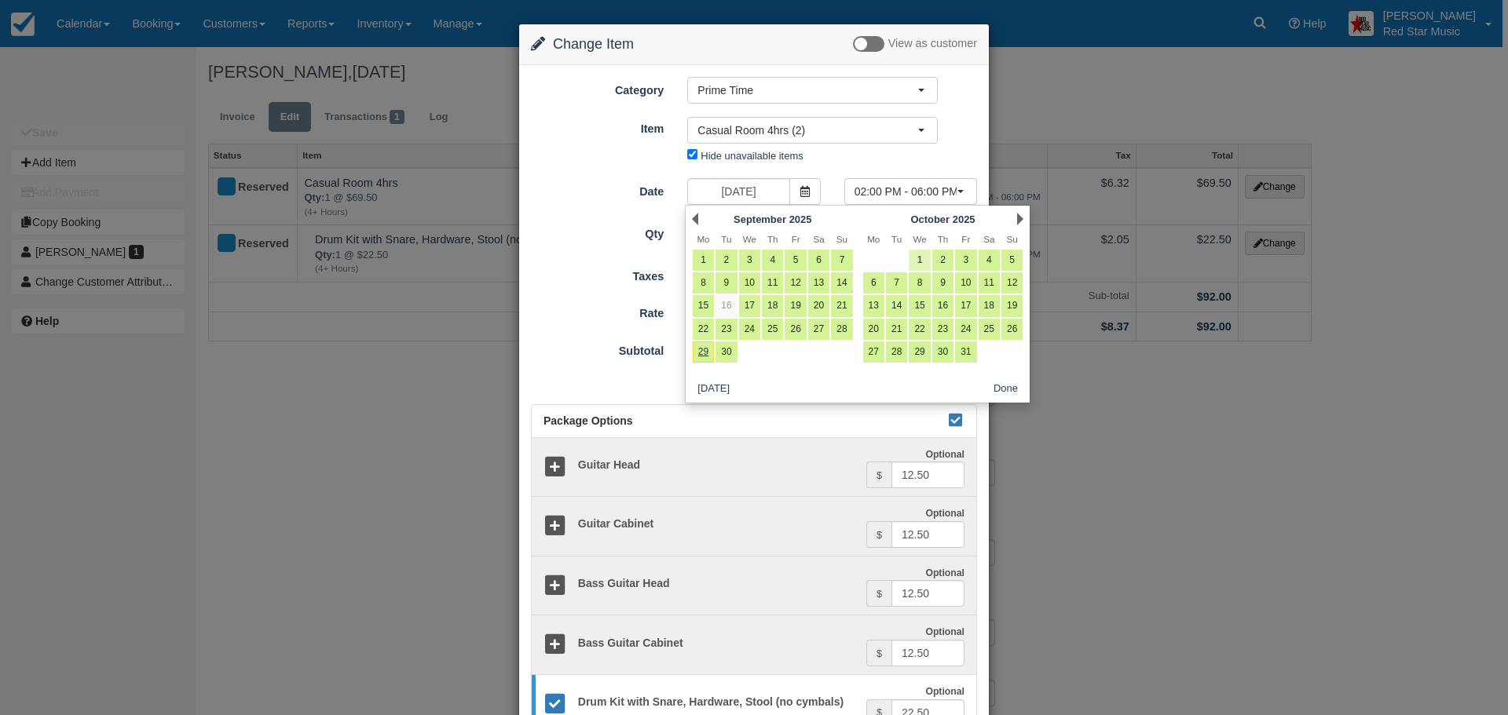
click at [917, 256] on link "1" at bounding box center [919, 260] width 21 height 21
type input "[DATE]"
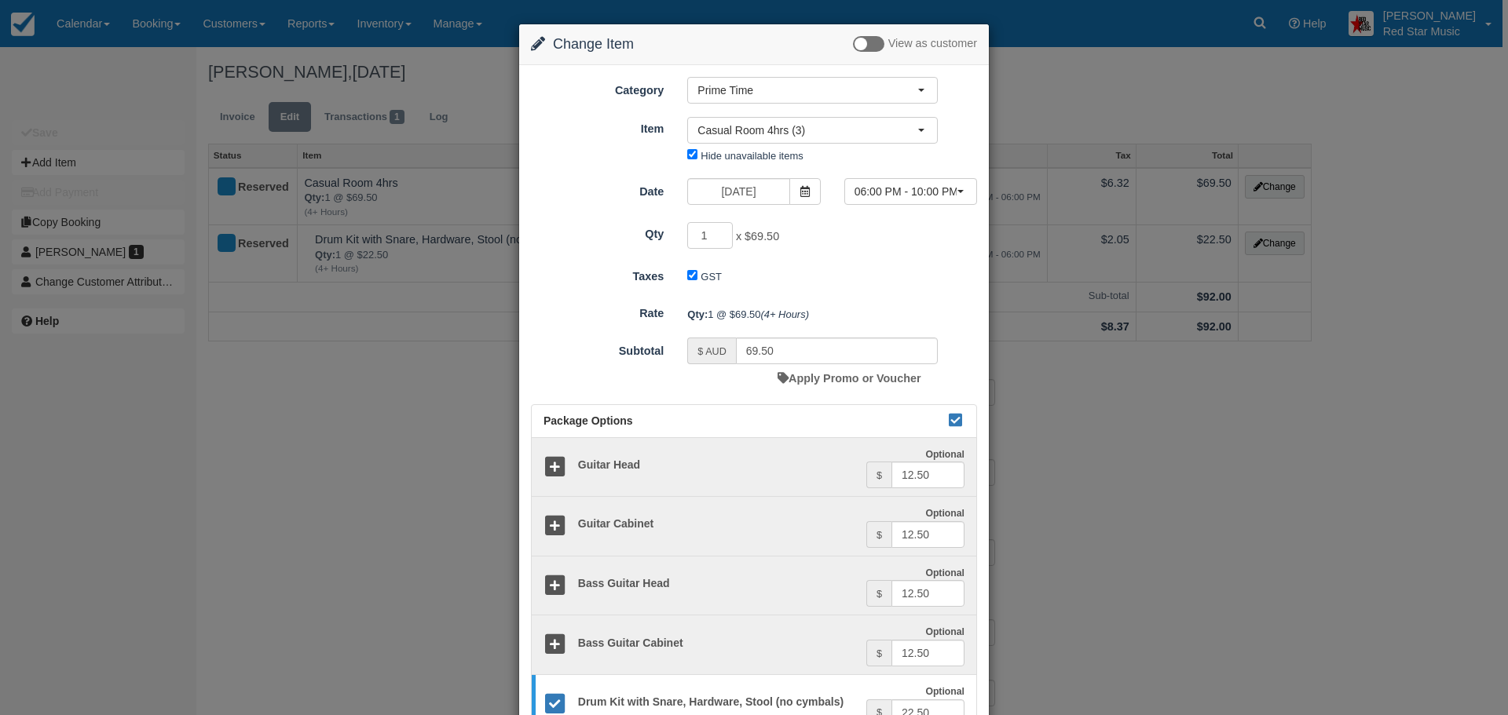
scroll to position [360, 0]
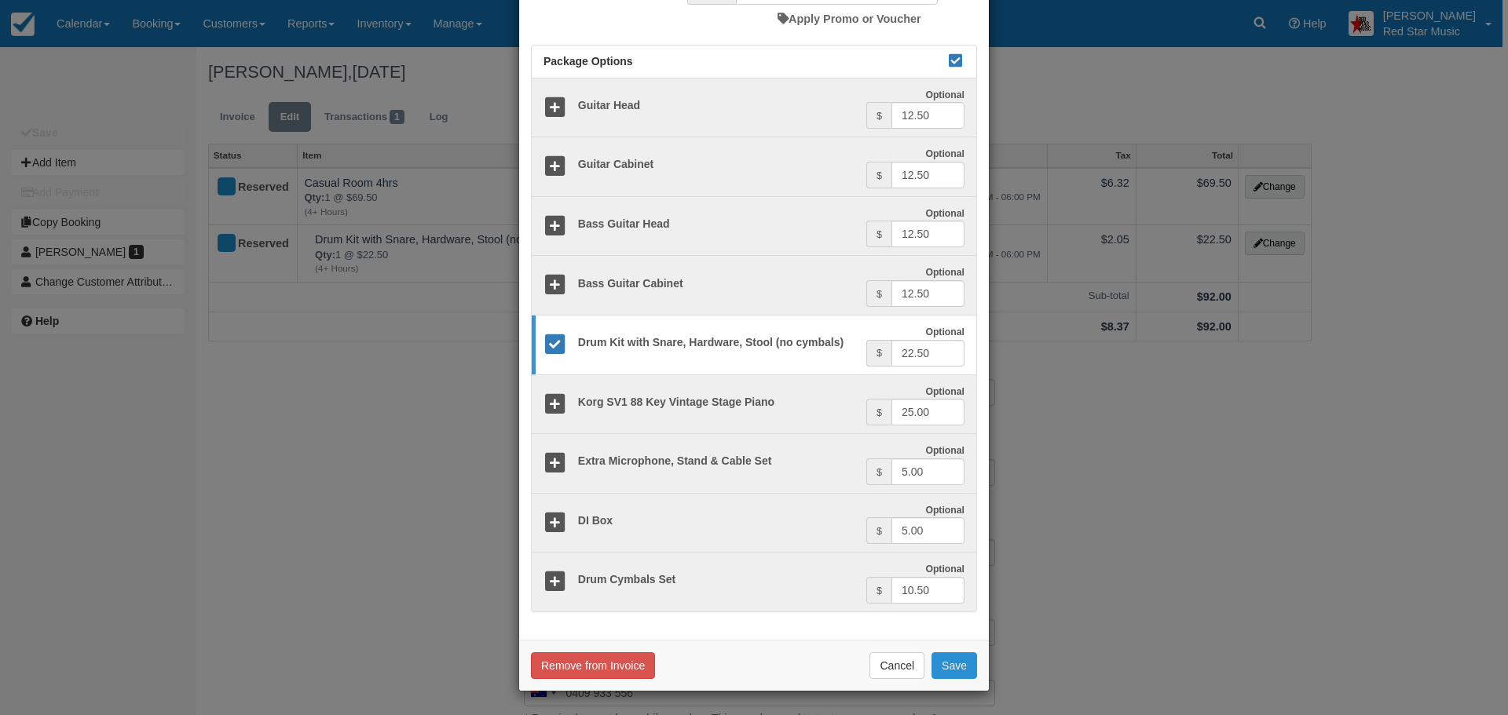
click at [942, 665] on button "Save" at bounding box center [954, 666] width 46 height 27
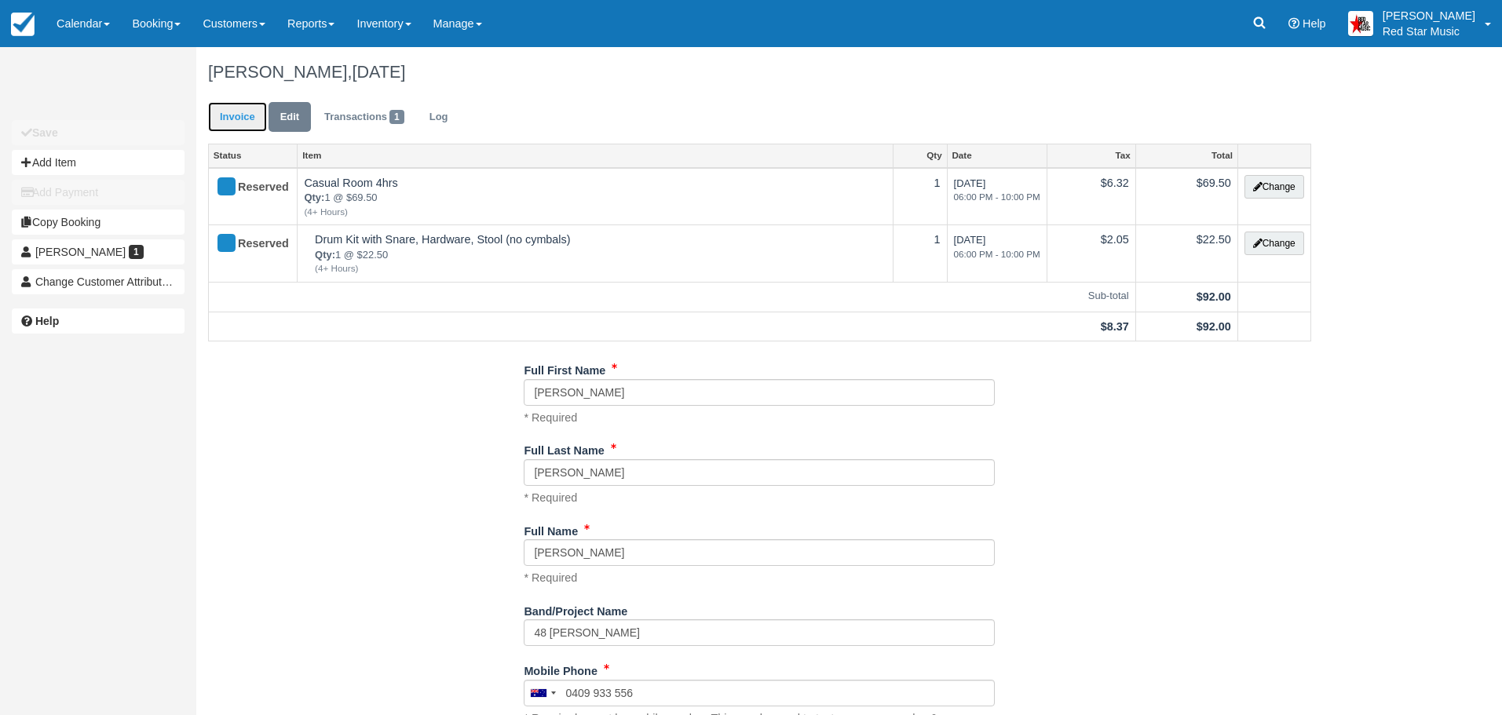
click at [225, 128] on link "Invoice" at bounding box center [237, 117] width 59 height 31
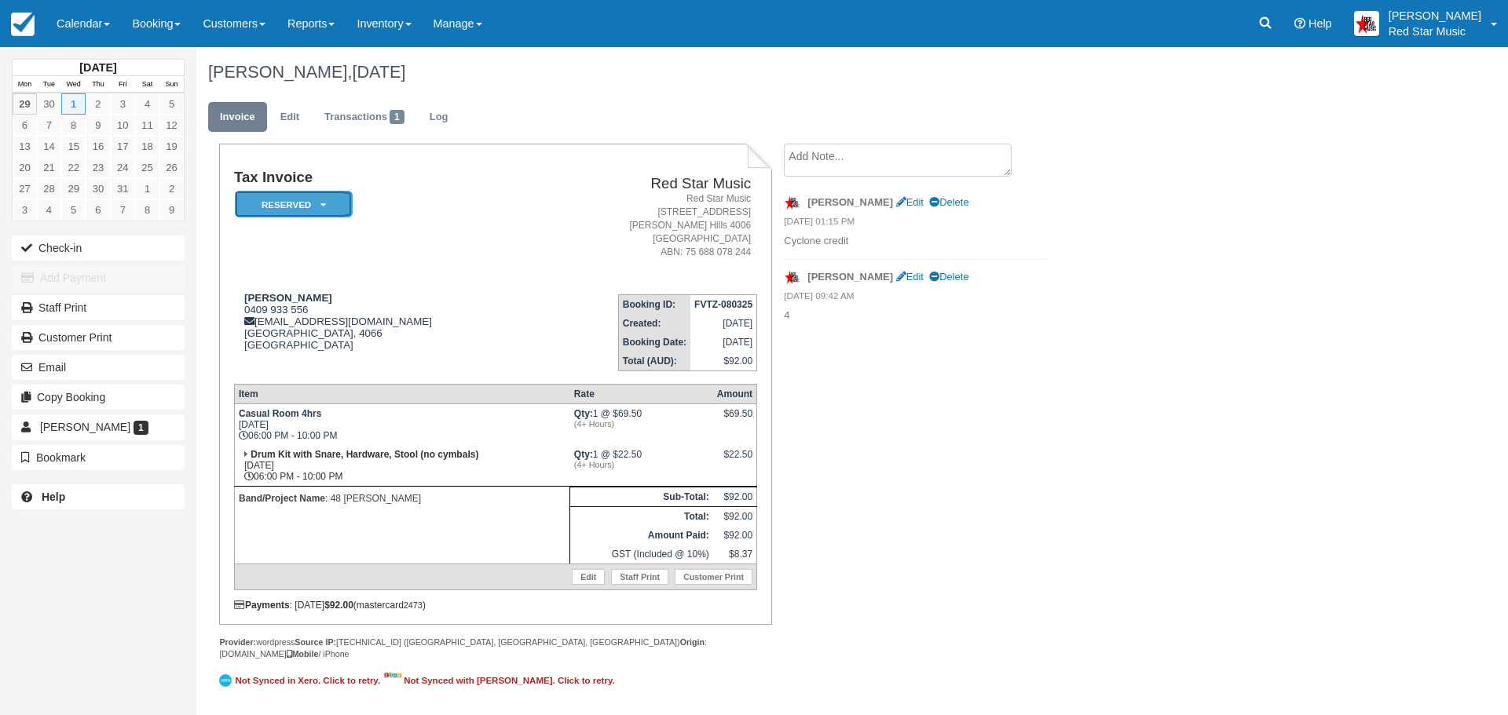
click at [307, 207] on em "Reserved" at bounding box center [294, 204] width 118 height 27
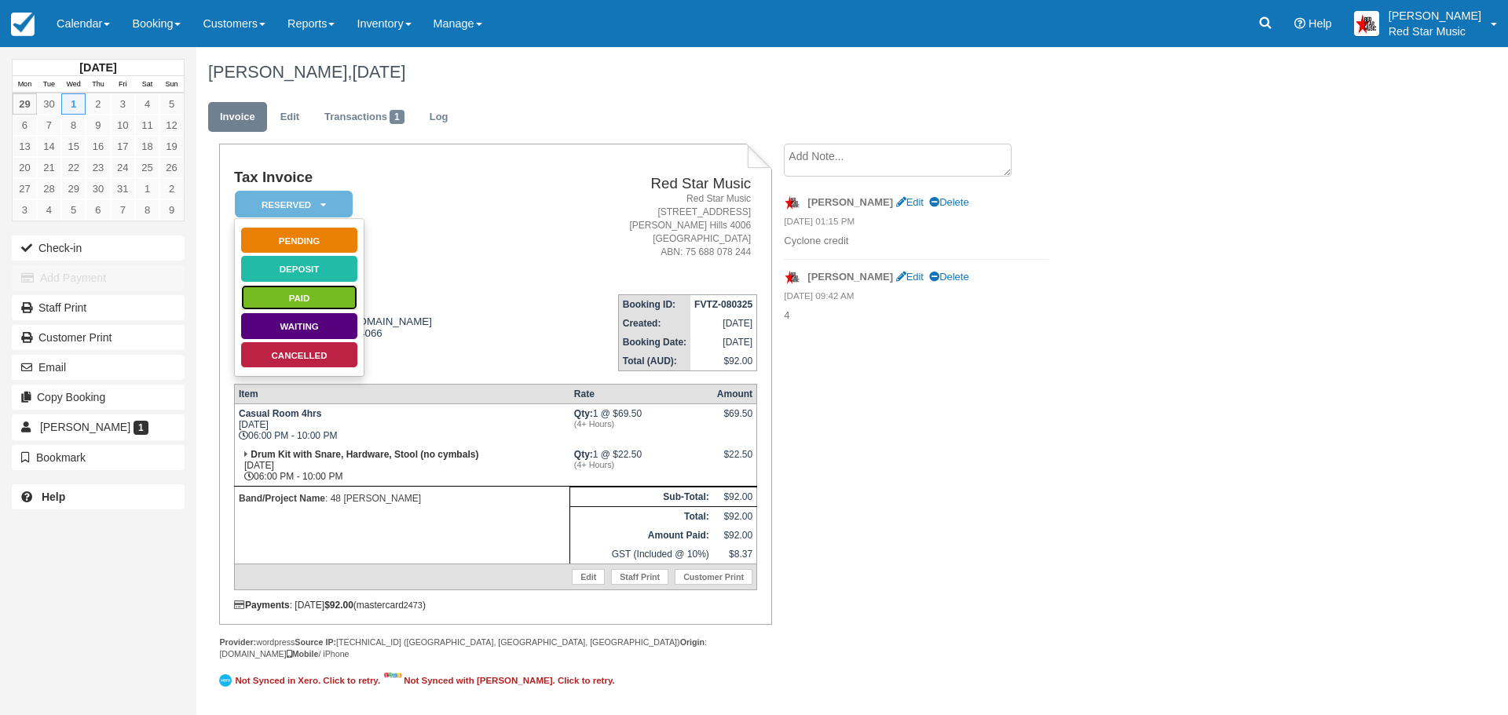
click at [306, 297] on link "Paid" at bounding box center [299, 297] width 118 height 27
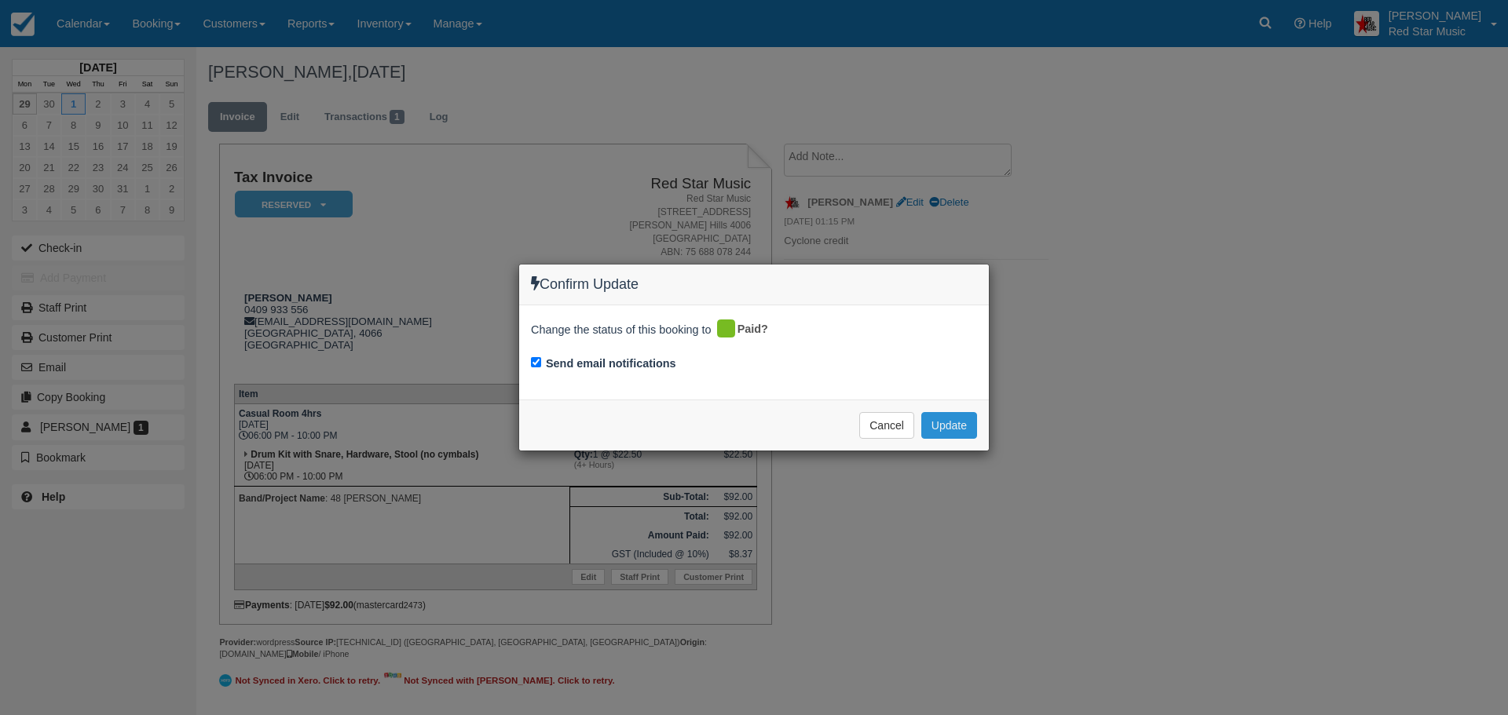
click at [953, 432] on button "Update" at bounding box center [949, 425] width 56 height 27
